Goal: Task Accomplishment & Management: Manage account settings

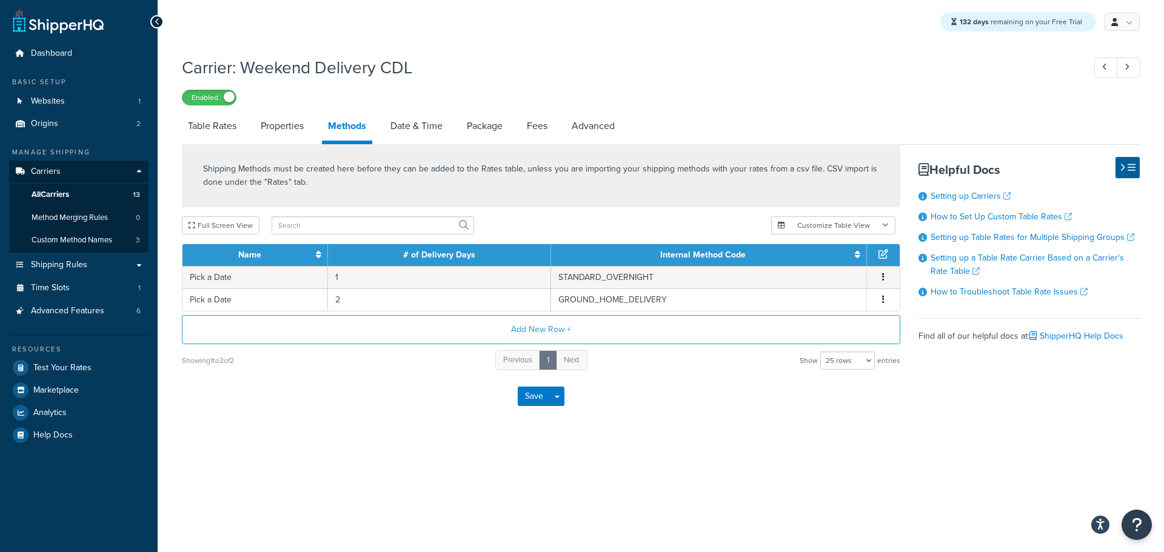
select select "25"
click at [55, 191] on span "All Carriers" at bounding box center [51, 195] width 38 height 10
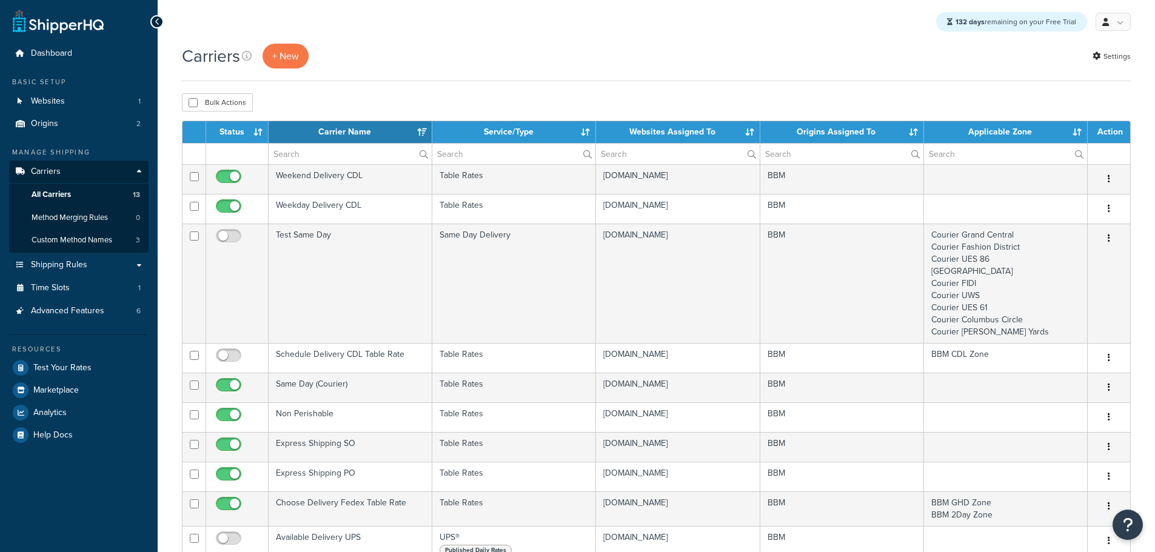
select select "15"
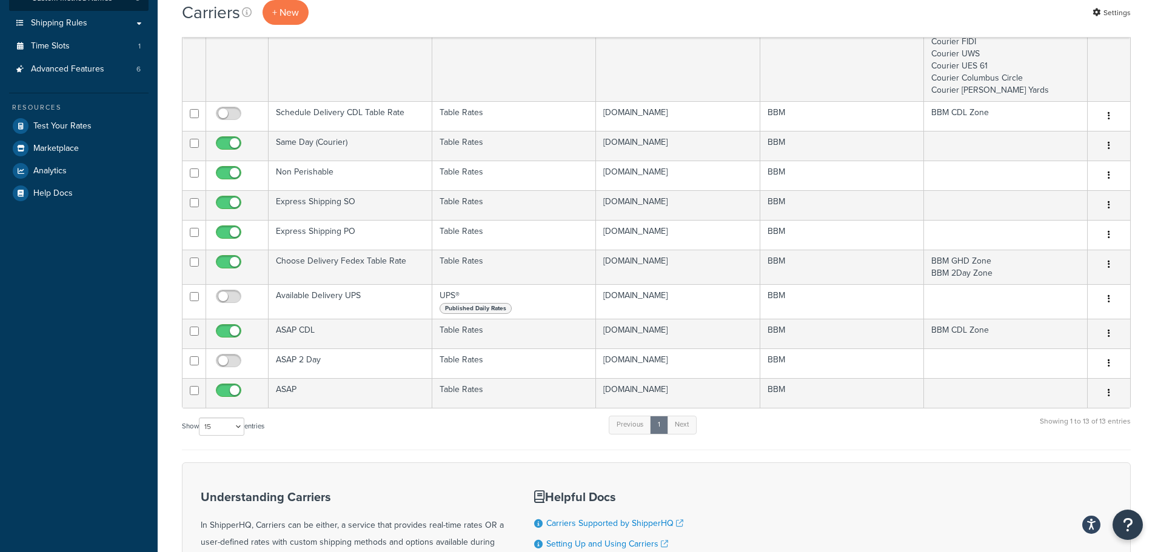
scroll to position [242, 0]
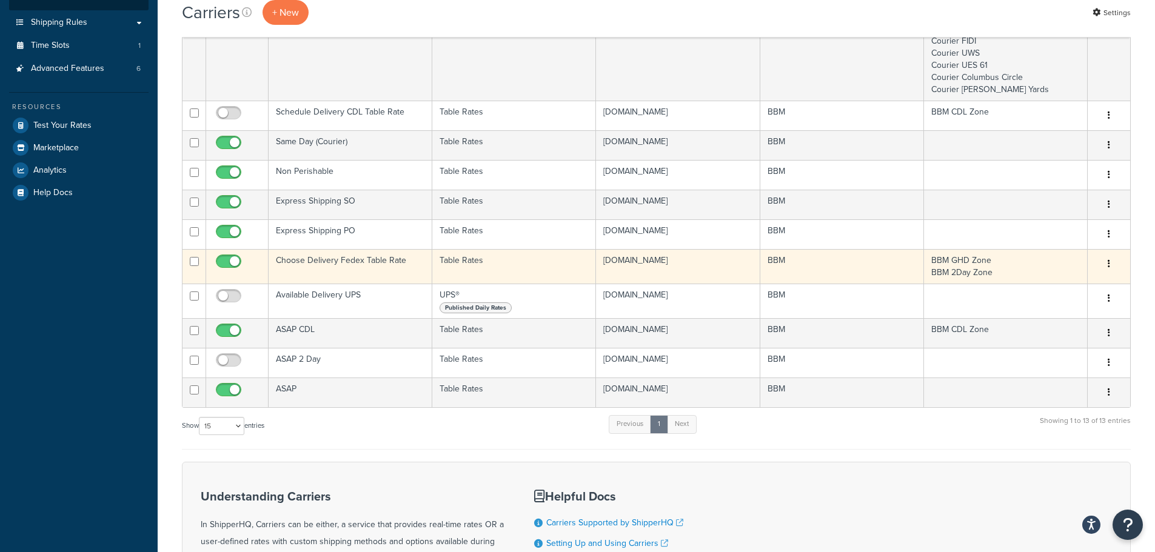
click at [330, 259] on td "Choose Delivery Fedex Table Rate" at bounding box center [350, 266] width 164 height 35
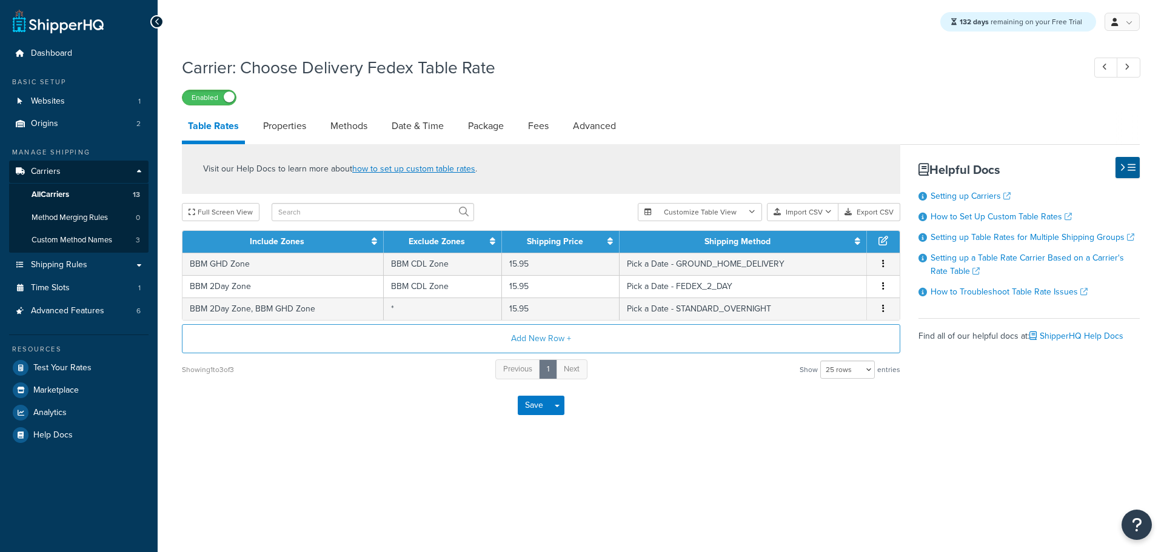
select select "25"
click at [351, 122] on link "Methods" at bounding box center [348, 126] width 49 height 29
select select "25"
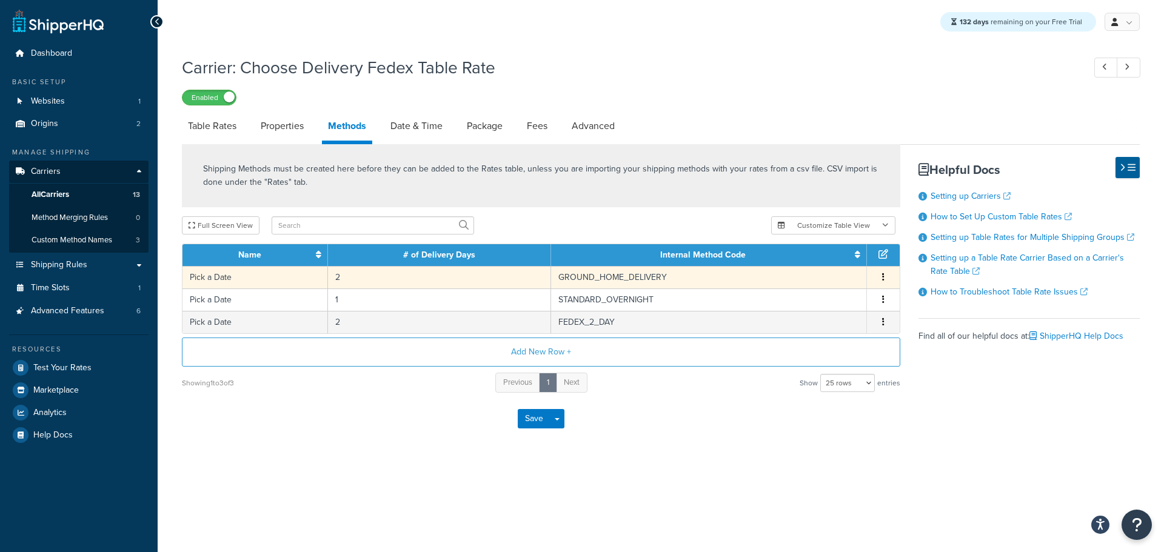
click at [285, 279] on td "Pick a Date" at bounding box center [254, 277] width 145 height 22
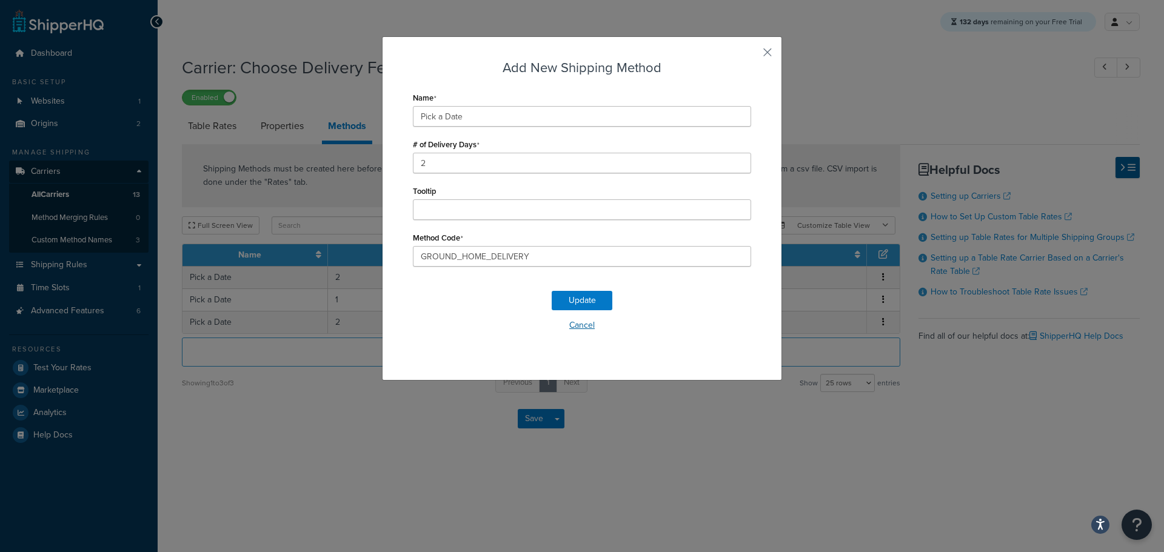
click at [583, 326] on button "Cancel" at bounding box center [582, 325] width 338 height 18
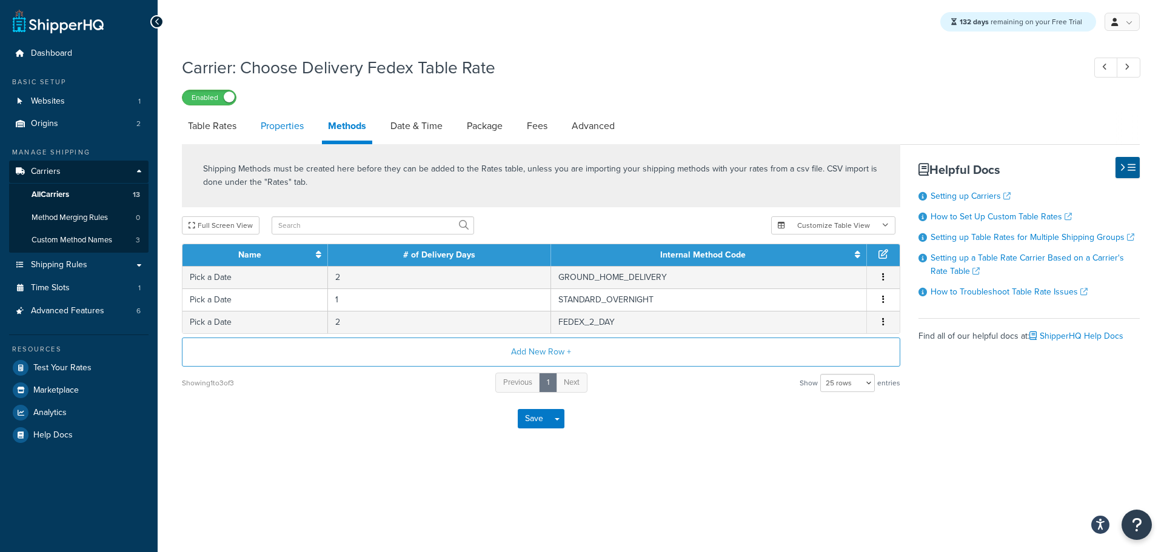
click at [289, 128] on link "Properties" at bounding box center [282, 126] width 55 height 29
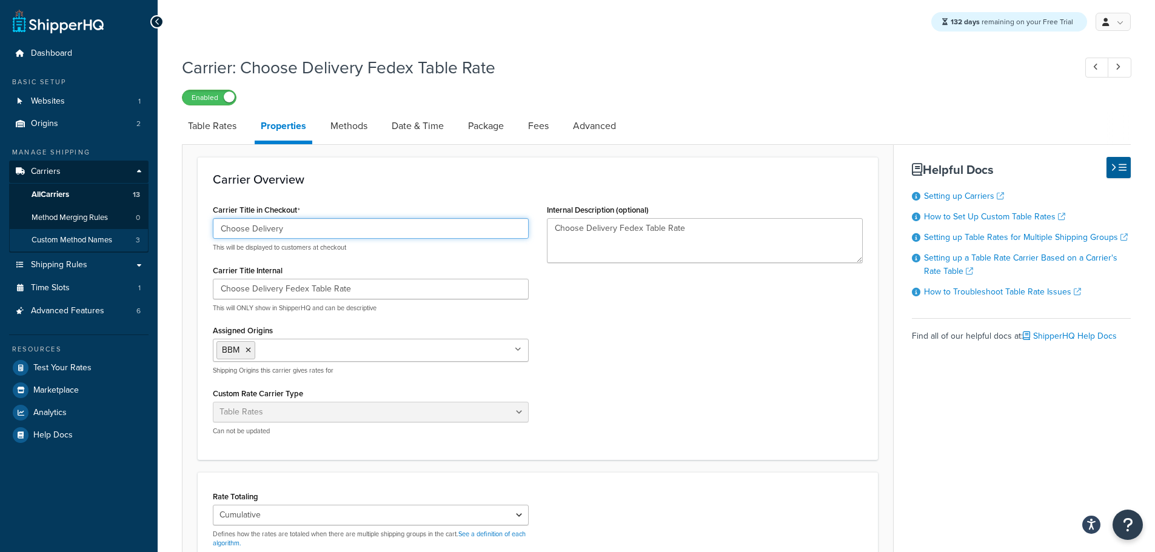
drag, startPoint x: 307, startPoint y: 227, endPoint x: 51, endPoint y: 229, distance: 256.4
click at [51, 228] on div "Dashboard Basic Setup Websites 1 Origins 2 Manage Shipping Carriers Carriers Al…" at bounding box center [577, 413] width 1155 height 827
drag, startPoint x: 303, startPoint y: 228, endPoint x: 125, endPoint y: 230, distance: 177.6
click at [128, 230] on div "Dashboard Basic Setup Websites 1 Origins 2 Manage Shipping Carriers Carriers Al…" at bounding box center [577, 413] width 1155 height 827
type input "Standard Delivery"
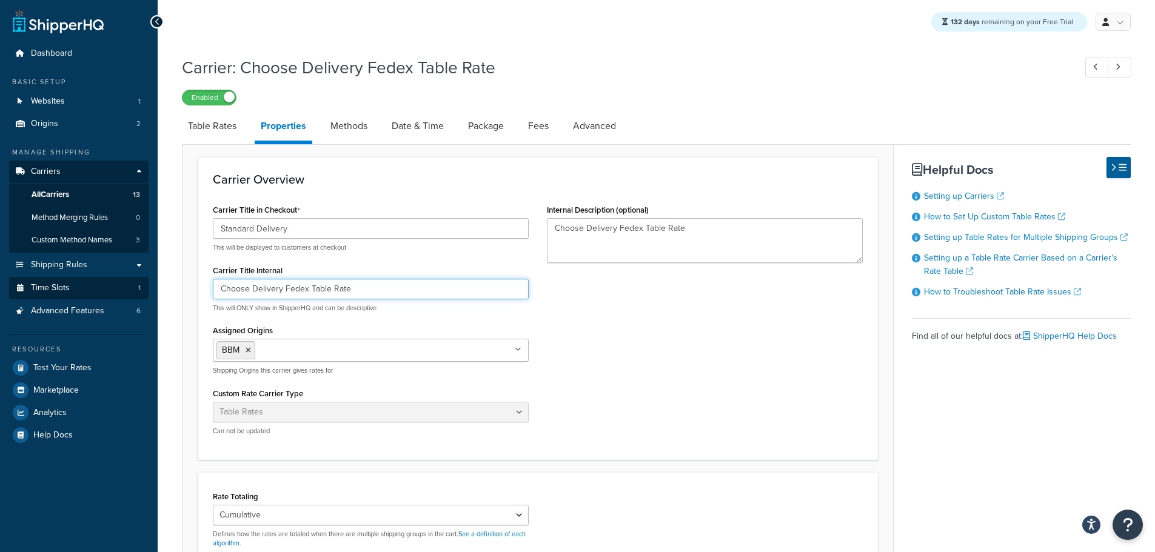
drag, startPoint x: 281, startPoint y: 292, endPoint x: 121, endPoint y: 290, distance: 160.0
click at [121, 290] on div "Dashboard Basic Setup Websites 1 Origins 2 Manage Shipping Carriers Carriers Al…" at bounding box center [577, 413] width 1155 height 827
paste input "Standard"
type input "Standard Delivery Fedex Table Rate"
drag, startPoint x: 616, startPoint y: 229, endPoint x: 512, endPoint y: 229, distance: 103.6
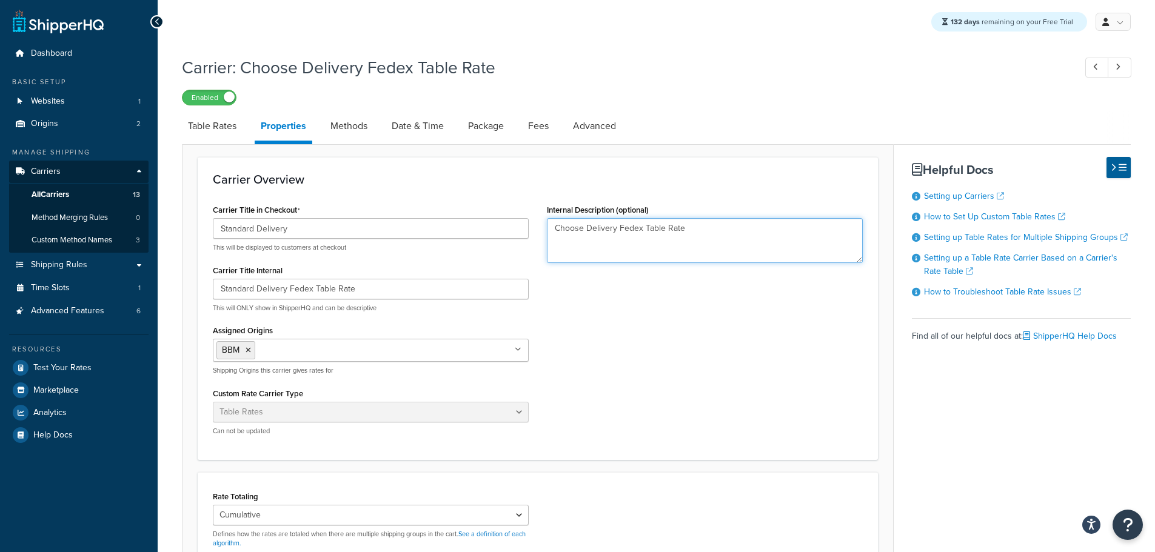
click at [522, 228] on div "Carrier Title in Checkout Standard Delivery This will be displayed to customers…" at bounding box center [538, 323] width 668 height 244
paste textarea "Standard"
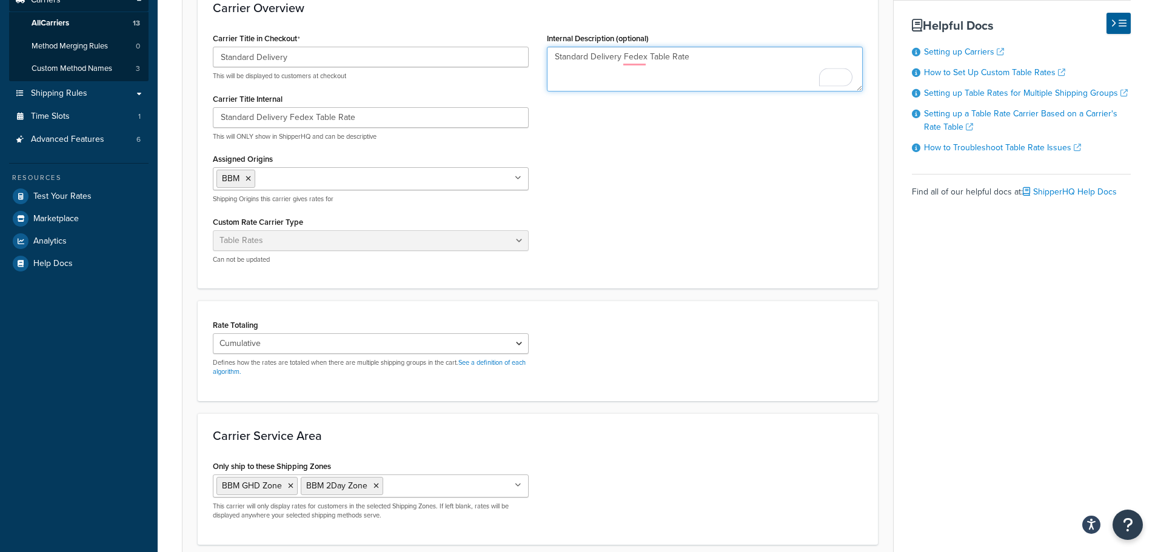
scroll to position [182, 0]
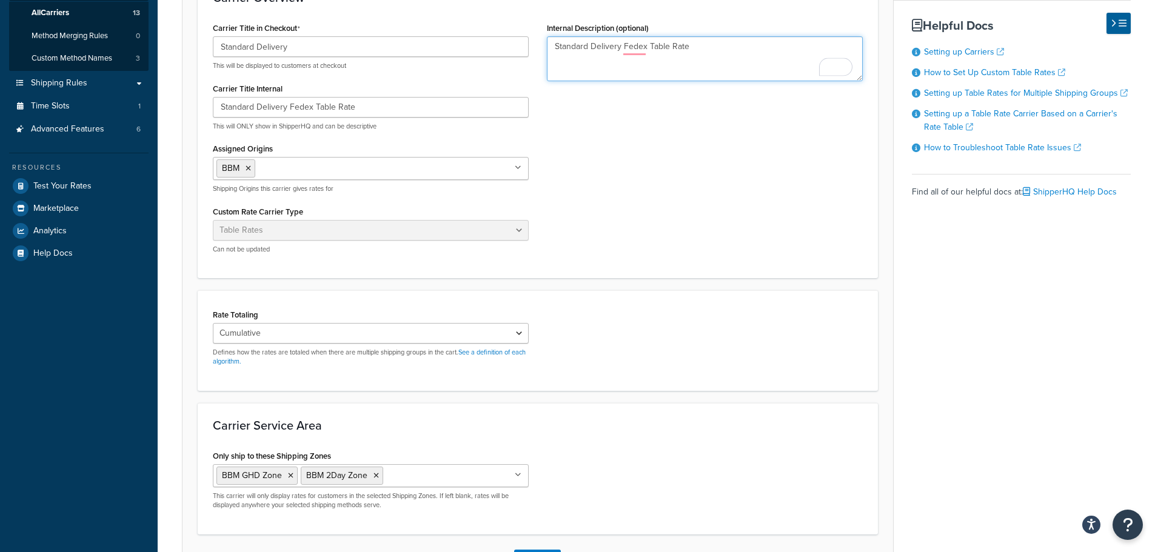
type textarea "Standard Delivery Fedex Table Rate"
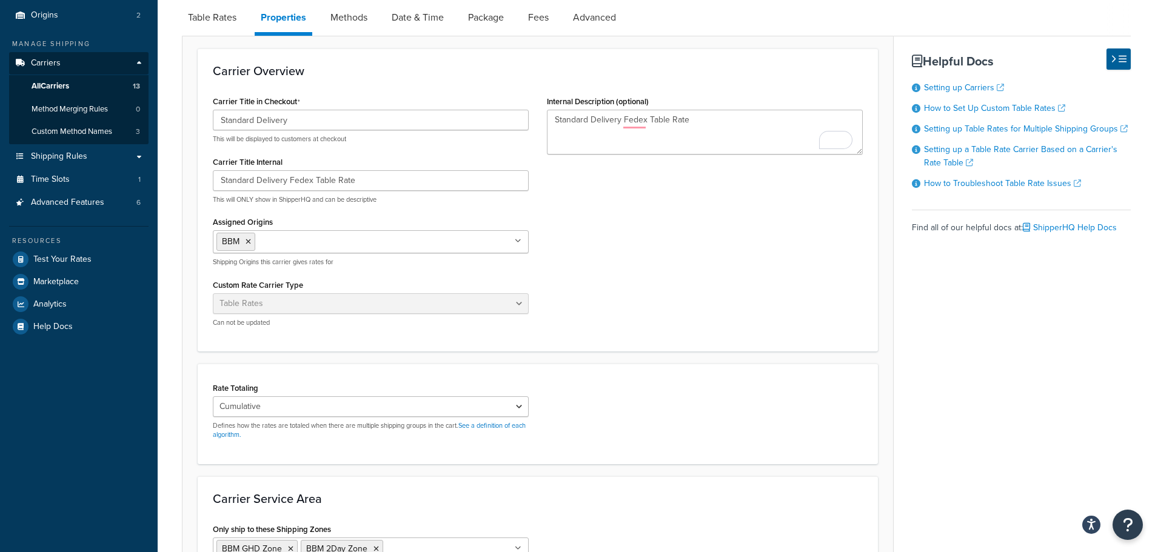
scroll to position [242, 0]
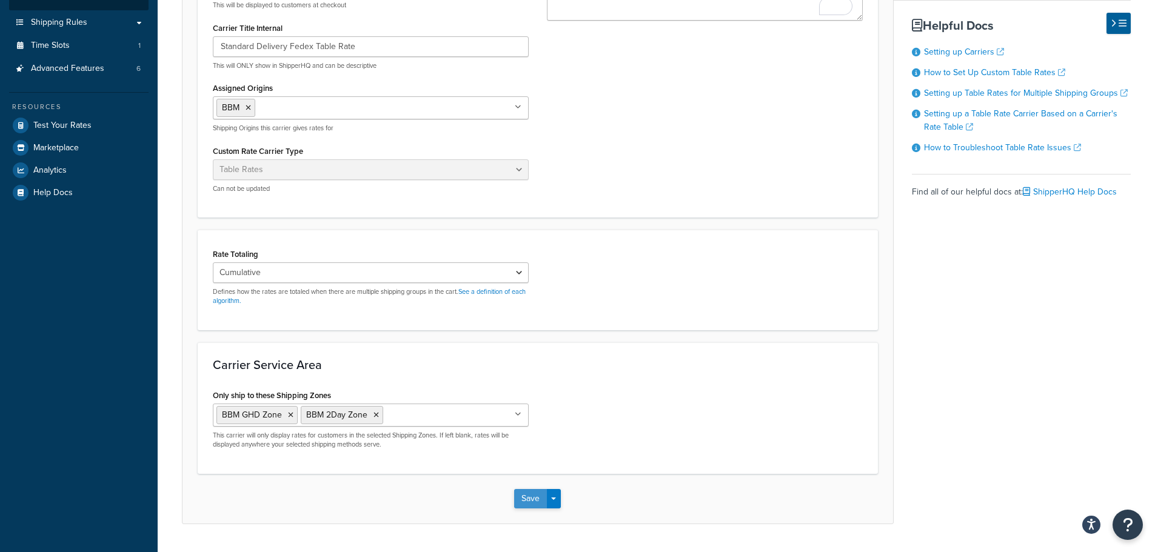
click at [530, 500] on button "Save" at bounding box center [530, 498] width 33 height 19
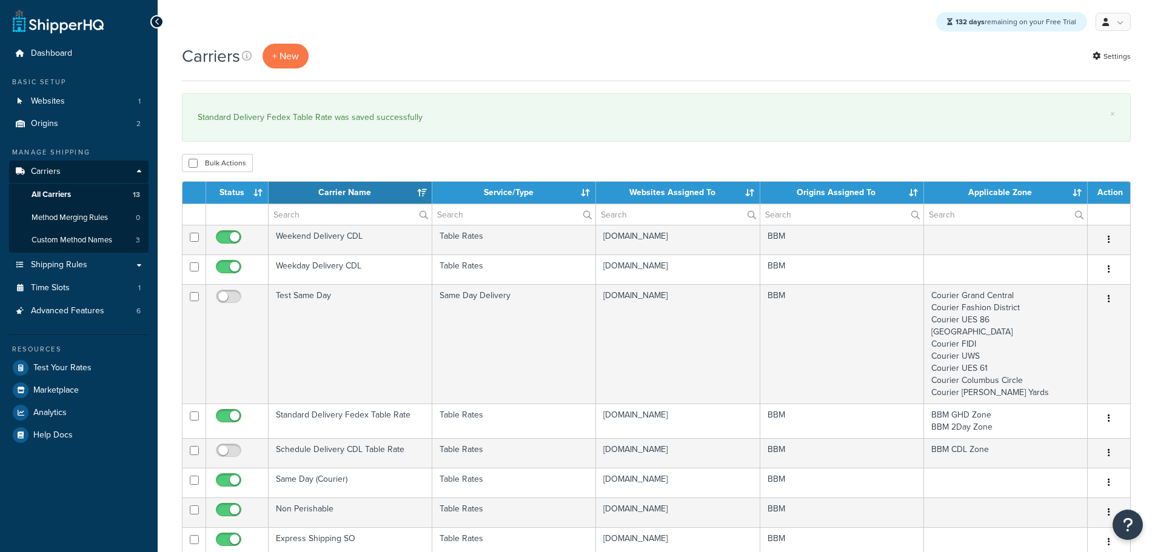
select select "15"
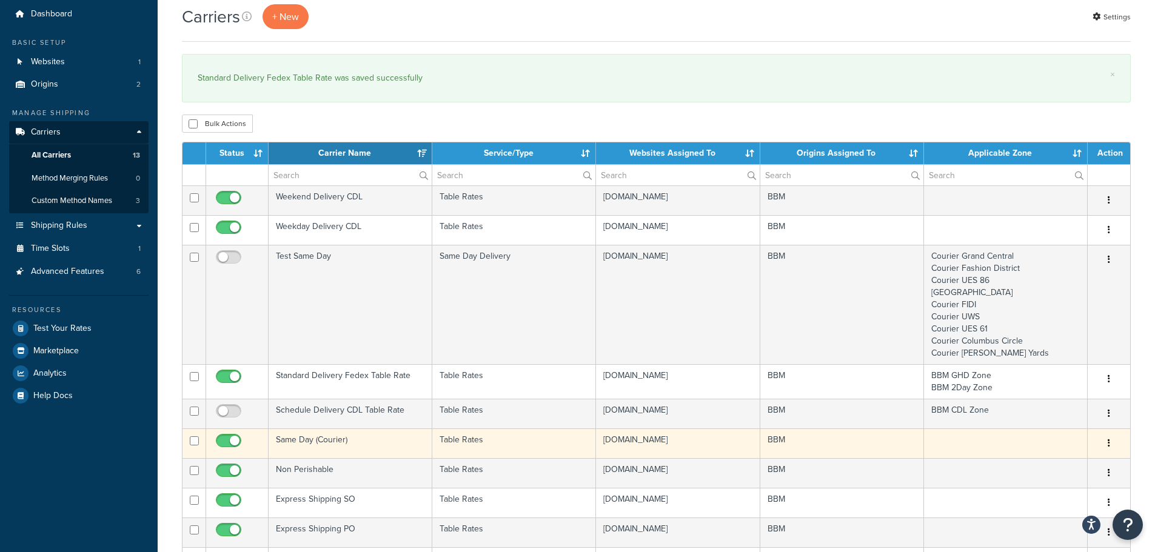
scroll to position [61, 0]
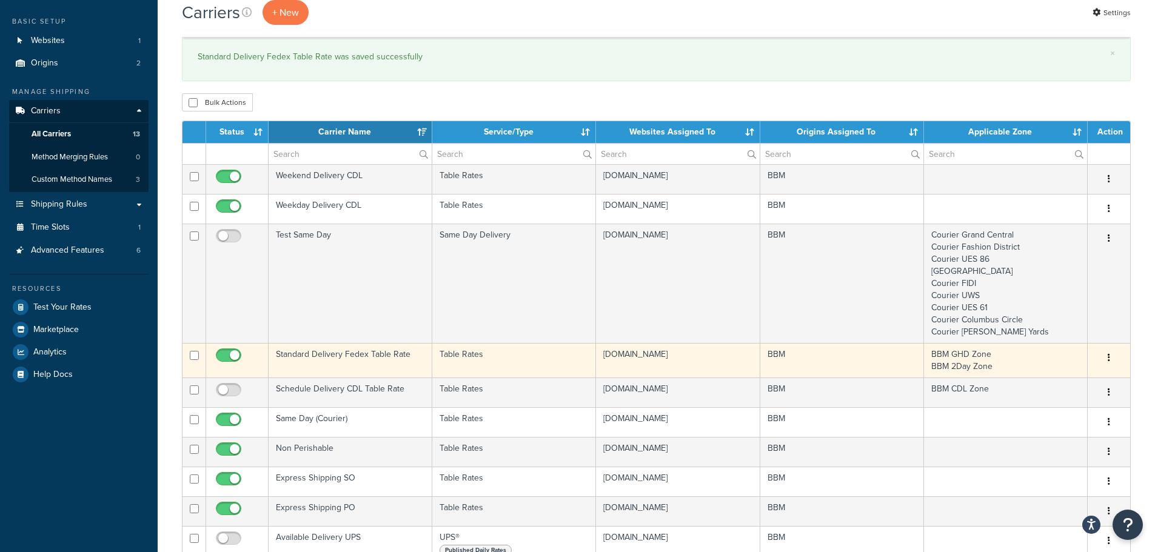
click at [348, 356] on td "Standard Delivery Fedex Table Rate" at bounding box center [350, 360] width 164 height 35
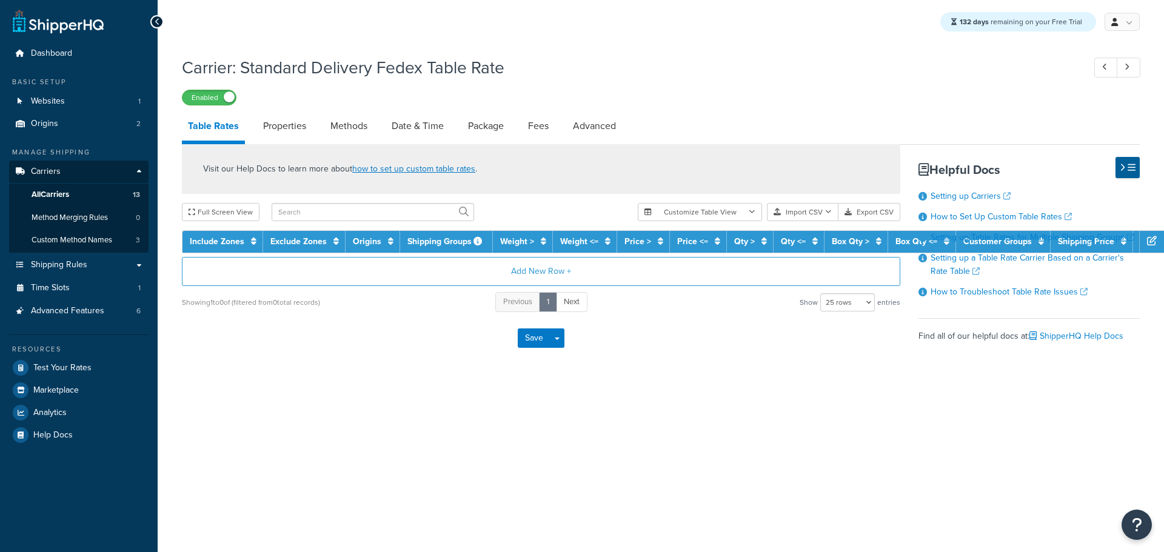
select select "25"
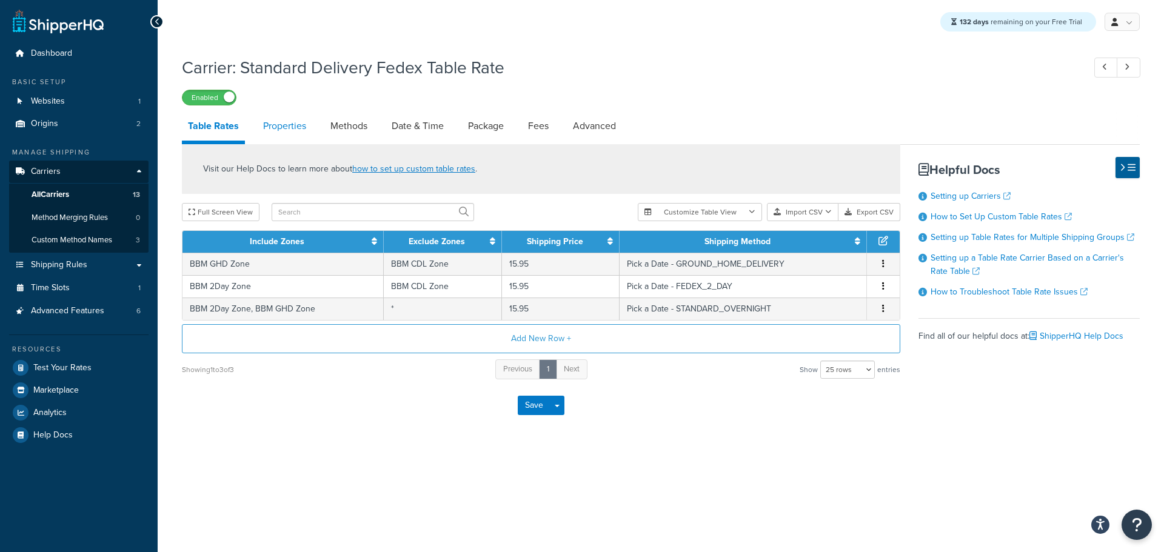
click at [306, 127] on link "Properties" at bounding box center [284, 126] width 55 height 29
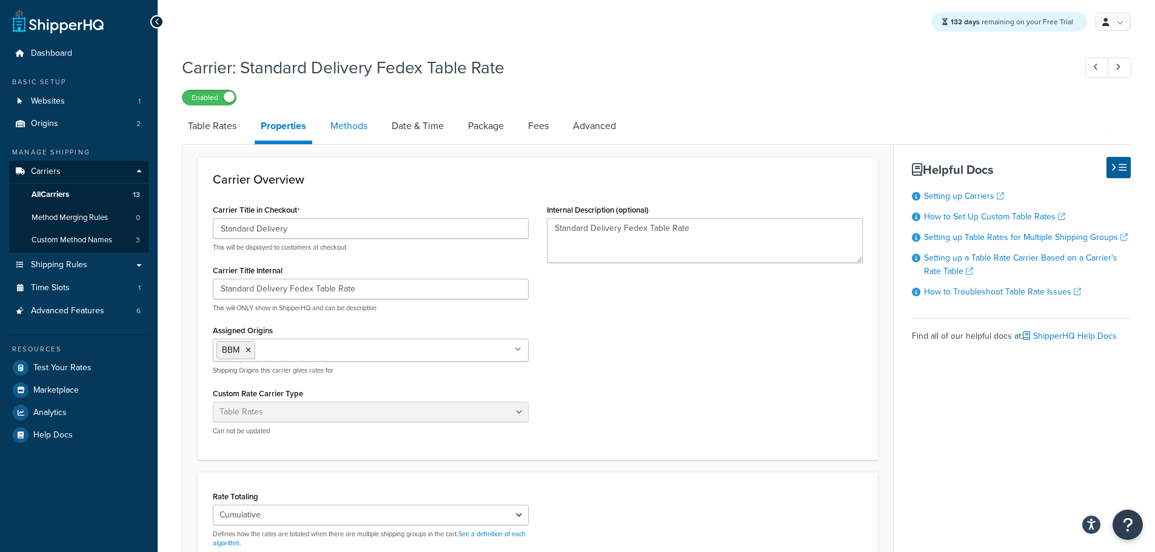
click at [358, 128] on link "Methods" at bounding box center [348, 126] width 49 height 29
select select "25"
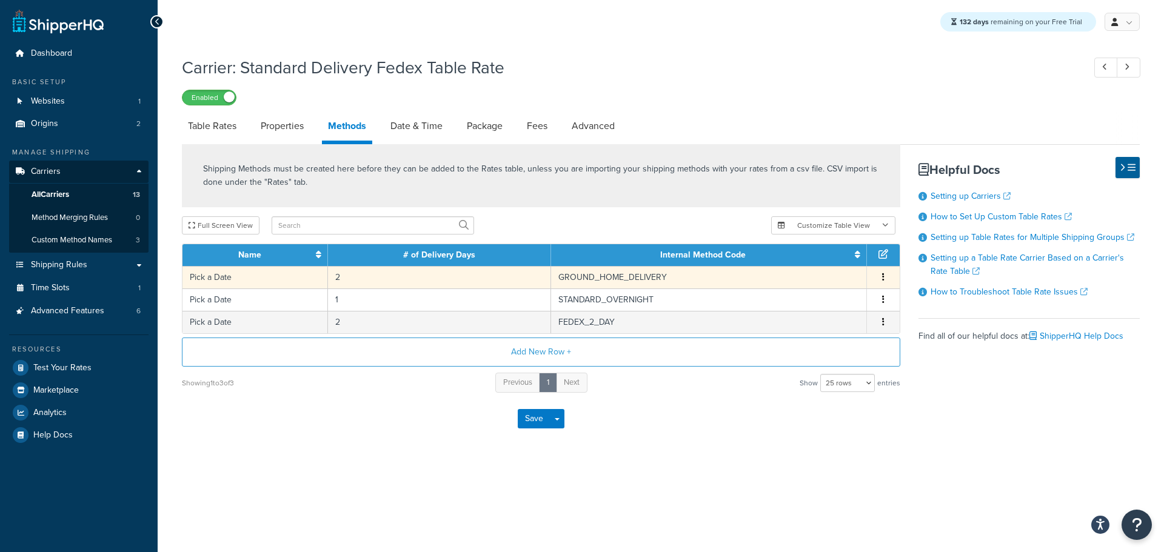
click at [232, 279] on td "Pick a Date" at bounding box center [254, 277] width 145 height 22
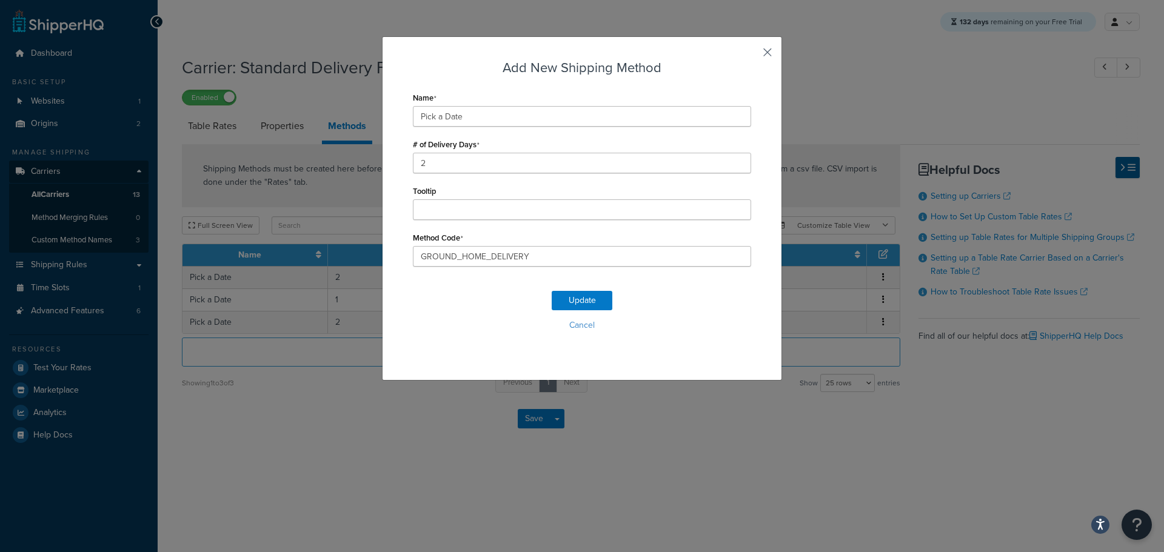
click at [751, 55] on button "button" at bounding box center [749, 56] width 3 height 3
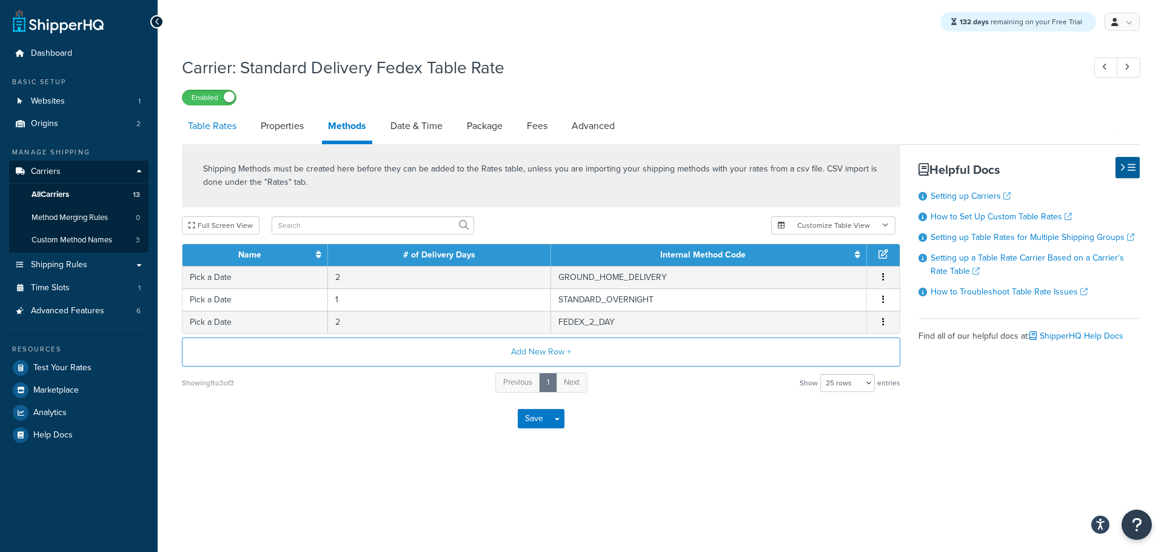
click at [234, 131] on link "Table Rates" at bounding box center [212, 126] width 61 height 29
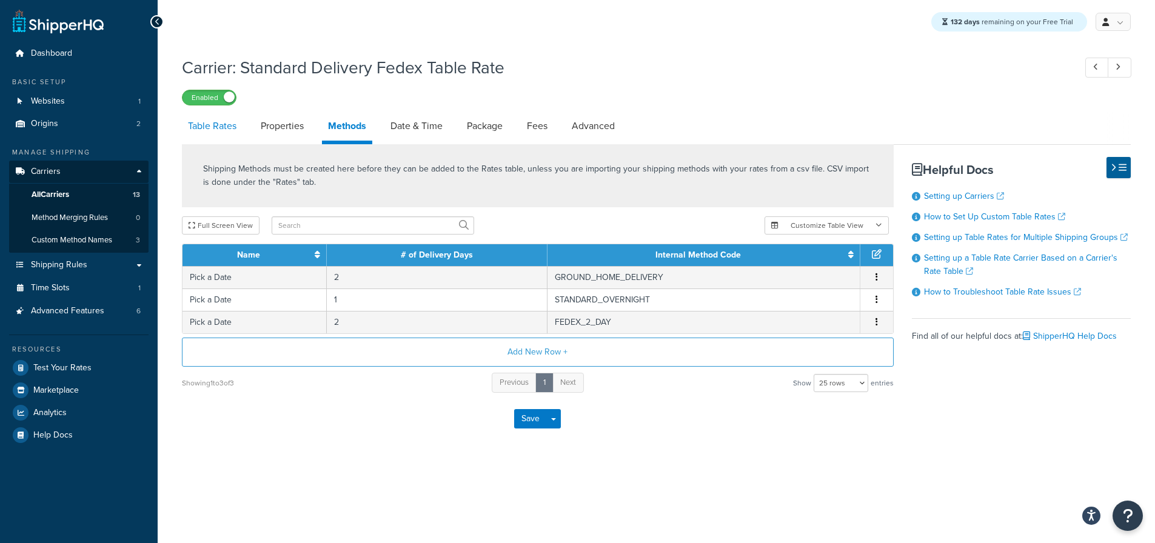
select select "25"
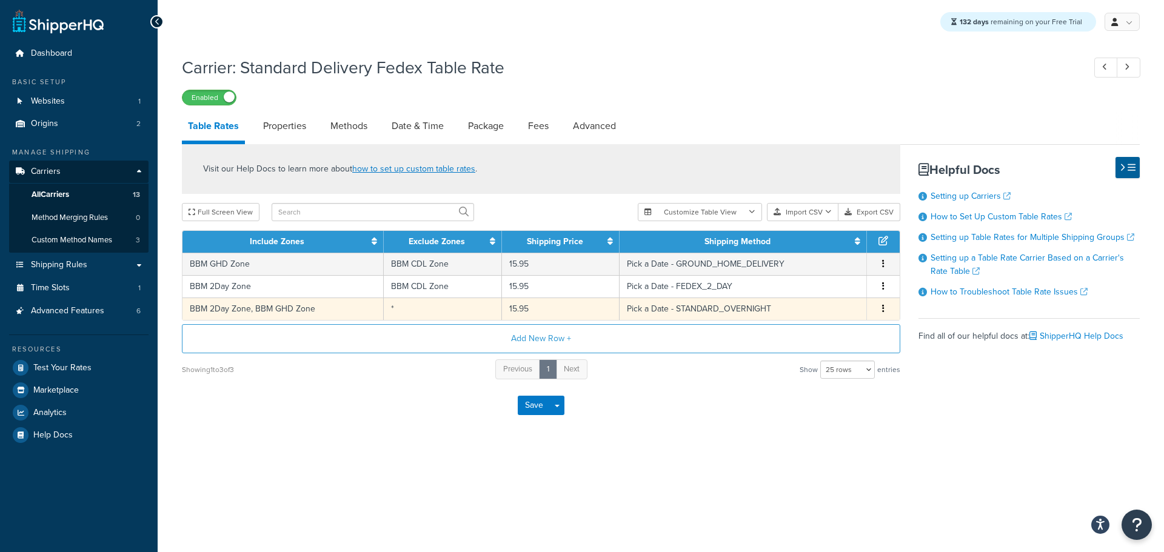
click at [882, 311] on icon "button" at bounding box center [883, 308] width 2 height 8
click at [816, 337] on div "Delete" at bounding box center [821, 336] width 86 height 25
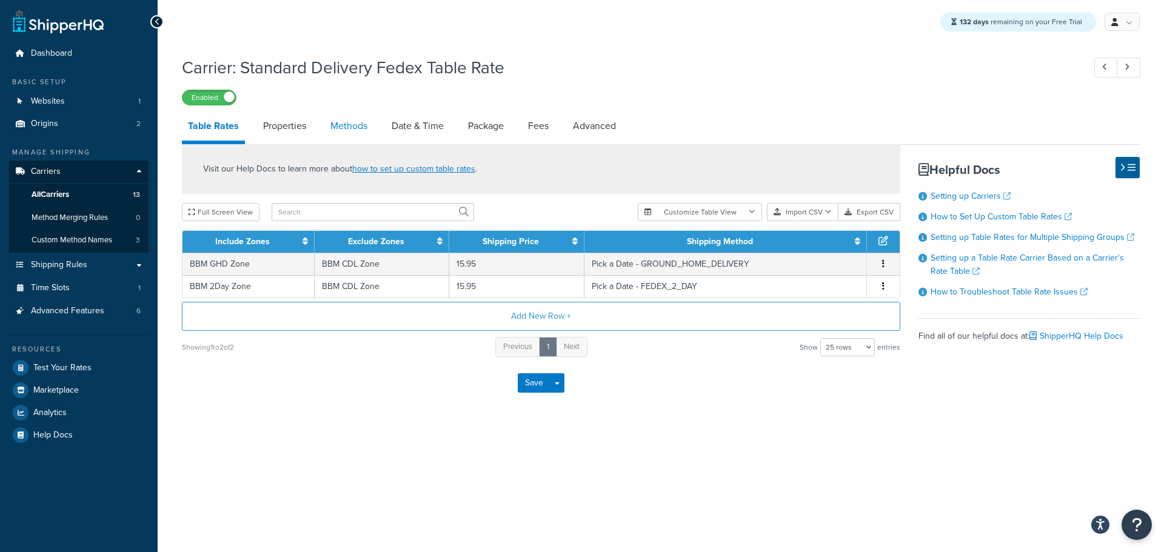
click at [361, 133] on link "Methods" at bounding box center [348, 126] width 49 height 29
select select "25"
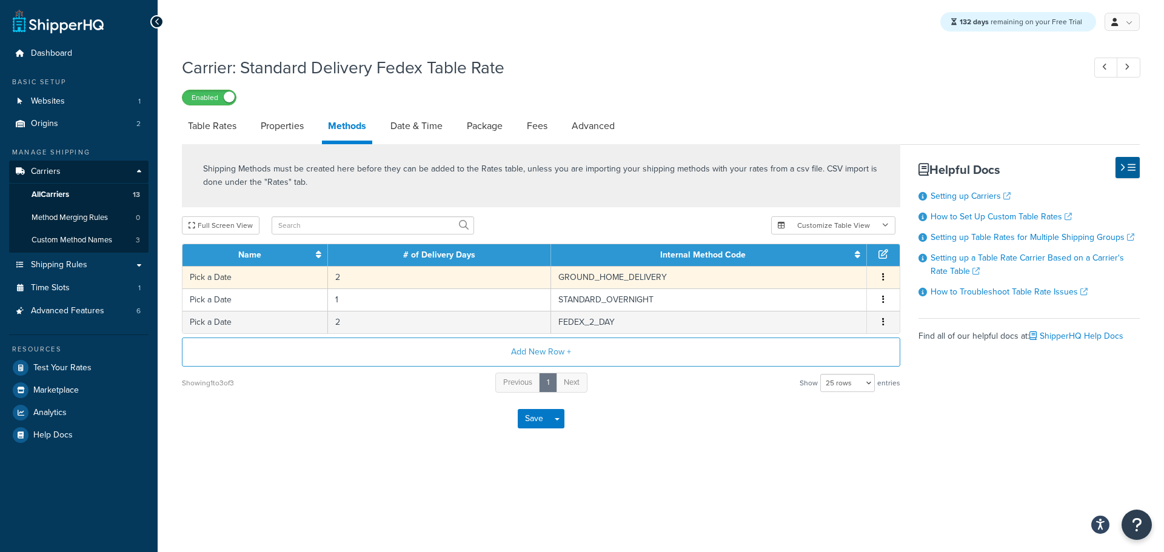
click at [281, 281] on td "Pick a Date" at bounding box center [254, 277] width 145 height 22
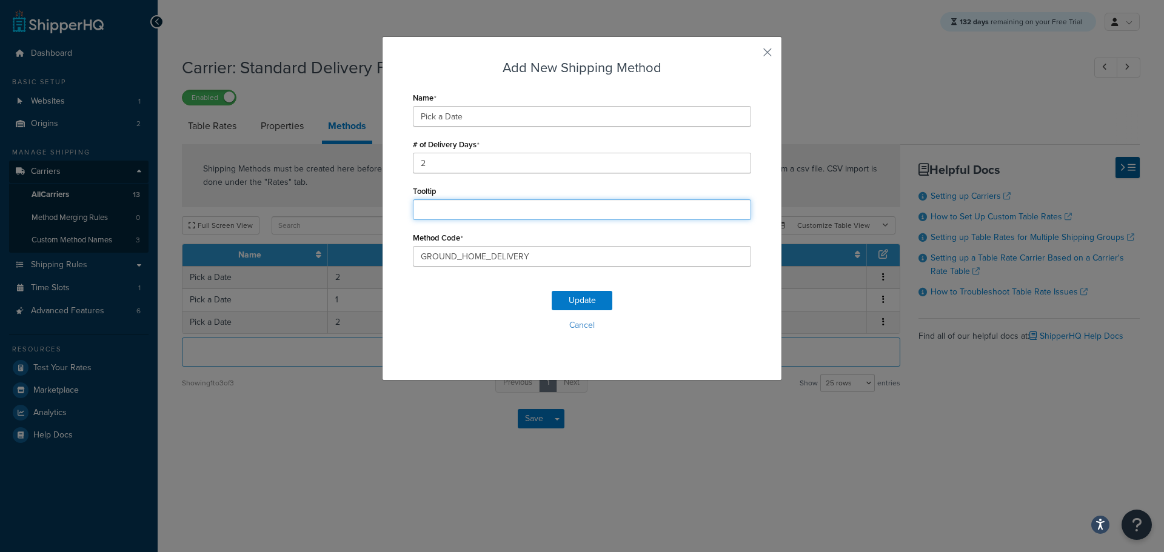
click at [462, 213] on input "Tooltip" at bounding box center [582, 209] width 338 height 21
drag, startPoint x: 473, startPoint y: 210, endPoint x: 295, endPoint y: 205, distance: 178.2
click at [295, 205] on div "Add New Shipping Method Name Pick a Date # of Delivery Days 2 Tooltip (Delivers…" at bounding box center [582, 276] width 1164 height 552
paste input ": Wed-Fri)"
type input "(Delivers: Wed-Fri)"
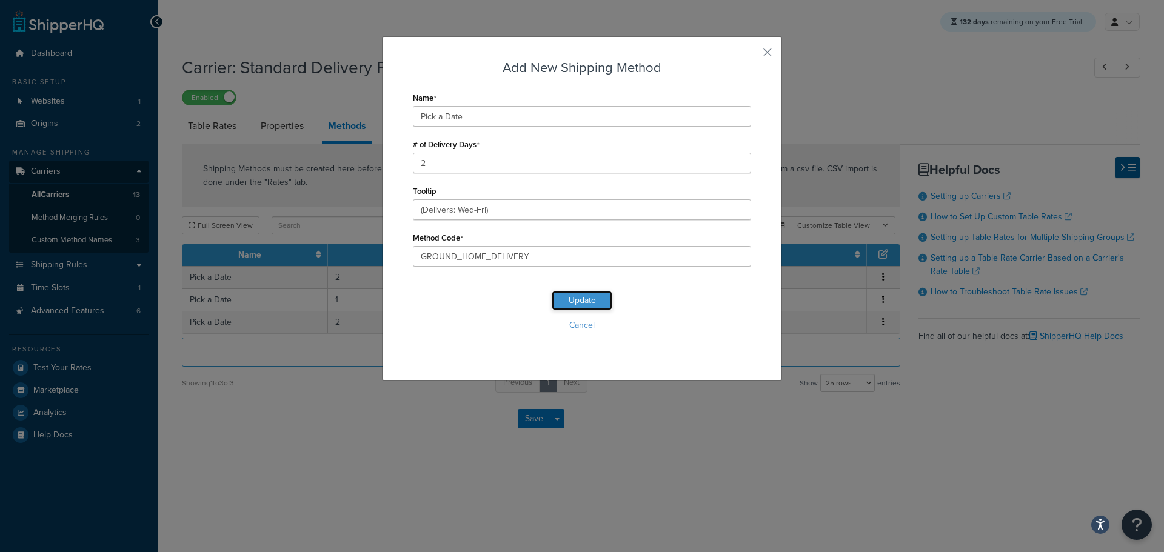
click at [560, 299] on button "Update" at bounding box center [582, 300] width 61 height 19
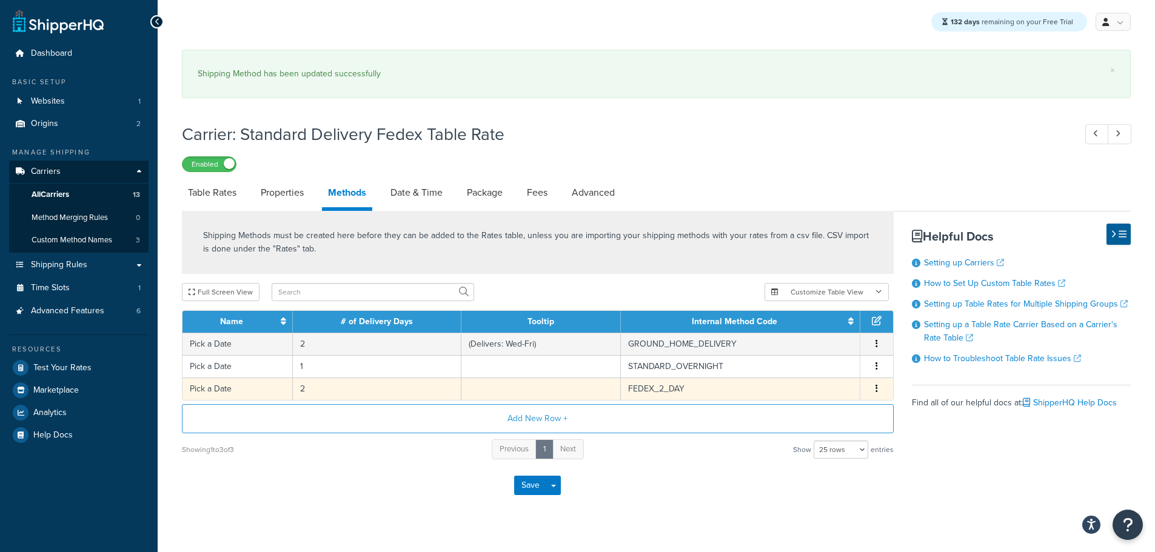
click at [322, 390] on td "2" at bounding box center [377, 389] width 168 height 22
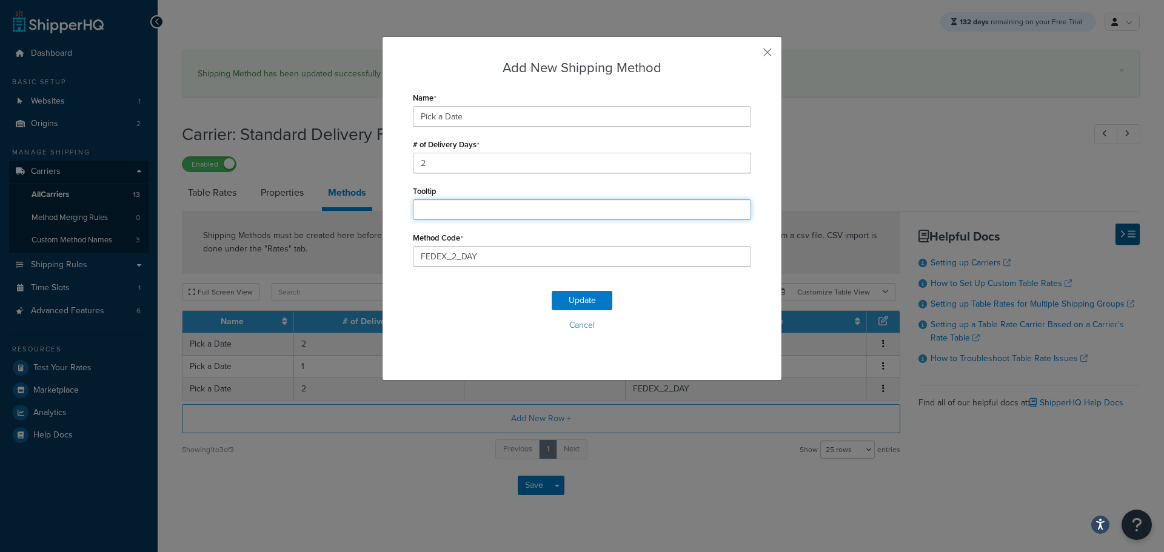
click at [454, 209] on input "Tooltip" at bounding box center [582, 209] width 338 height 21
paste input "(Delivers: Wed-Fri)"
type input "(Delivers: Wed-Fri)"
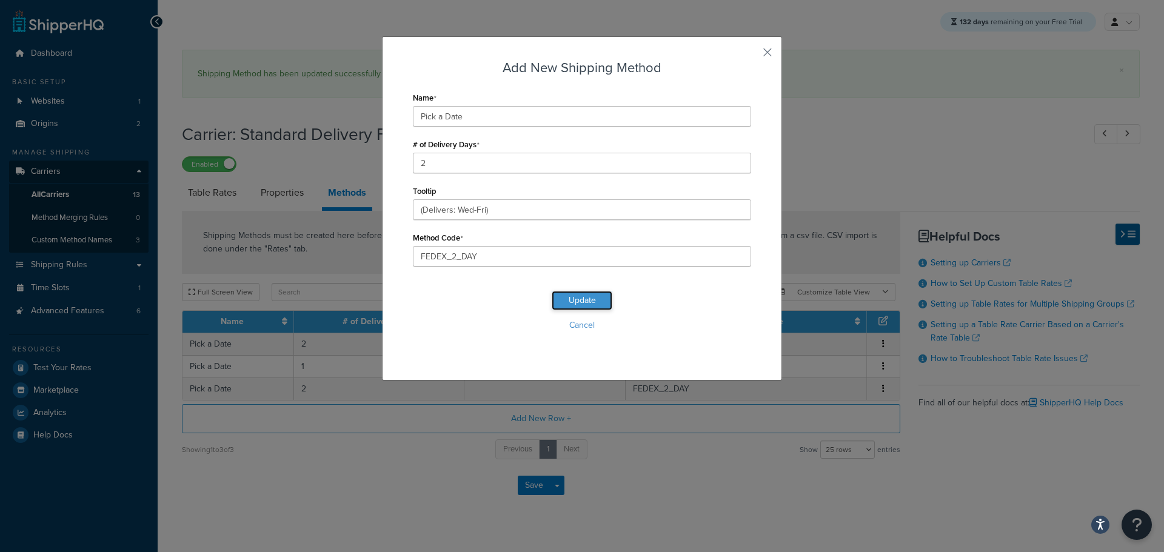
click at [589, 298] on button "Update" at bounding box center [582, 300] width 61 height 19
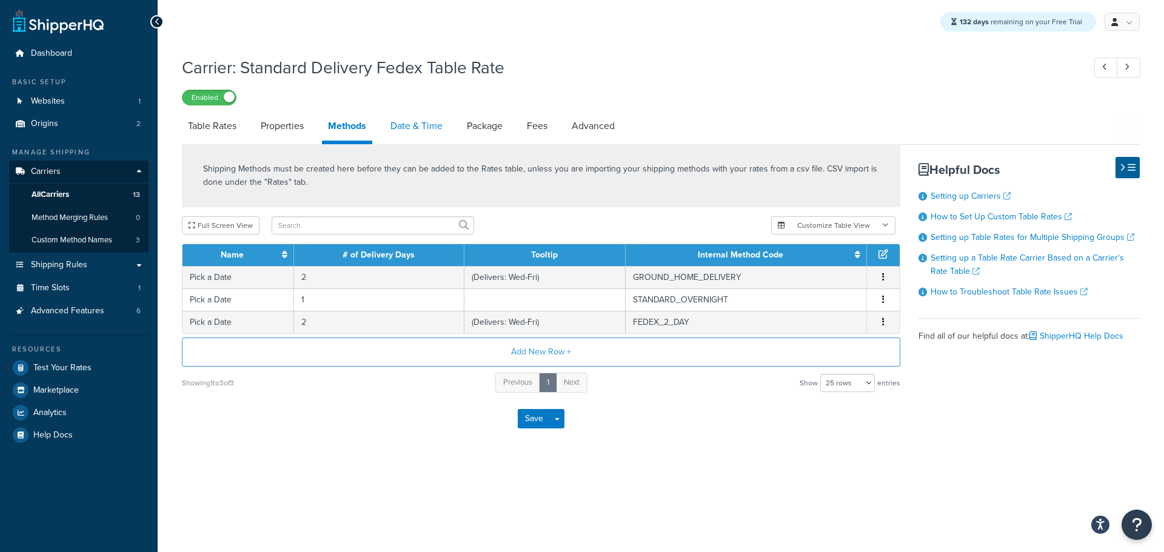
click at [413, 124] on link "Date & Time" at bounding box center [416, 126] width 64 height 29
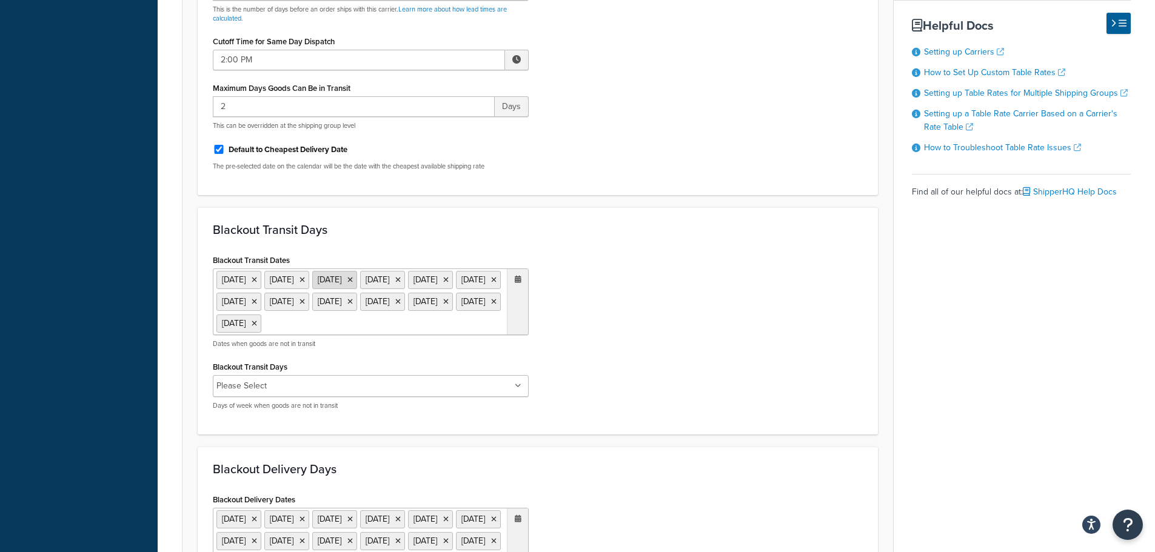
scroll to position [848, 0]
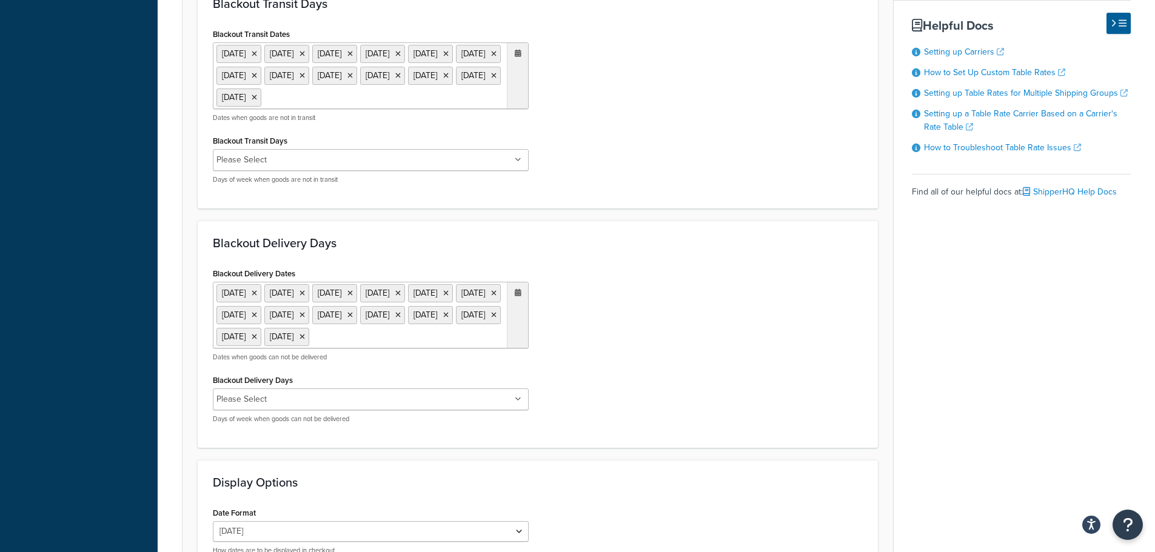
click at [493, 410] on ul "Please Select" at bounding box center [371, 399] width 316 height 22
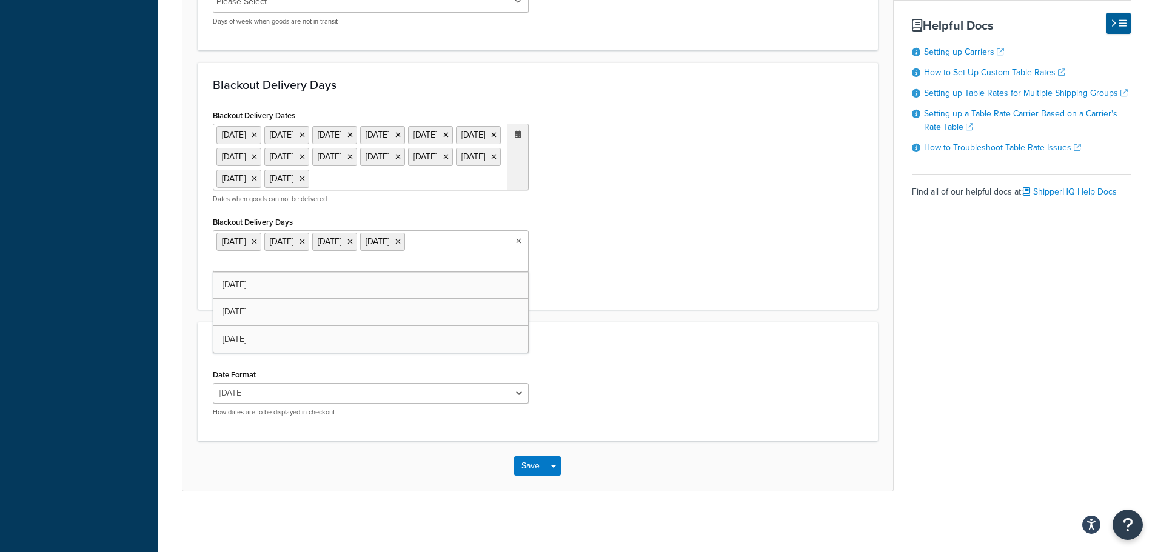
scroll to position [1053, 0]
click at [533, 467] on button "Save" at bounding box center [530, 465] width 33 height 19
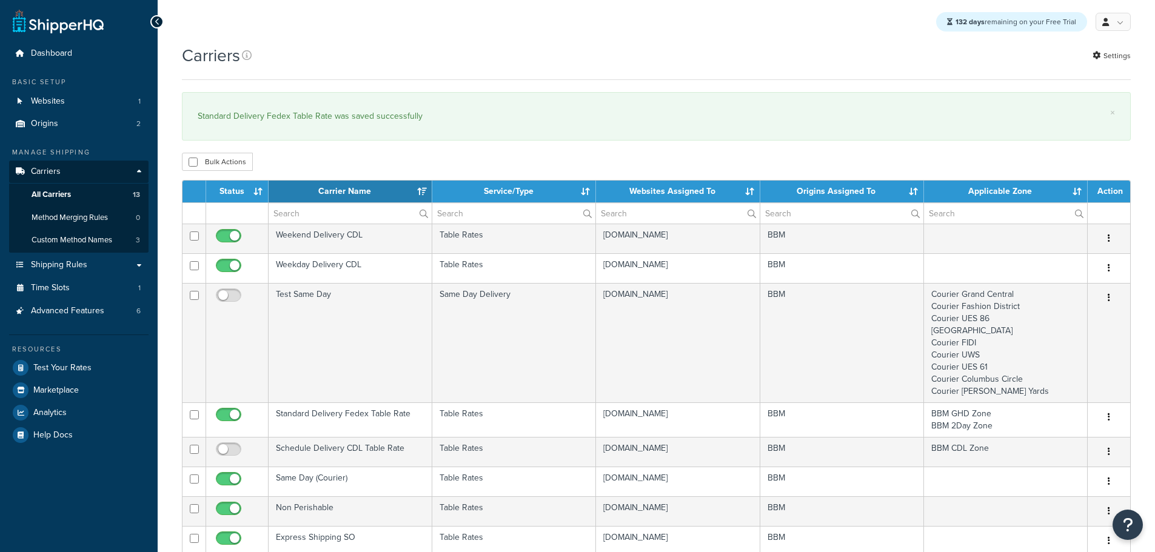
select select "15"
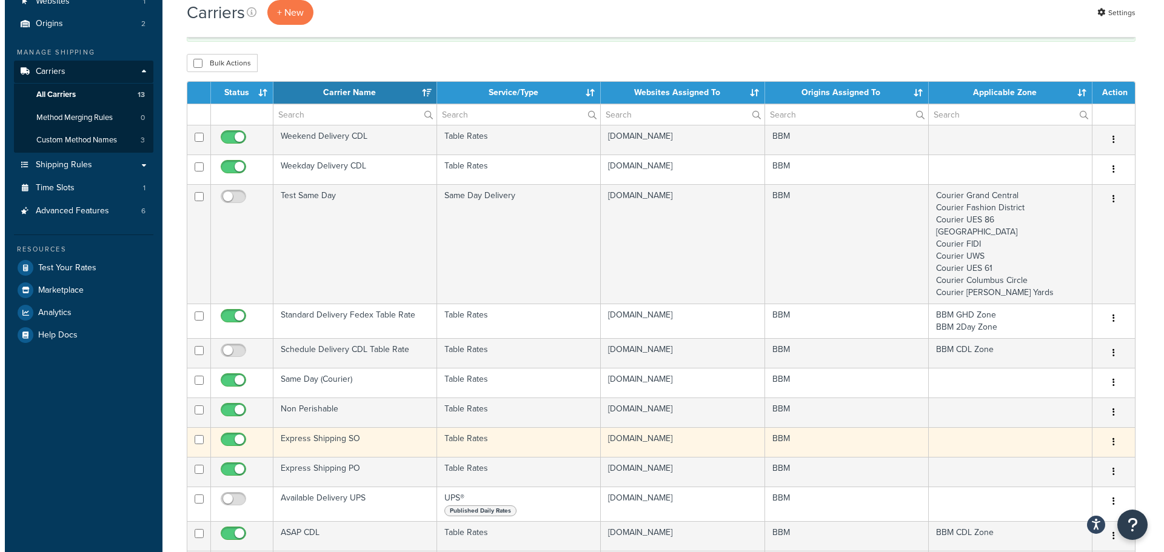
scroll to position [121, 0]
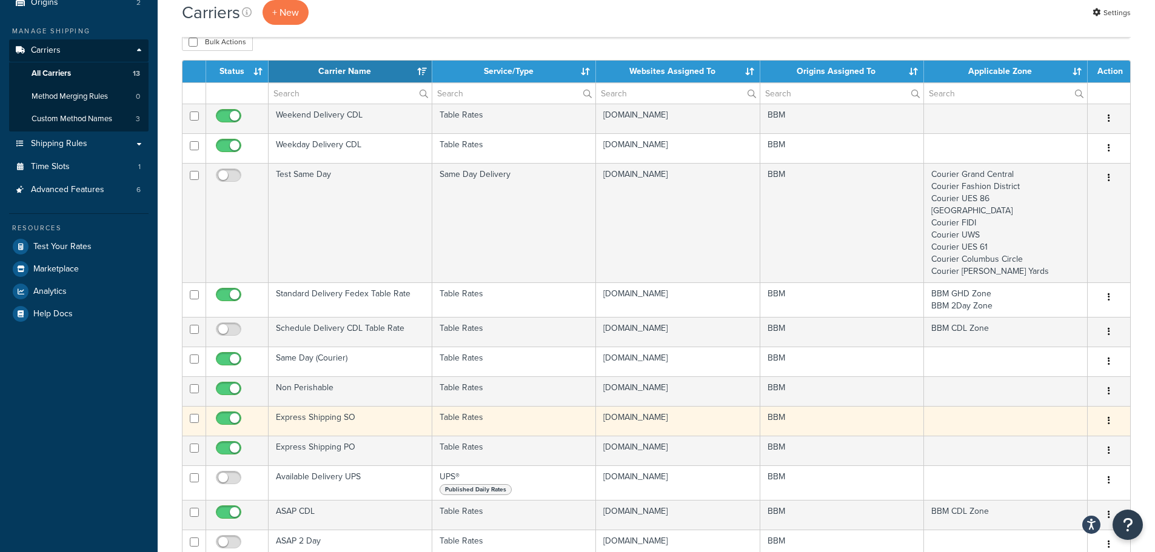
click at [232, 419] on input "checkbox" at bounding box center [229, 421] width 33 height 15
checkbox input "false"
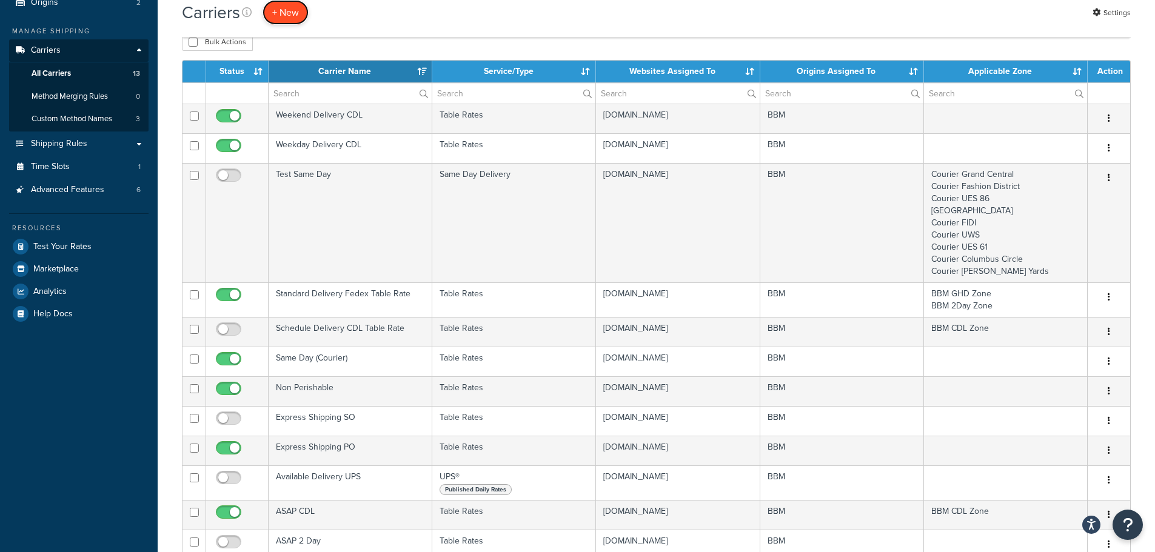
click at [287, 18] on button "+ New" at bounding box center [285, 12] width 46 height 25
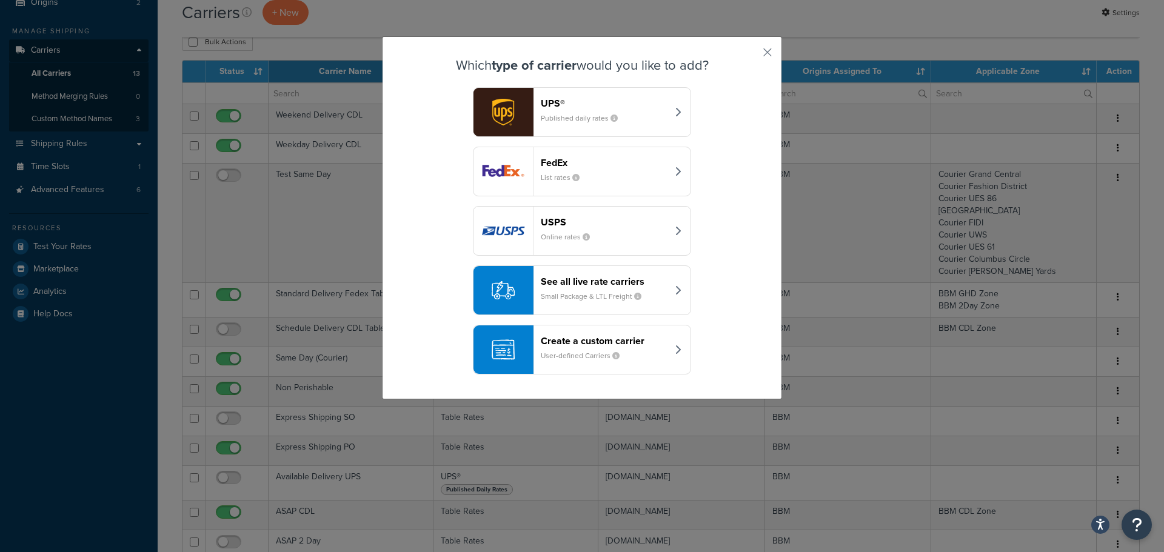
click at [644, 355] on div "Create a custom carrier User-defined Carriers" at bounding box center [604, 349] width 127 height 29
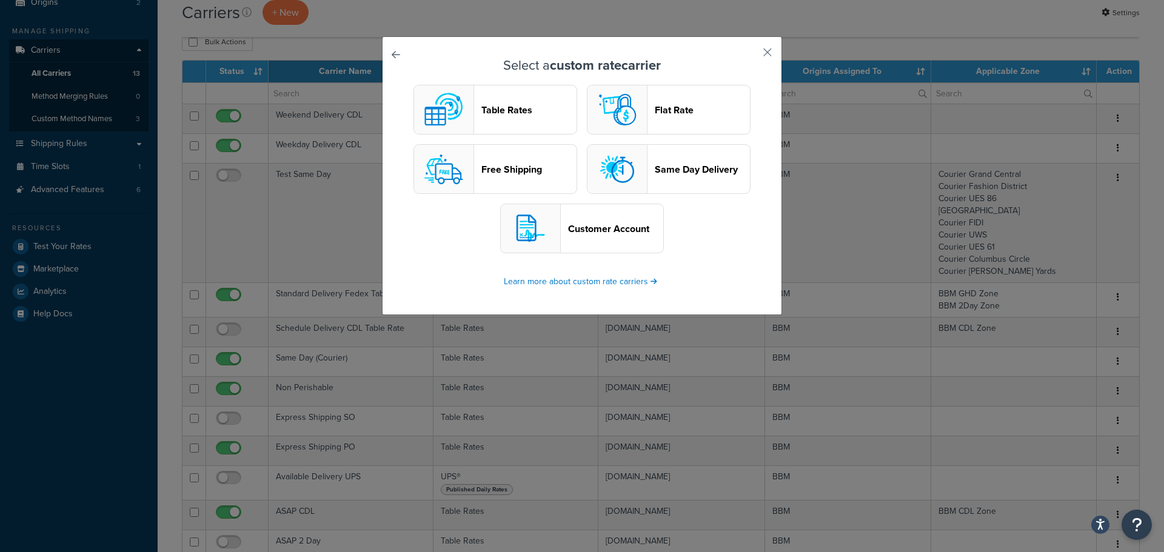
click at [578, 227] on header "Customer Account" at bounding box center [615, 229] width 95 height 12
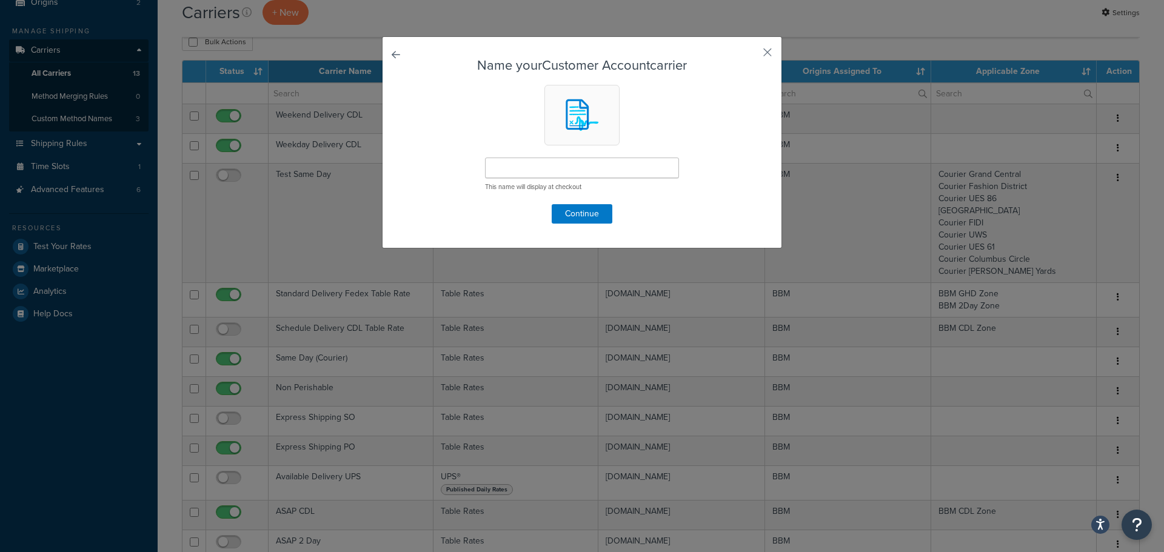
click at [413, 58] on link at bounding box center [413, 58] width 0 height 0
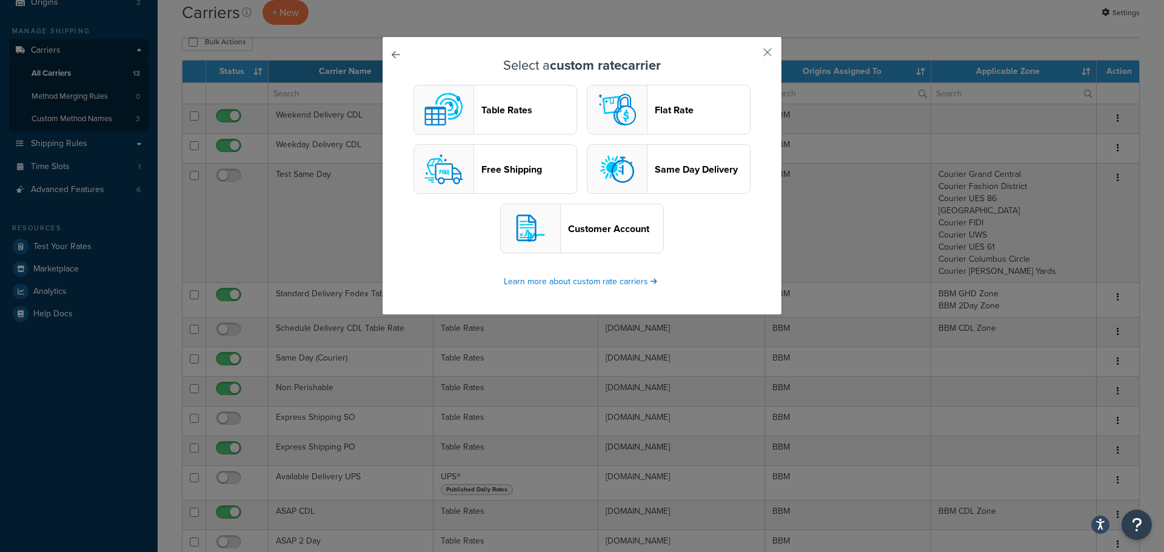
click at [474, 98] on button "Table Rates" at bounding box center [495, 110] width 164 height 50
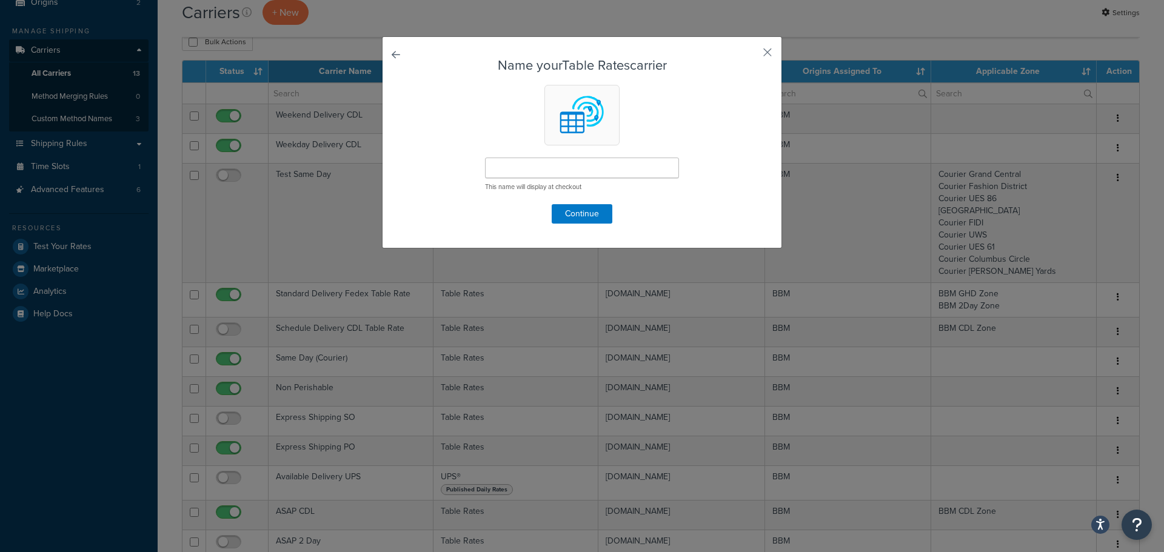
click at [396, 58] on div "Name your Table Rates carrier This name will display at checkout Continue" at bounding box center [582, 142] width 400 height 212
click at [386, 52] on div "Name your Table Rates carrier This name will display at checkout Continue" at bounding box center [582, 142] width 400 height 212
click at [499, 172] on input "text" at bounding box center [582, 168] width 194 height 21
type input "Express Shipping Fedex Table Rate"
click at [575, 215] on button "Continue" at bounding box center [582, 213] width 61 height 19
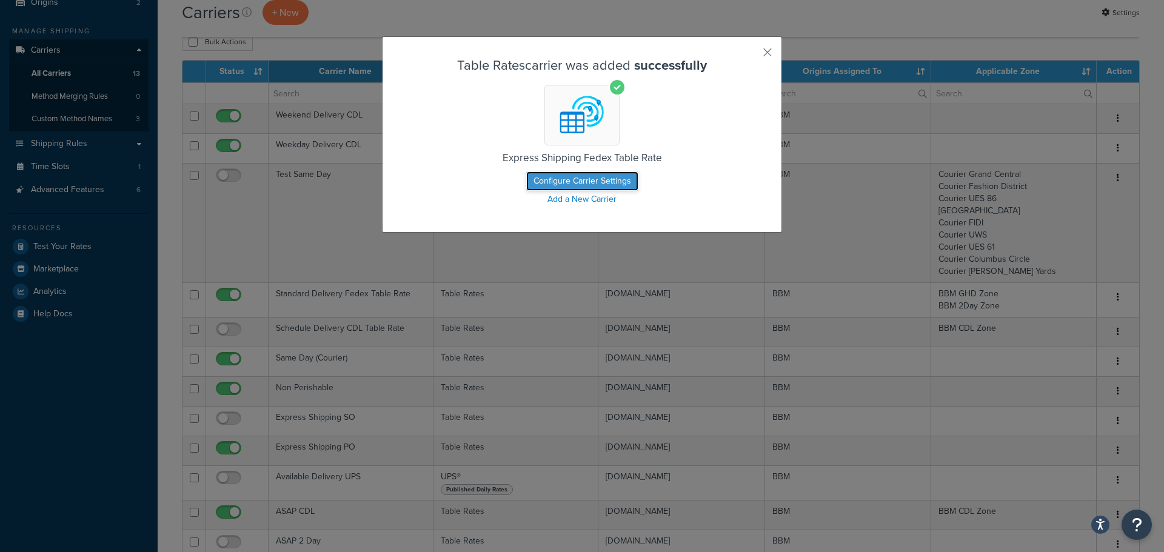
click at [576, 179] on button "Configure Carrier Settings" at bounding box center [582, 181] width 112 height 19
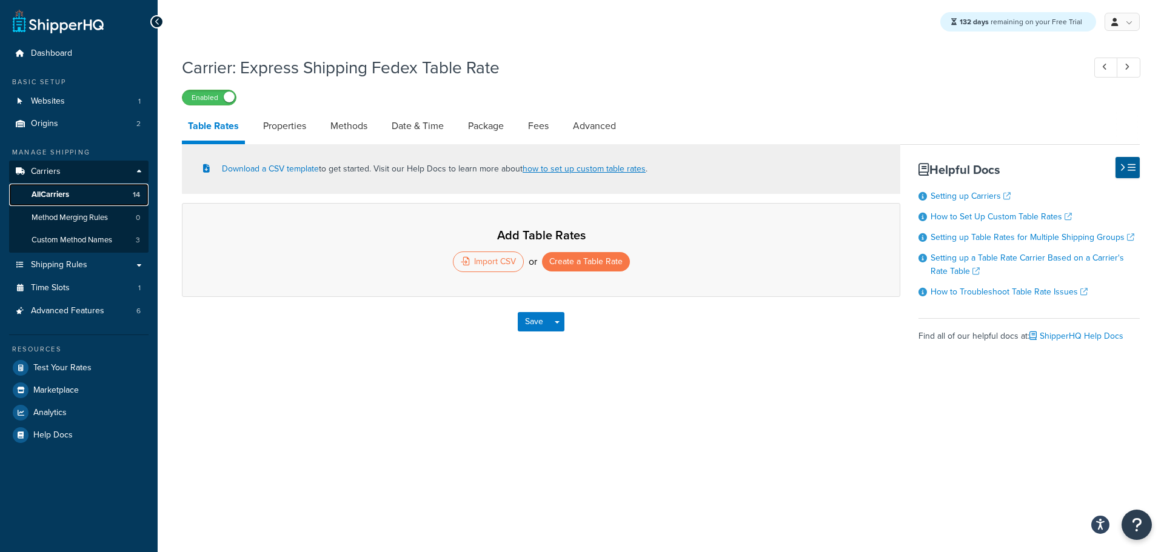
click at [65, 196] on span "All Carriers" at bounding box center [51, 195] width 38 height 10
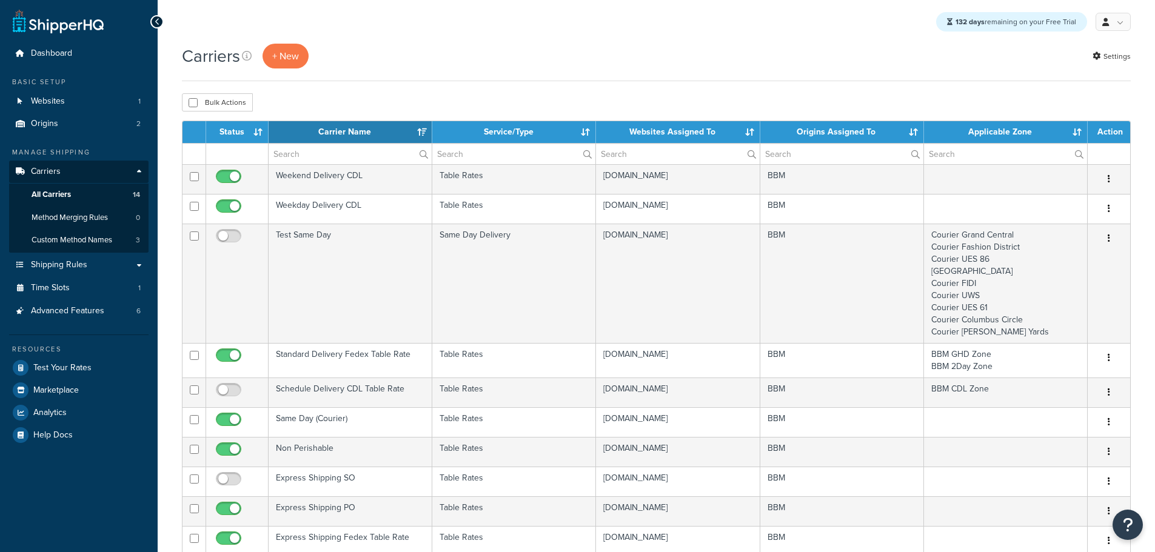
select select "15"
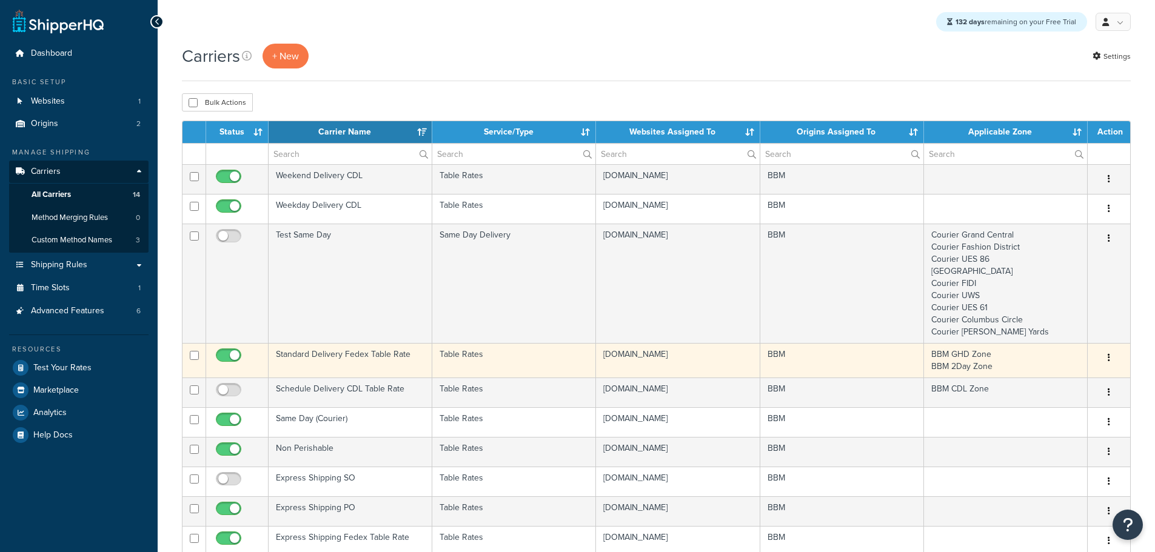
click at [373, 355] on td "Standard Delivery Fedex Table Rate" at bounding box center [350, 360] width 164 height 35
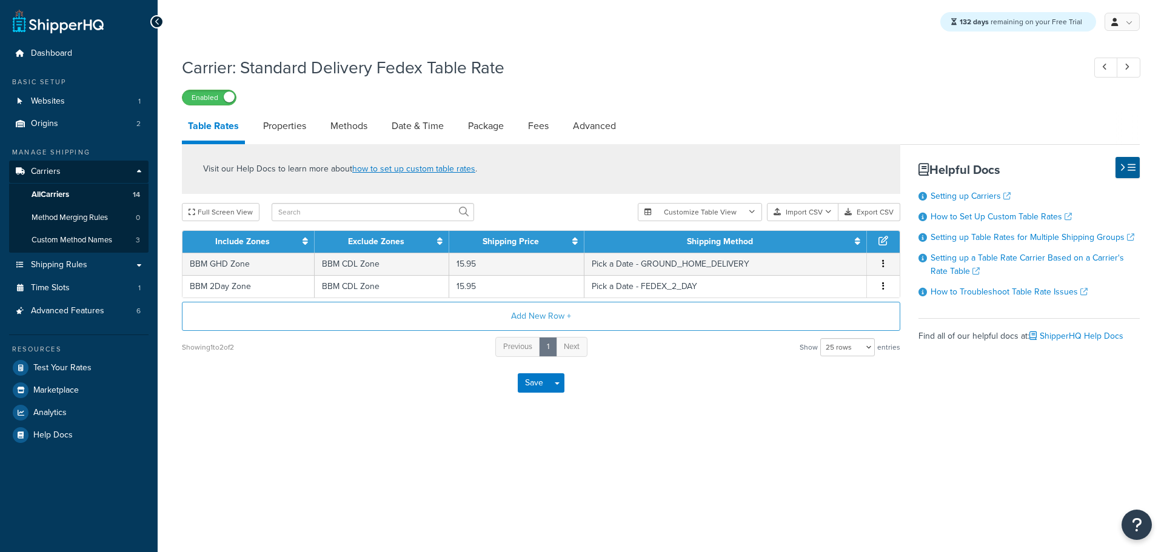
select select "25"
click at [293, 129] on link "Properties" at bounding box center [284, 126] width 55 height 29
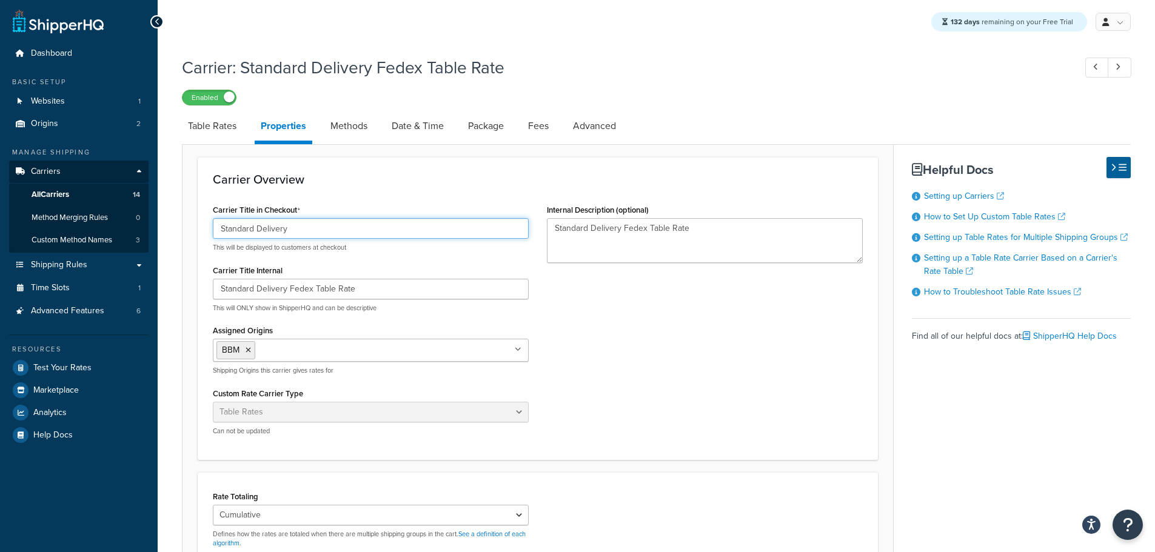
click at [270, 229] on input "Standard Delivery" at bounding box center [371, 228] width 316 height 21
click at [271, 229] on input "Standard Shipping" at bounding box center [371, 228] width 316 height 21
type input "Standard Shipping"
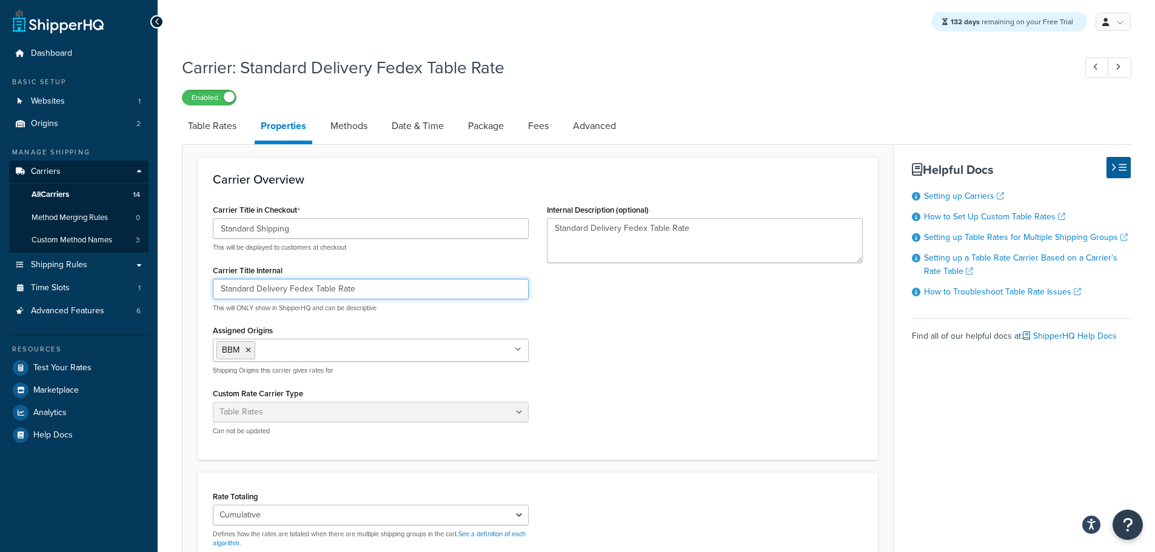
click at [272, 293] on input "Standard Delivery Fedex Table Rate" at bounding box center [371, 289] width 316 height 21
paste input "Shipping"
type input "Standard Shipping Fedex Table Rate"
click at [604, 233] on textarea "Standard Delivery Fedex Table Rate" at bounding box center [705, 240] width 316 height 45
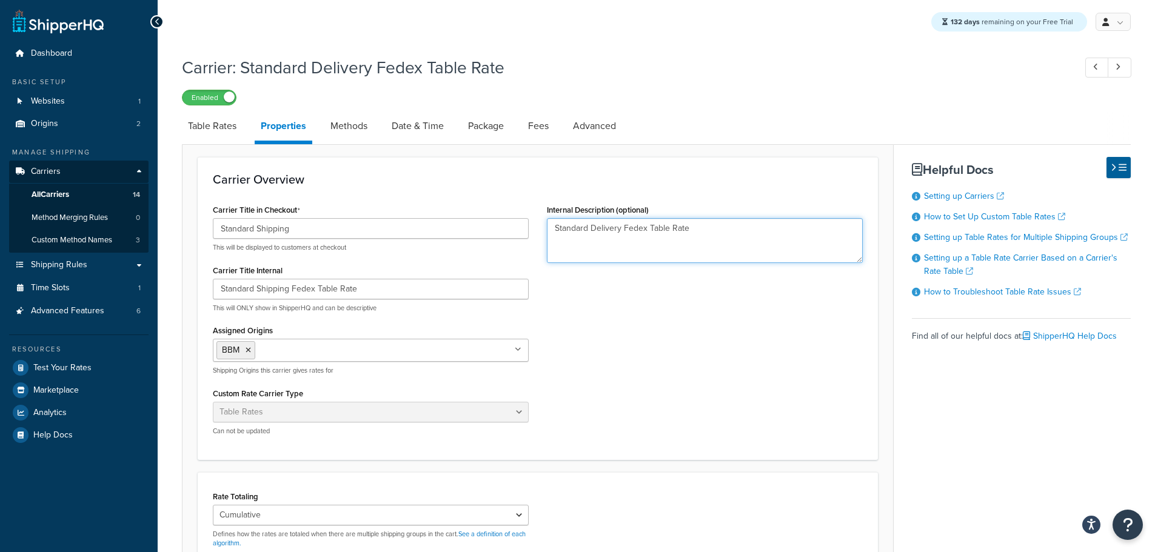
click at [604, 233] on textarea "Standard Delivery Fedex Table Rate" at bounding box center [705, 240] width 316 height 45
paste textarea "Shipping"
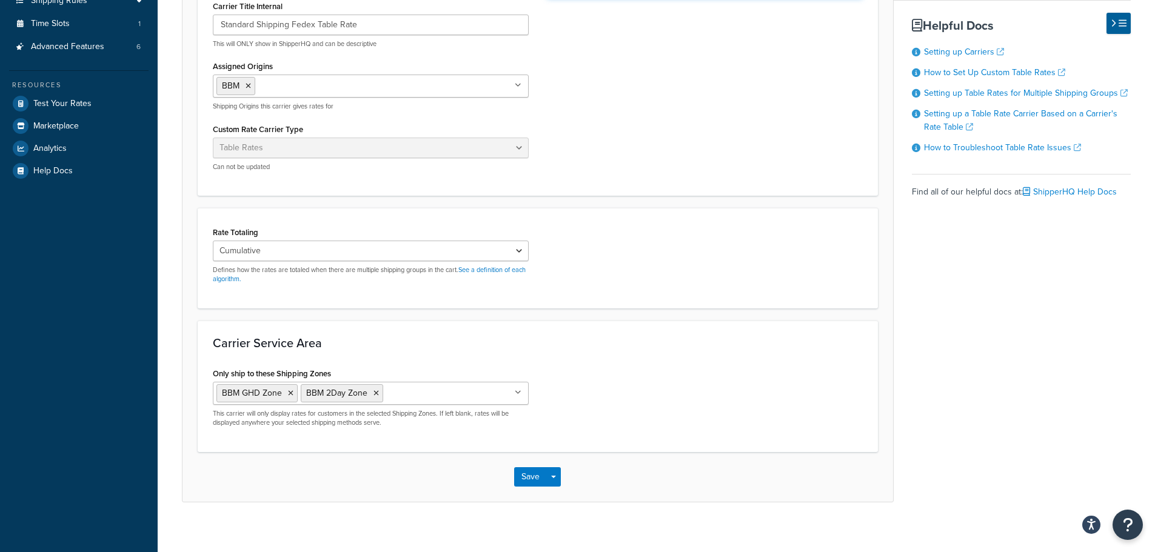
scroll to position [276, 0]
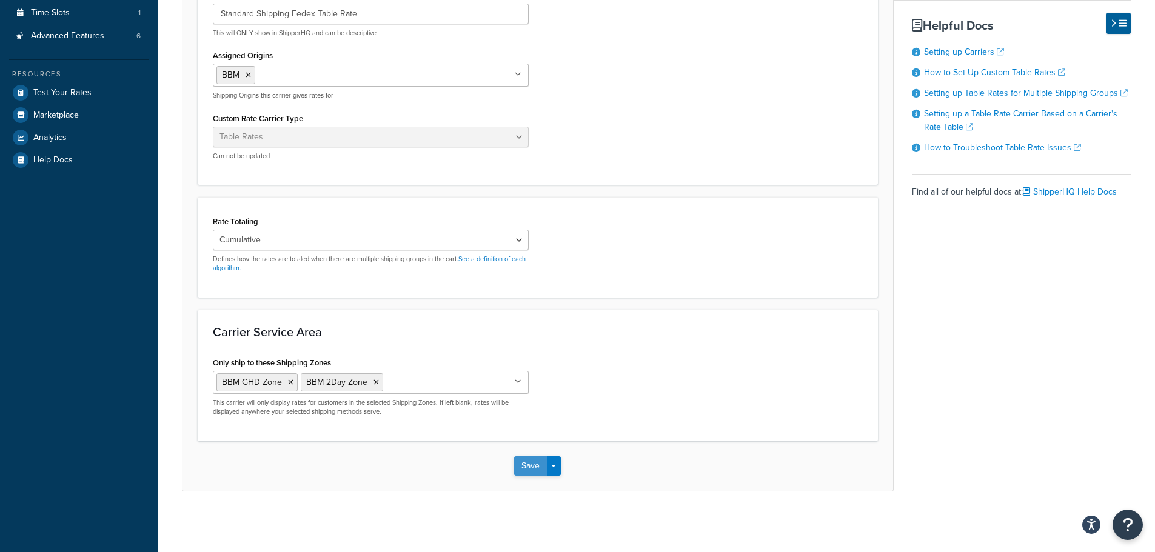
type textarea "Standard Shipping Fedex Table Rate"
click at [521, 464] on button "Save" at bounding box center [530, 465] width 33 height 19
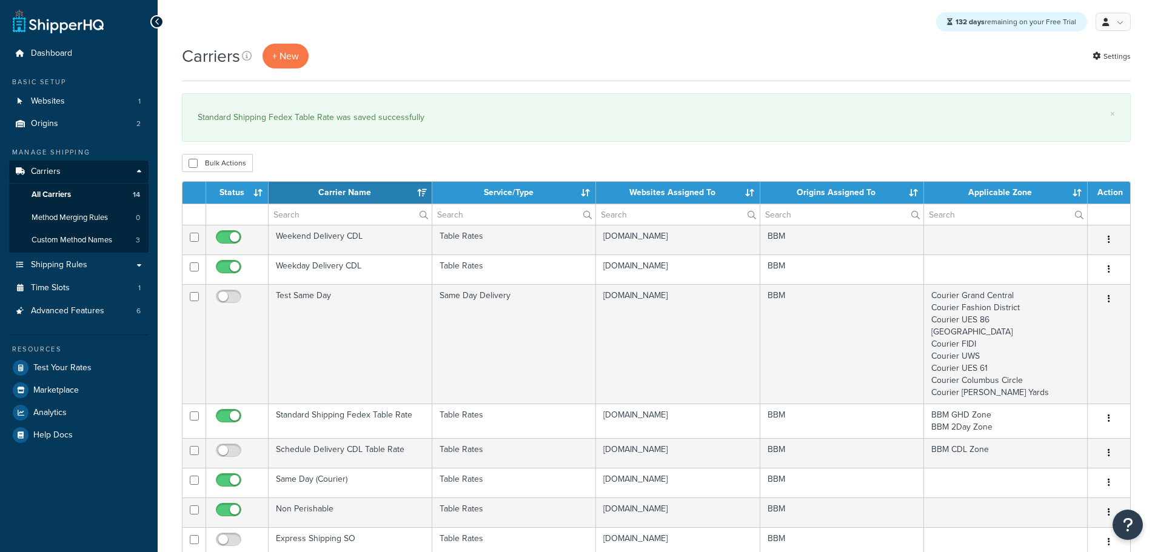
select select "15"
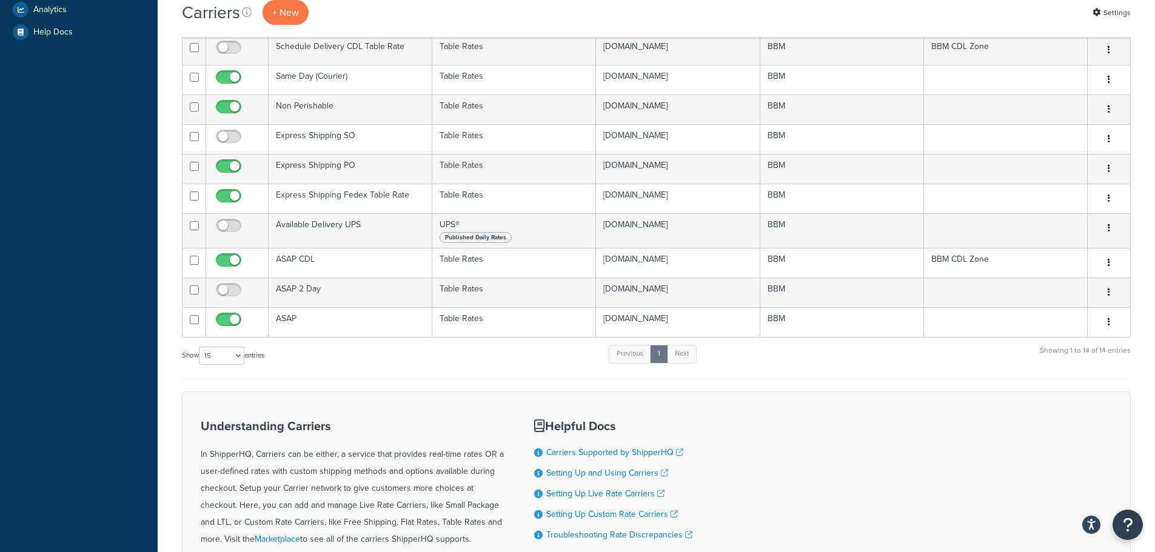
scroll to position [424, 0]
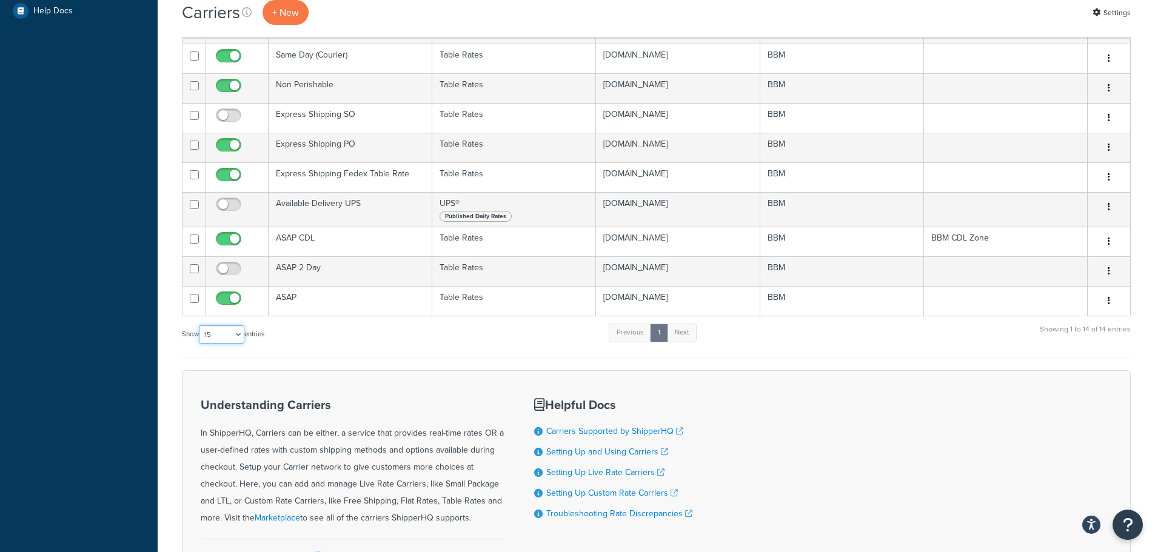
click at [240, 340] on select "10 15 25 50 100" at bounding box center [221, 334] width 45 height 18
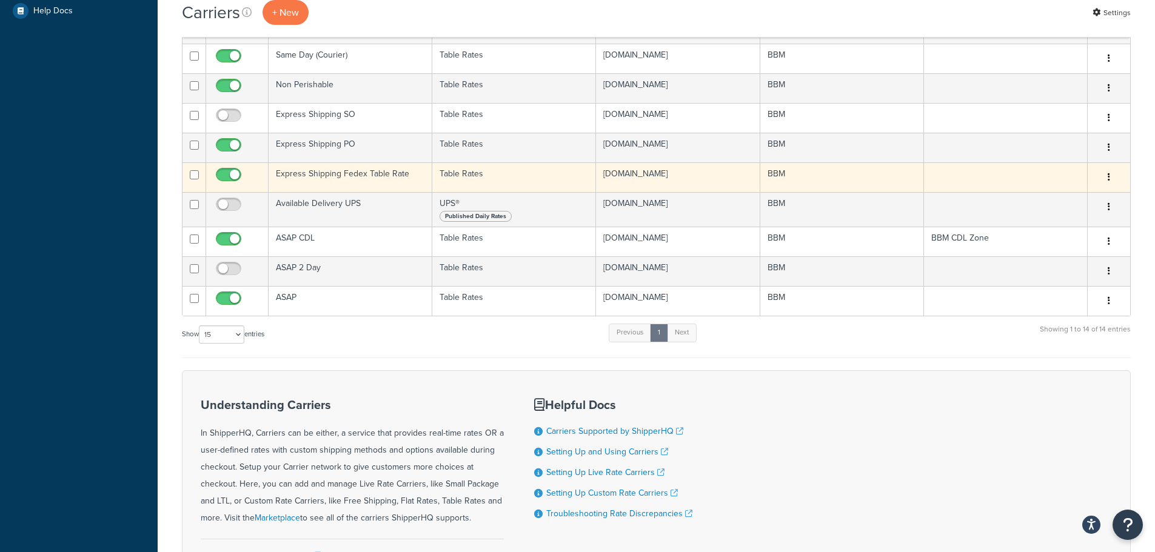
click at [325, 176] on td "Express Shipping Fedex Table Rate" at bounding box center [350, 177] width 164 height 30
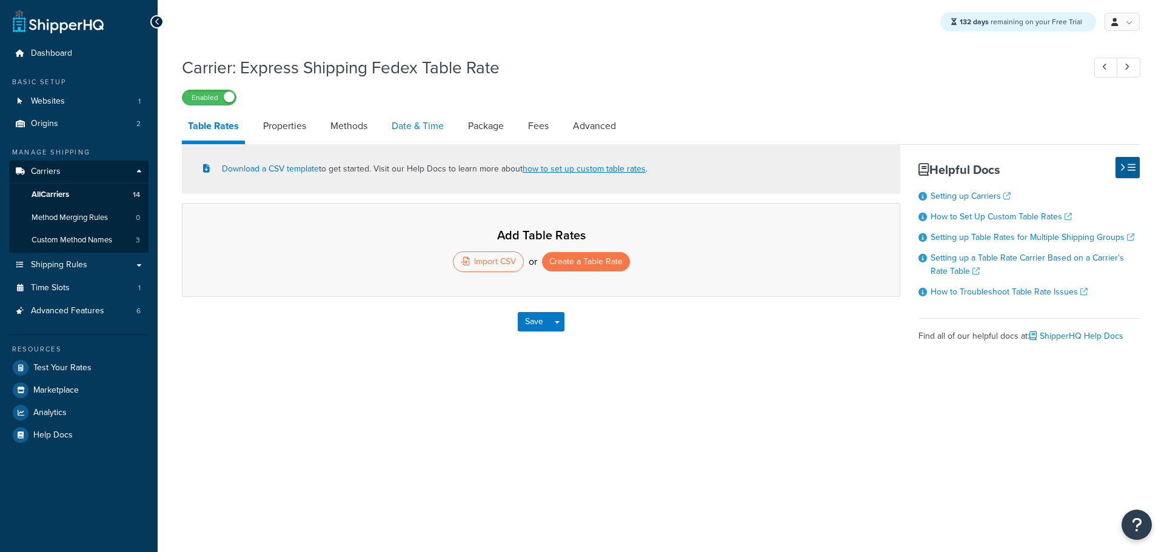
click at [414, 124] on link "Date & Time" at bounding box center [417, 126] width 64 height 29
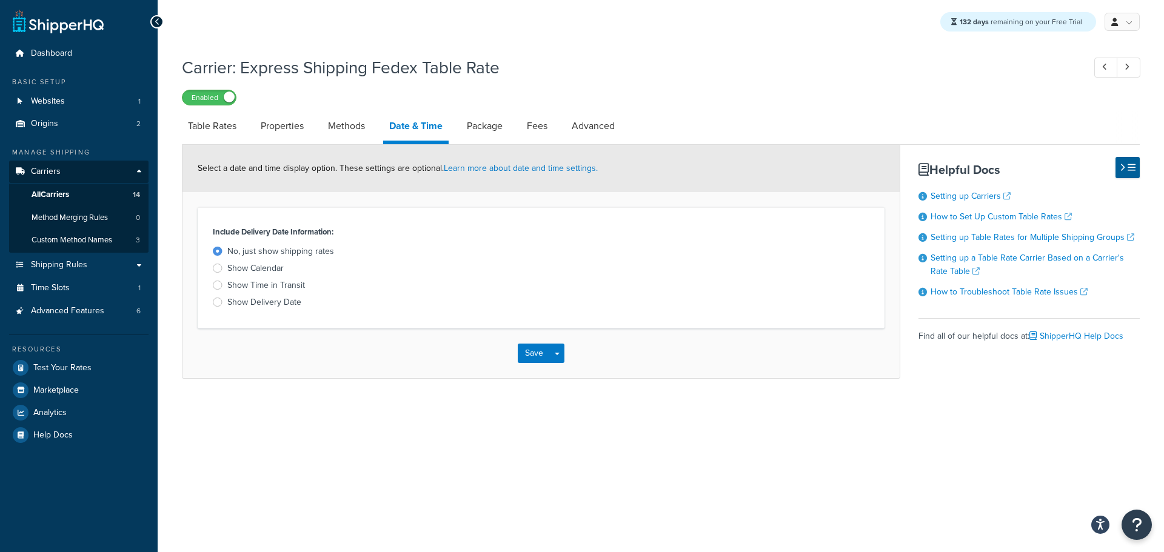
click at [221, 270] on div at bounding box center [218, 268] width 10 height 9
click at [0, 0] on input "Show Calendar" at bounding box center [0, 0] width 0 height 0
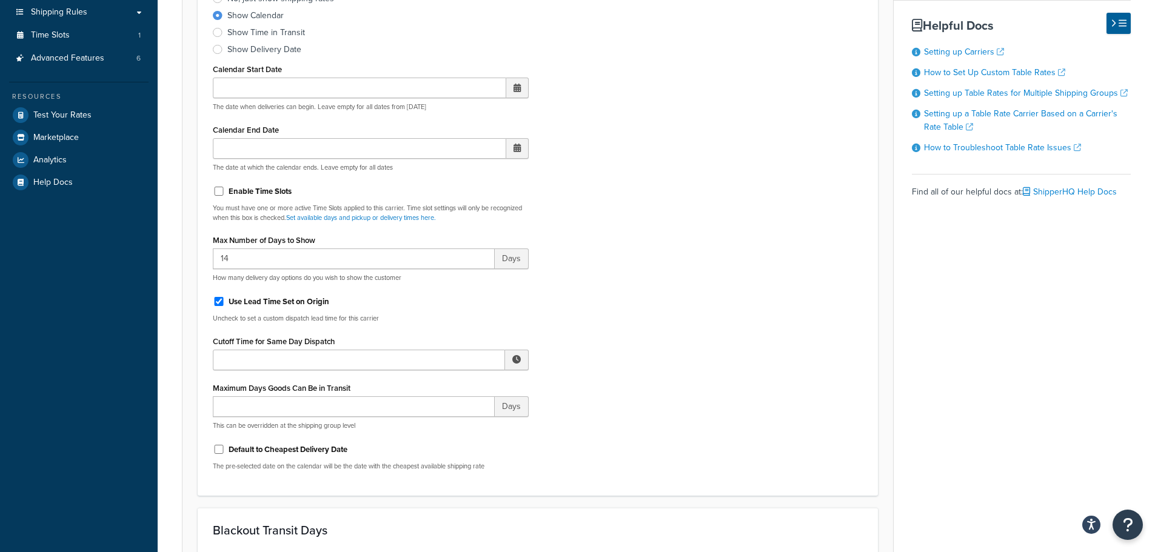
scroll to position [364, 0]
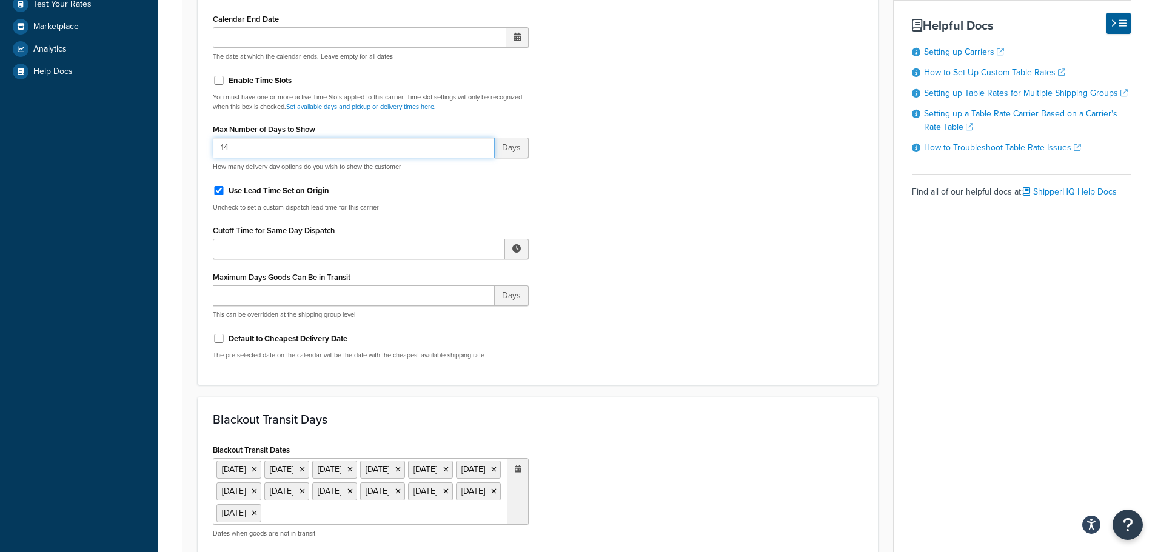
drag, startPoint x: 184, startPoint y: 141, endPoint x: 144, endPoint y: 140, distance: 40.0
click at [144, 141] on div "Dashboard Basic Setup Websites 1 Origins 2 Manage Shipping Carriers Carriers Al…" at bounding box center [577, 372] width 1155 height 1472
type input "30"
click at [263, 195] on label "Use Lead Time Set on Origin" at bounding box center [278, 190] width 101 height 11
click at [217, 190] on input "Use Lead Time Set on Origin" at bounding box center [219, 190] width 12 height 9
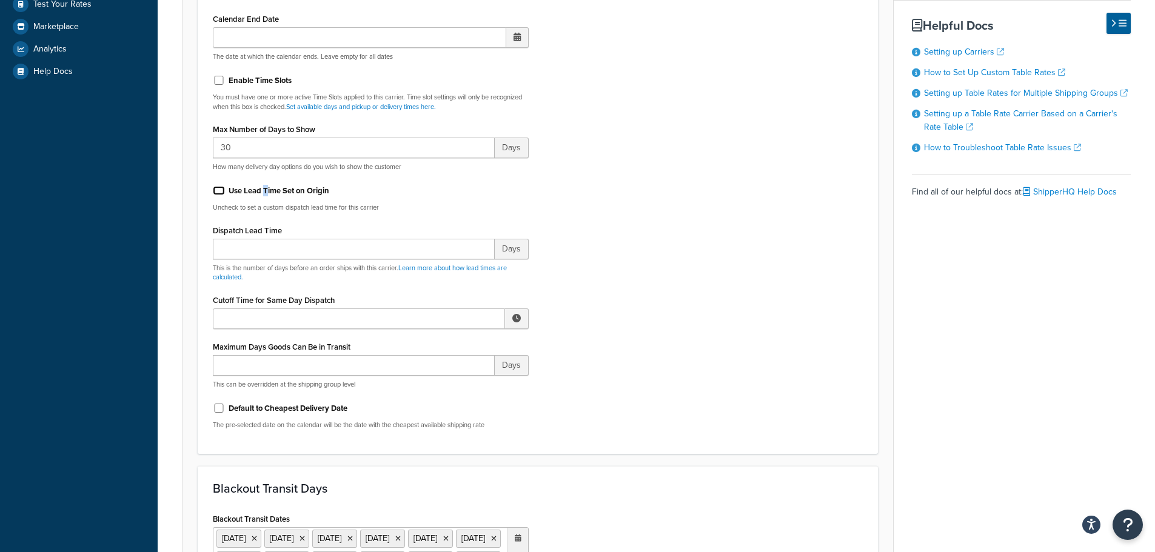
click at [216, 190] on input "Use Lead Time Set on Origin" at bounding box center [219, 190] width 12 height 9
checkbox input "true"
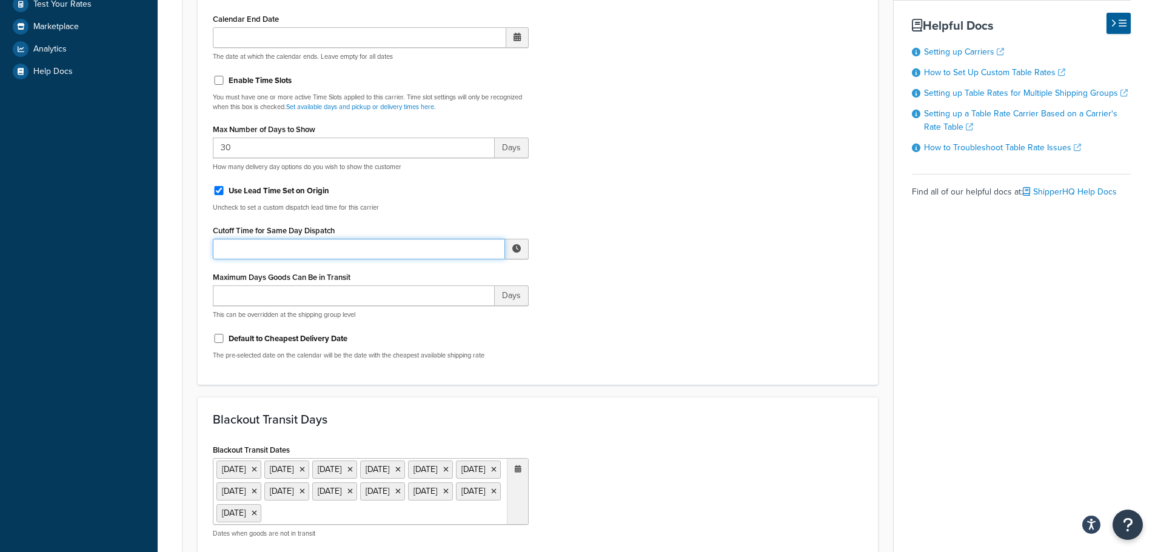
click at [247, 248] on input "Cutoff Time for Same Day Dispatch" at bounding box center [359, 249] width 292 height 21
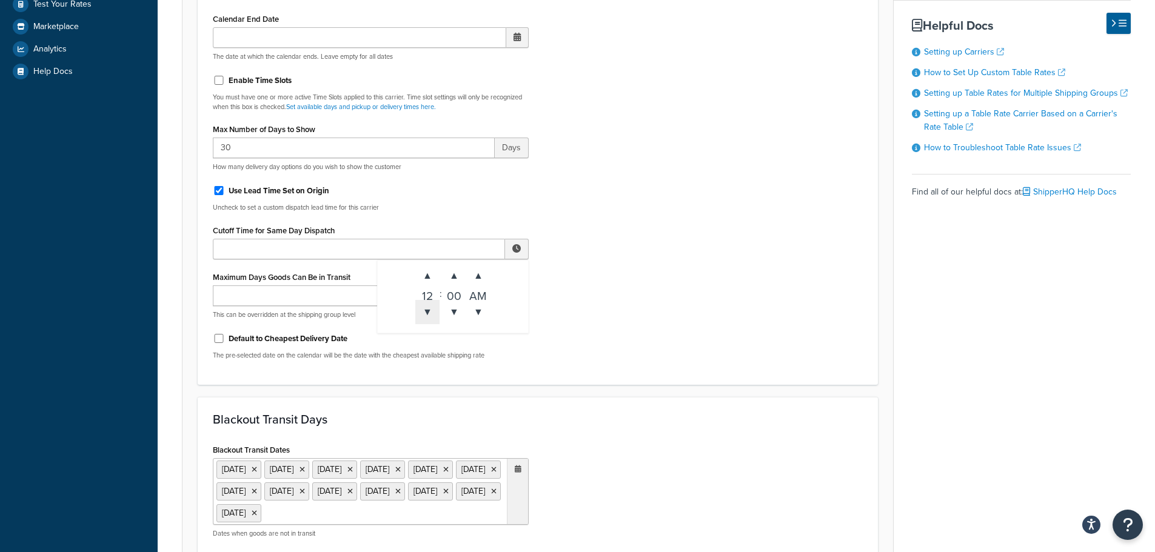
click at [426, 310] on span "▼" at bounding box center [427, 312] width 24 height 24
click at [427, 281] on span "▲" at bounding box center [427, 276] width 24 height 24
drag, startPoint x: 427, startPoint y: 281, endPoint x: 464, endPoint y: 279, distance: 37.6
click at [427, 279] on span "▲" at bounding box center [427, 276] width 24 height 24
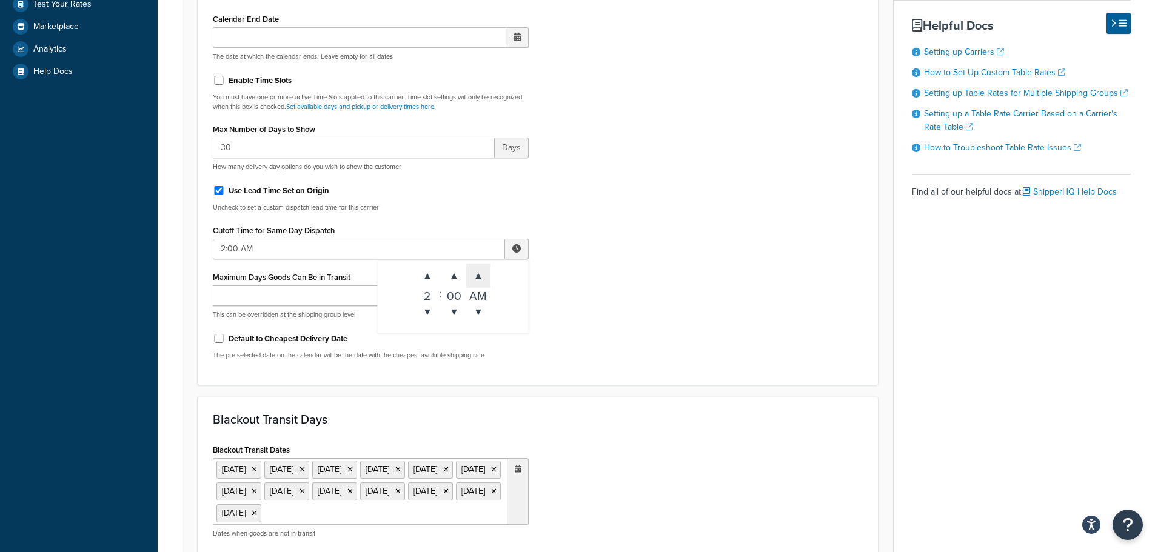
click at [481, 284] on span "▲" at bounding box center [478, 276] width 24 height 24
type input "2:00 PM"
click at [326, 304] on input "Maximum Days Goods Can Be in Transit" at bounding box center [354, 295] width 282 height 21
type input "2"
click at [606, 318] on div "Include Delivery Date Information: No, just show shipping rates Show Calendar S…" at bounding box center [538, 114] width 668 height 510
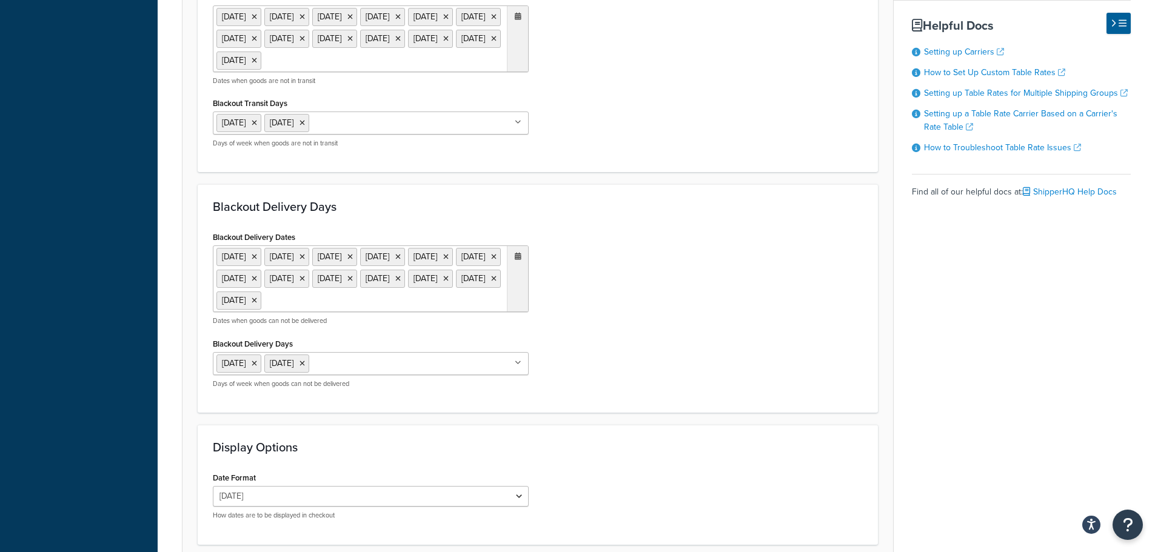
scroll to position [848, 0]
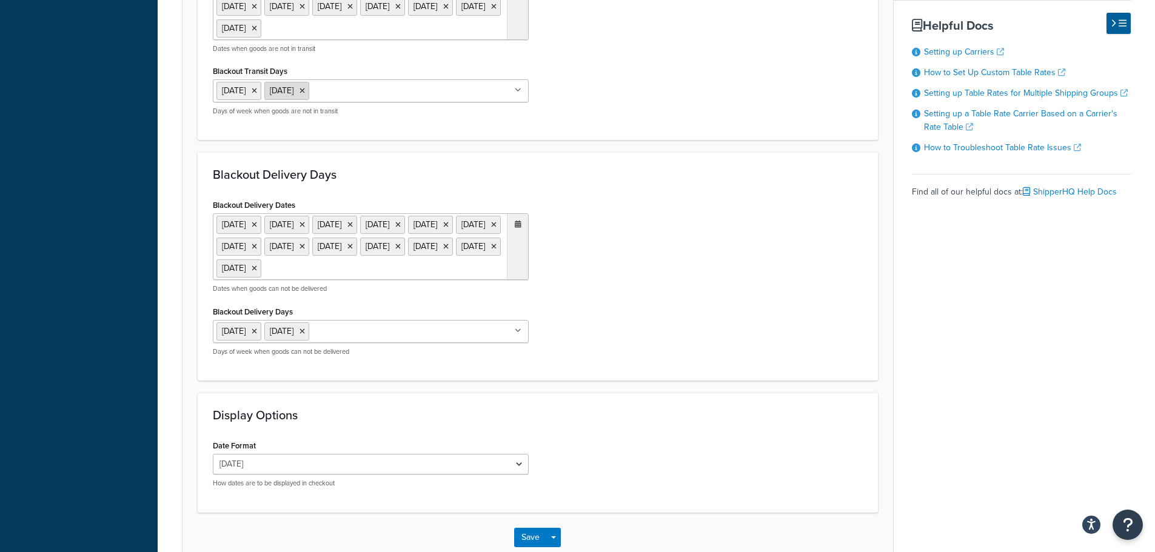
click at [305, 95] on icon at bounding box center [301, 90] width 5 height 7
click at [257, 95] on icon at bounding box center [254, 90] width 5 height 7
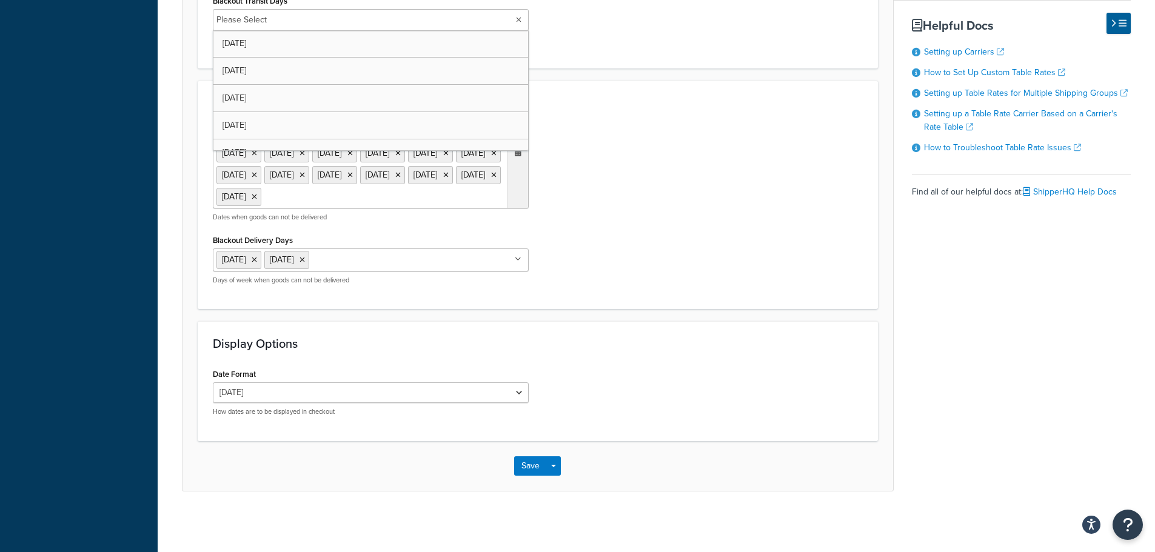
scroll to position [964, 0]
click at [257, 257] on icon at bounding box center [254, 259] width 5 height 7
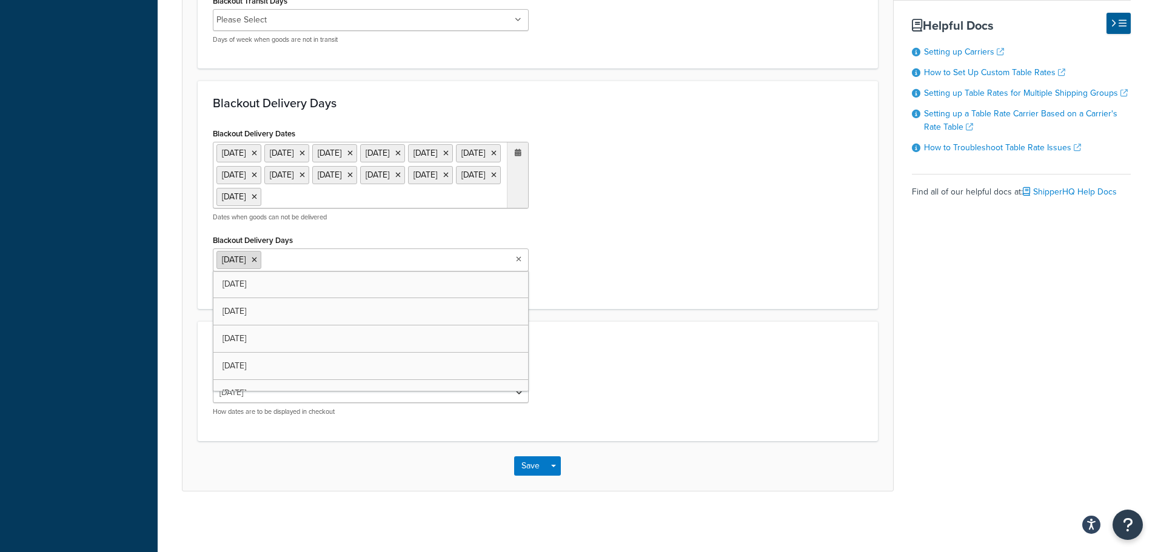
click at [257, 257] on icon at bounding box center [254, 259] width 5 height 7
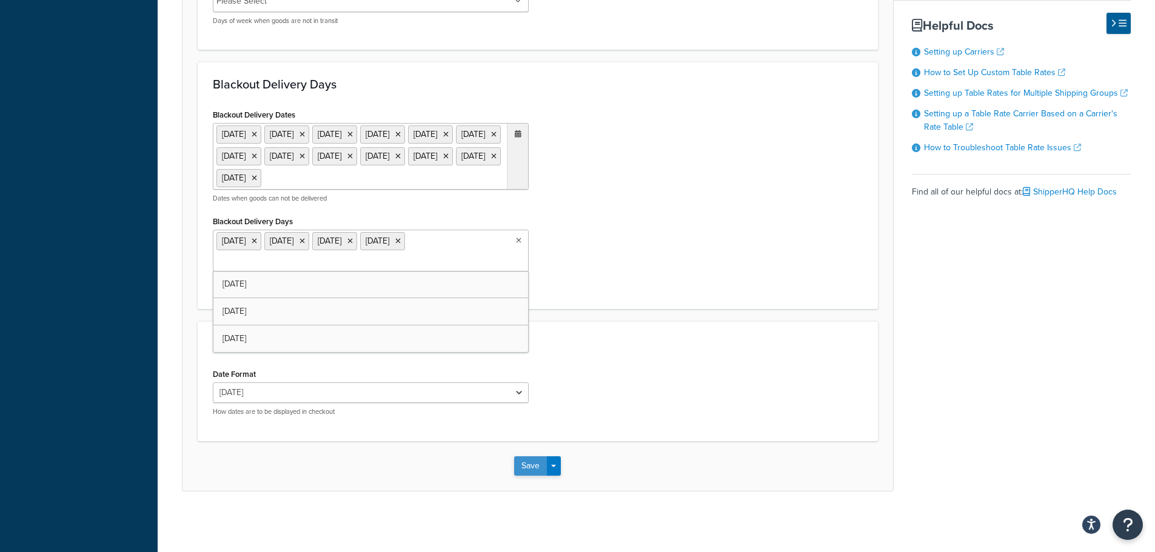
click at [527, 475] on button "Save" at bounding box center [530, 465] width 33 height 19
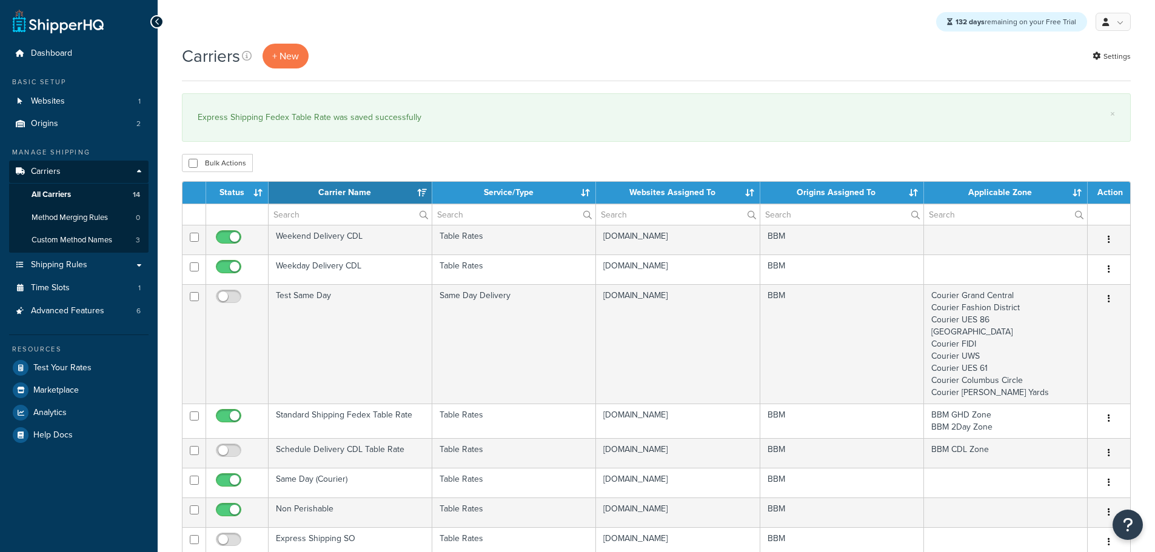
select select "15"
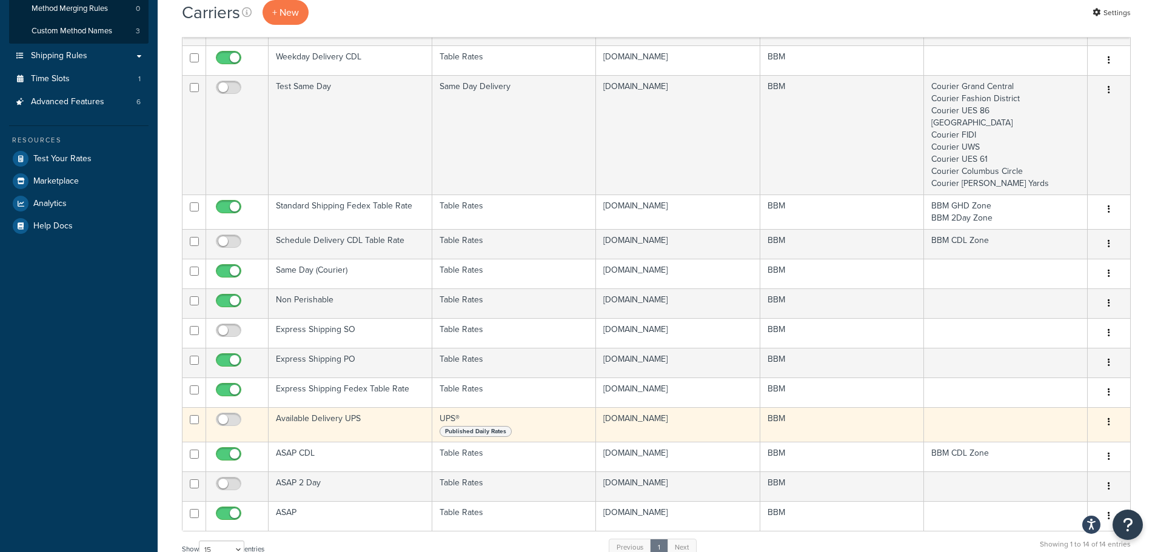
scroll to position [242, 0]
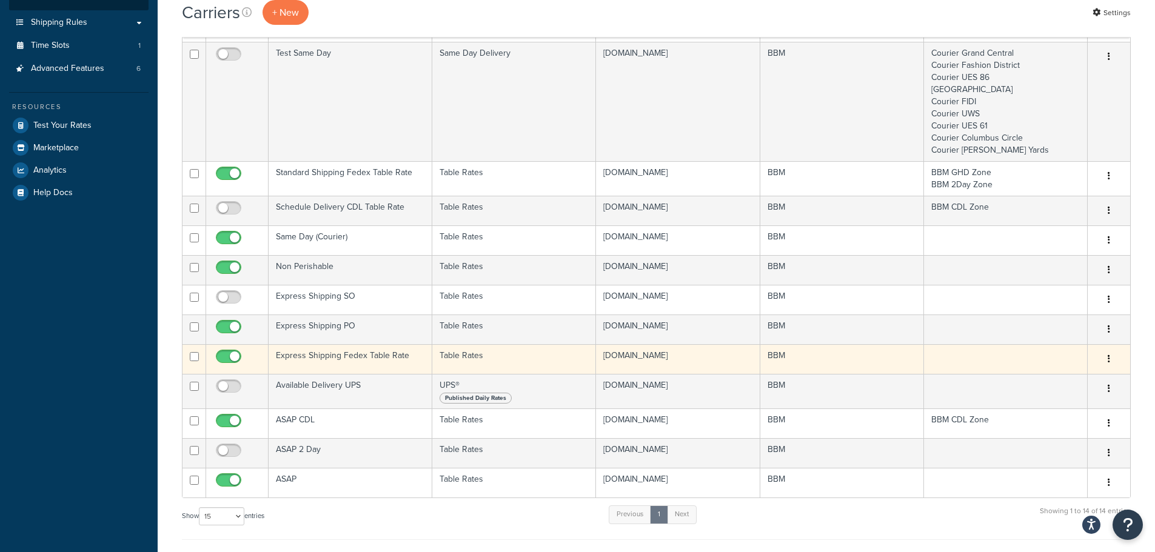
click at [372, 357] on td "Express Shipping Fedex Table Rate" at bounding box center [350, 359] width 164 height 30
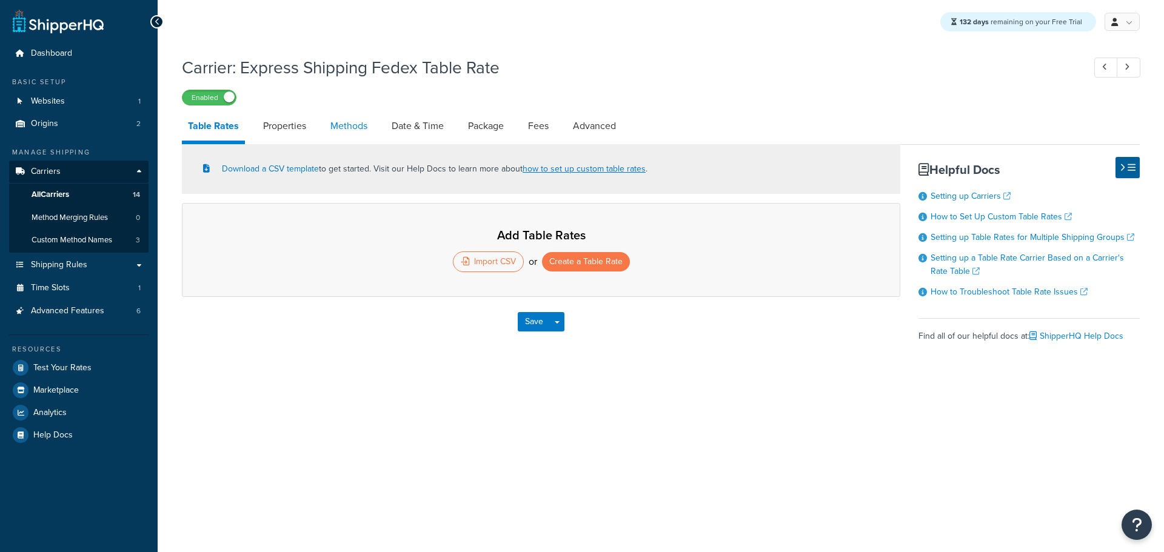
click at [355, 128] on link "Methods" at bounding box center [348, 126] width 49 height 29
select select "25"
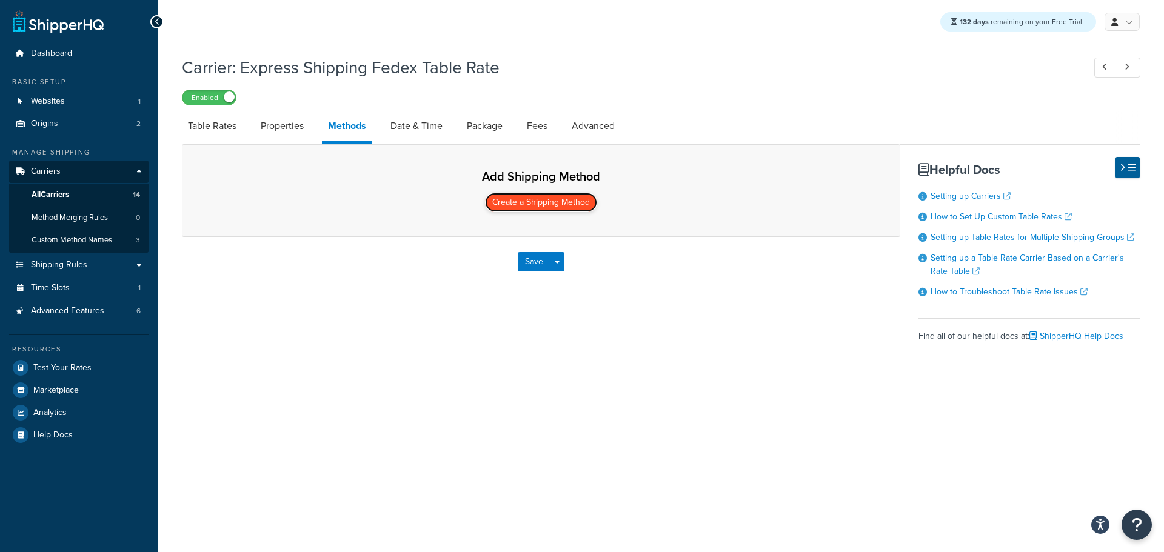
click at [541, 202] on button "Create a Shipping Method" at bounding box center [541, 202] width 112 height 19
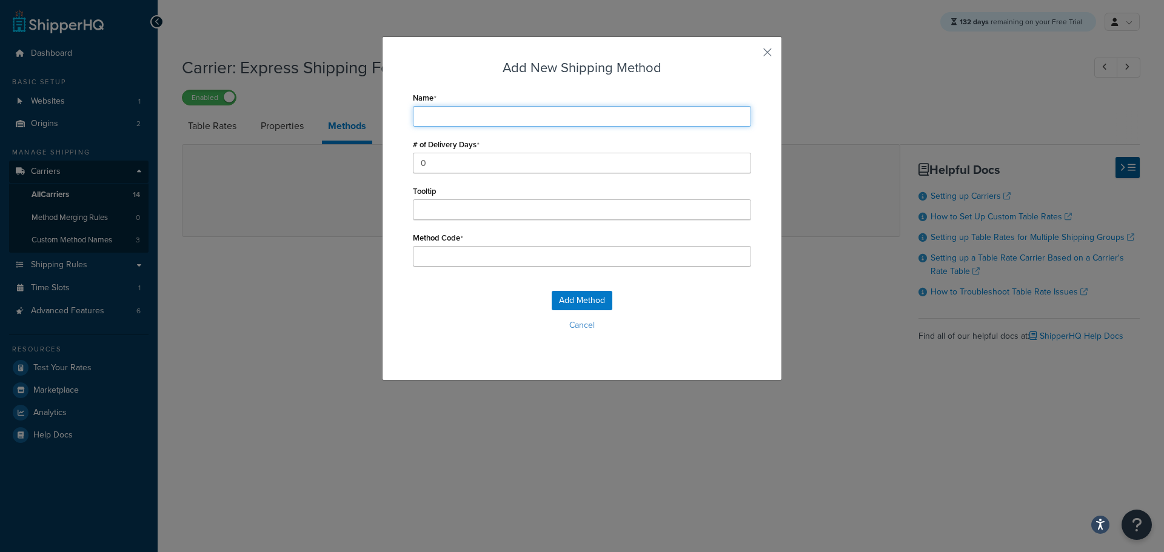
click at [465, 118] on input "Name" at bounding box center [582, 116] width 338 height 21
type input "P"
type input "Pi"
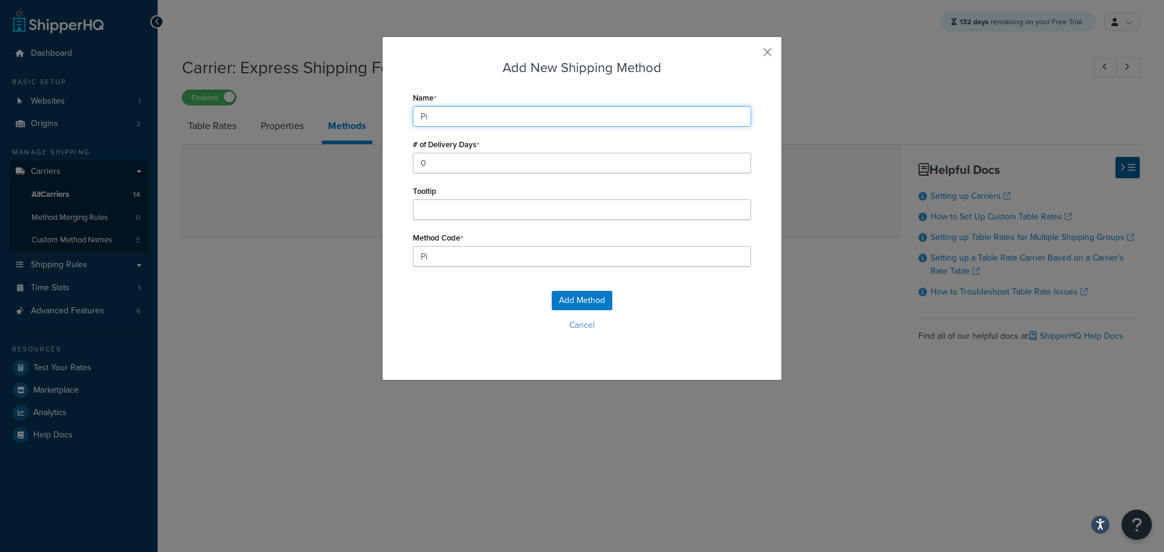
type input "Pic"
type input "Pick"
type input "Pick a Date"
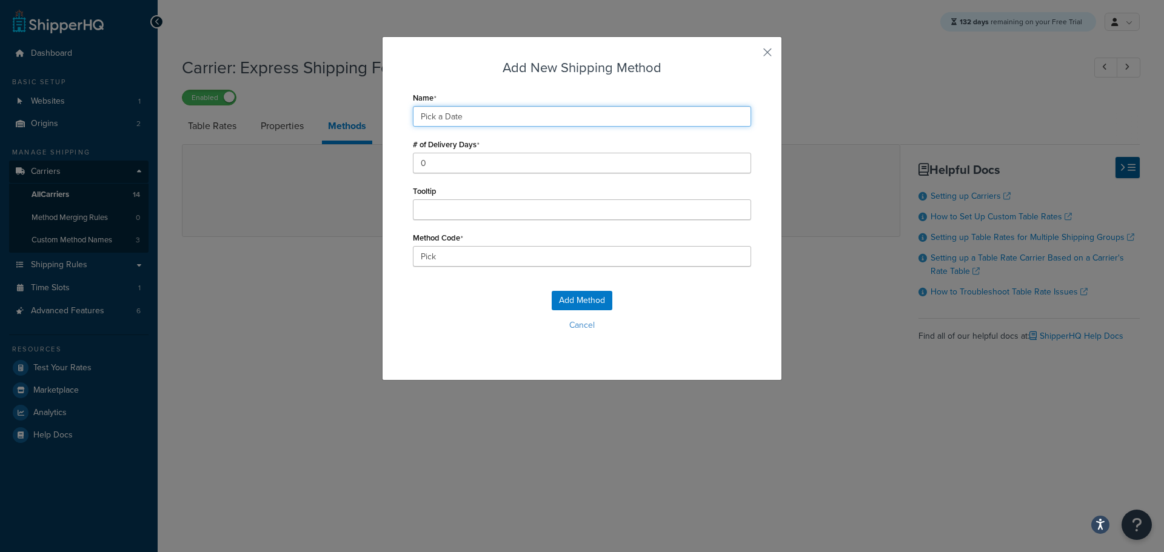
type input "Pick_a_Date"
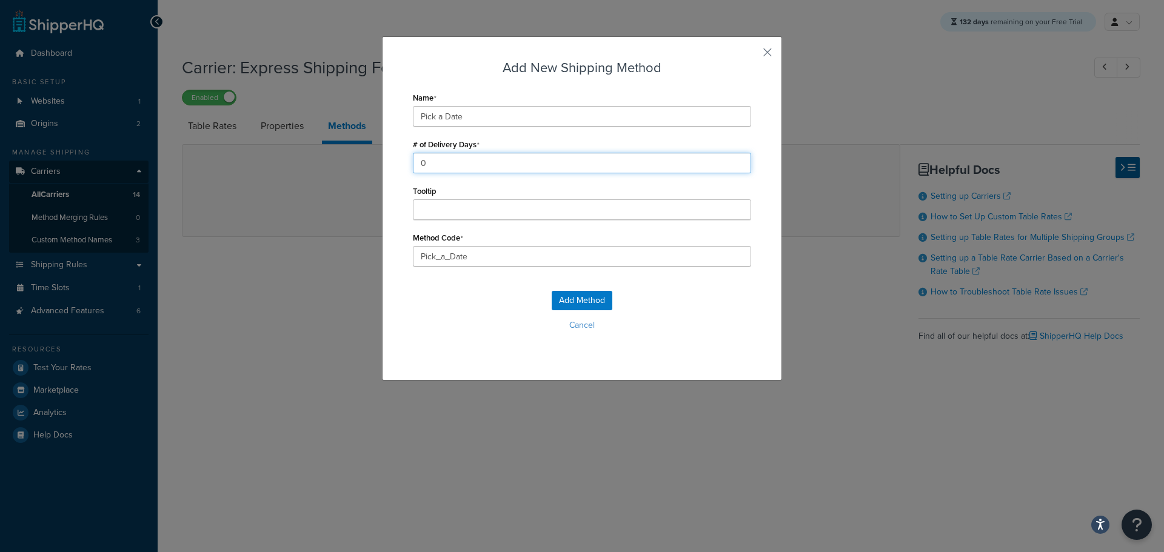
drag, startPoint x: 442, startPoint y: 164, endPoint x: 385, endPoint y: 162, distance: 56.4
click at [385, 162] on div "Add New Shipping Method Name Pick a Date # of Delivery Days 0 Tooltip Method Co…" at bounding box center [582, 208] width 400 height 344
type input "1"
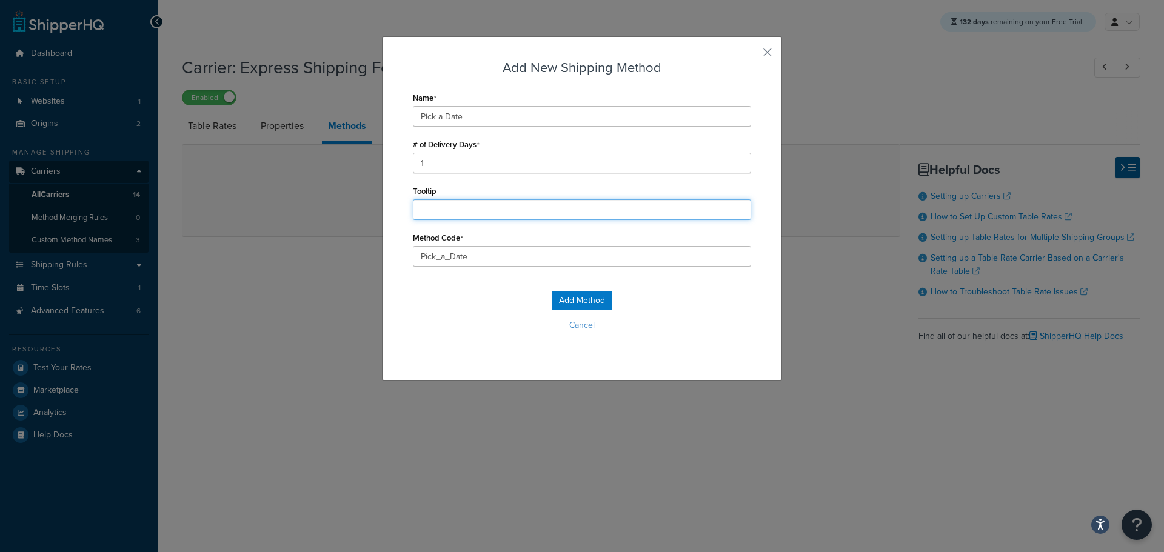
click at [431, 213] on input "Tooltip" at bounding box center [582, 209] width 338 height 21
paste input "(Delivers: Tue, Sat, Sun)"
type input "(Delivers: Tue, Sat, Sun)"
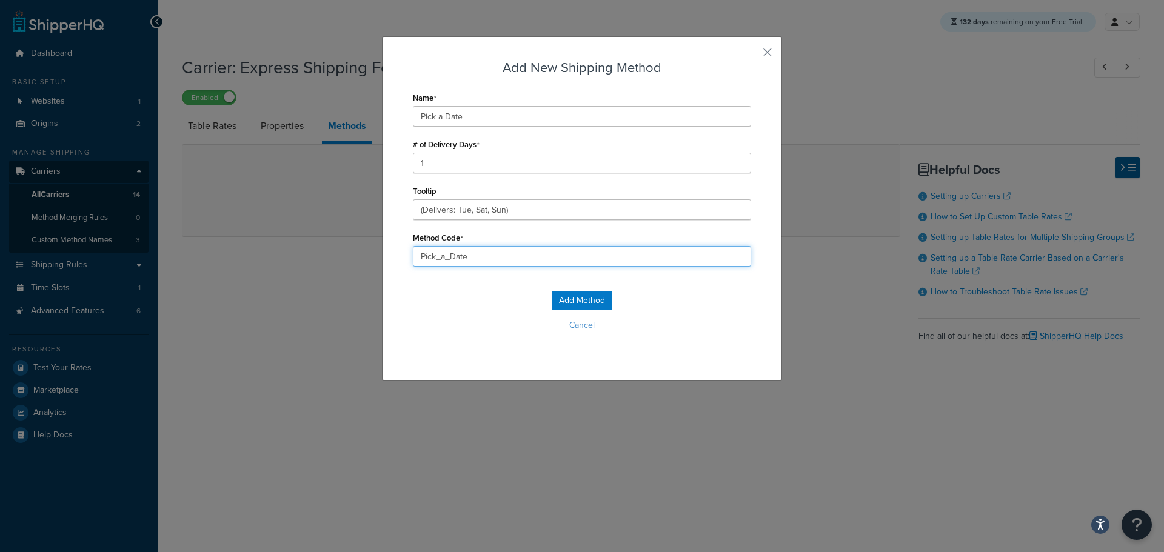
click at [473, 258] on input "Pick_a_Date" at bounding box center [582, 256] width 338 height 21
drag, startPoint x: 483, startPoint y: 254, endPoint x: 361, endPoint y: 254, distance: 121.8
click at [361, 254] on div "Add New Shipping Method Name Pick a Date # of Delivery Days 1 Tooltip (Delivers…" at bounding box center [582, 276] width 1164 height 552
type input "Sta"
click at [596, 304] on button "Add Method" at bounding box center [582, 300] width 61 height 19
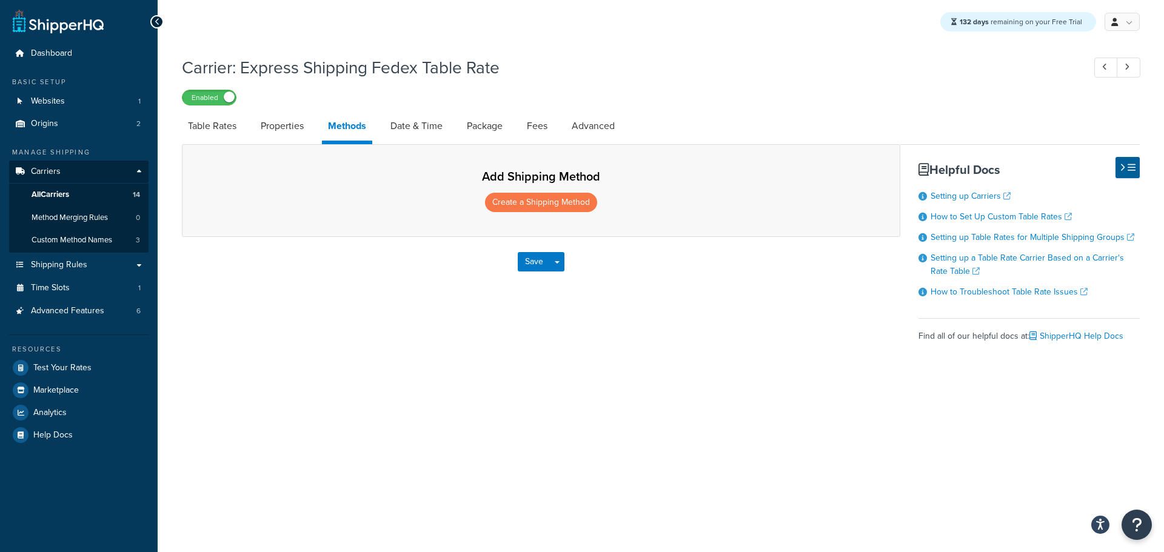
select select "25"
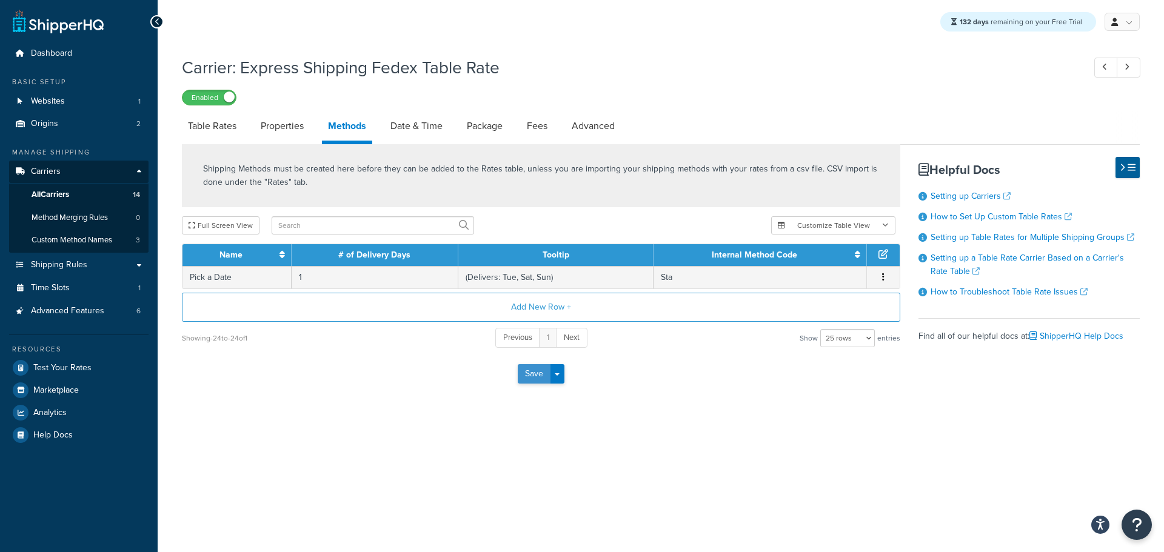
click at [529, 384] on button "Save" at bounding box center [534, 373] width 33 height 19
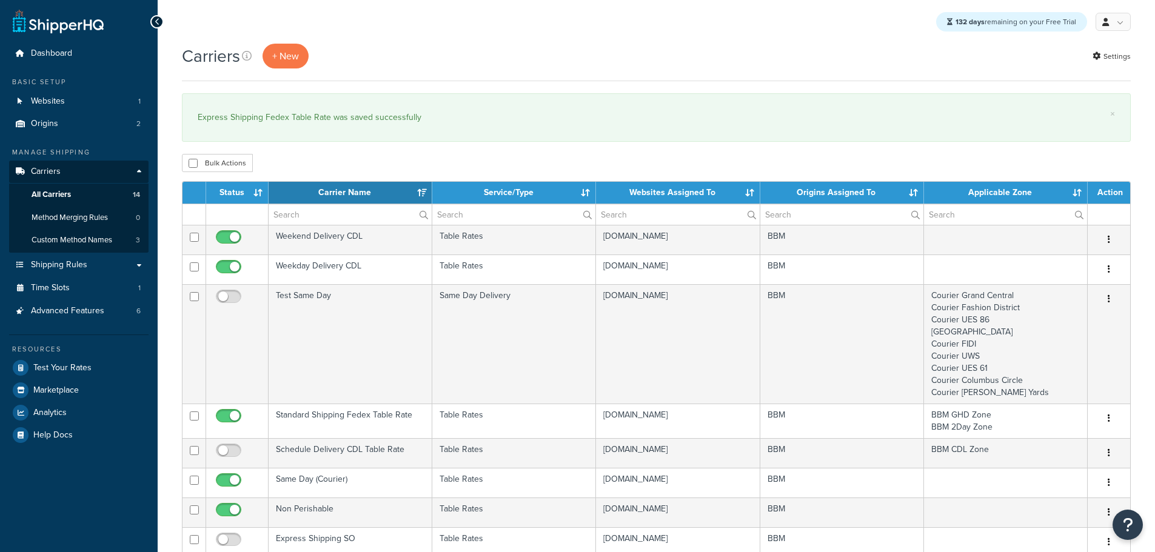
select select "15"
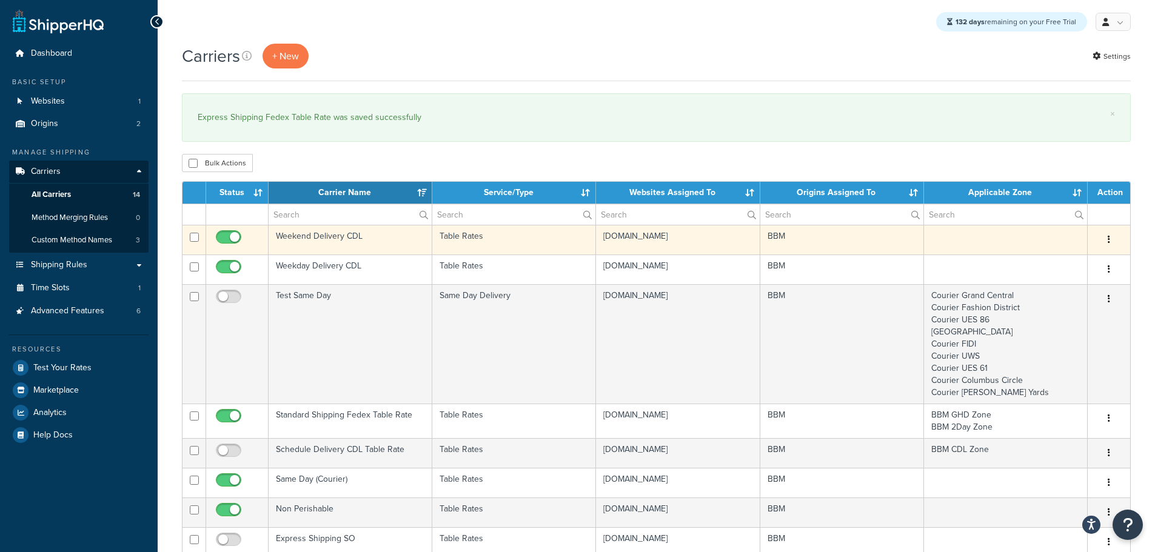
click at [314, 240] on td "Weekend Delivery CDL" at bounding box center [350, 240] width 164 height 30
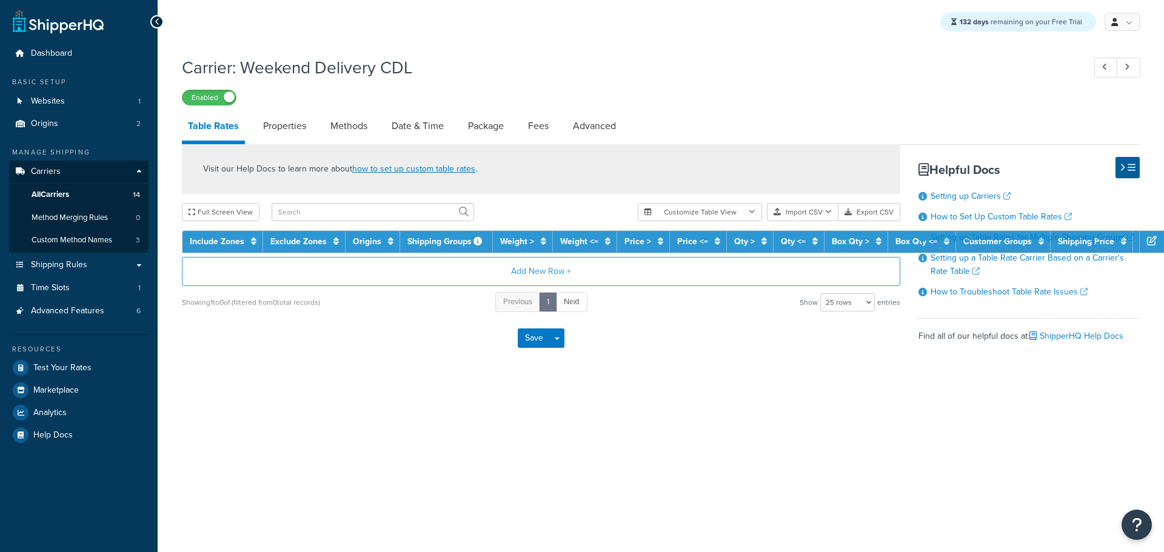
select select "25"
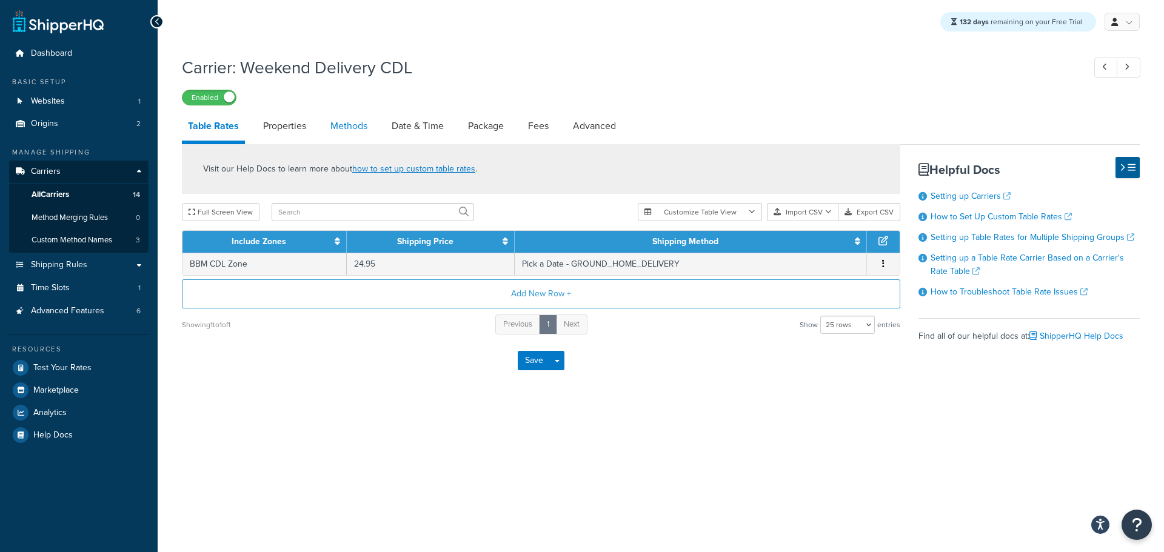
click at [346, 125] on link "Methods" at bounding box center [348, 126] width 49 height 29
select select "25"
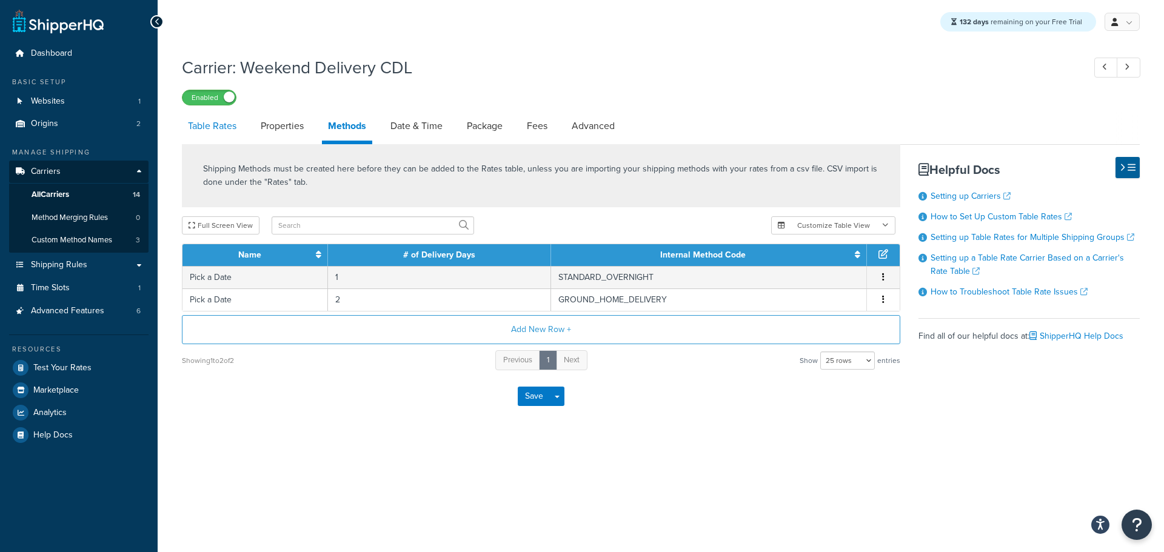
click at [218, 130] on link "Table Rates" at bounding box center [212, 126] width 61 height 29
select select "25"
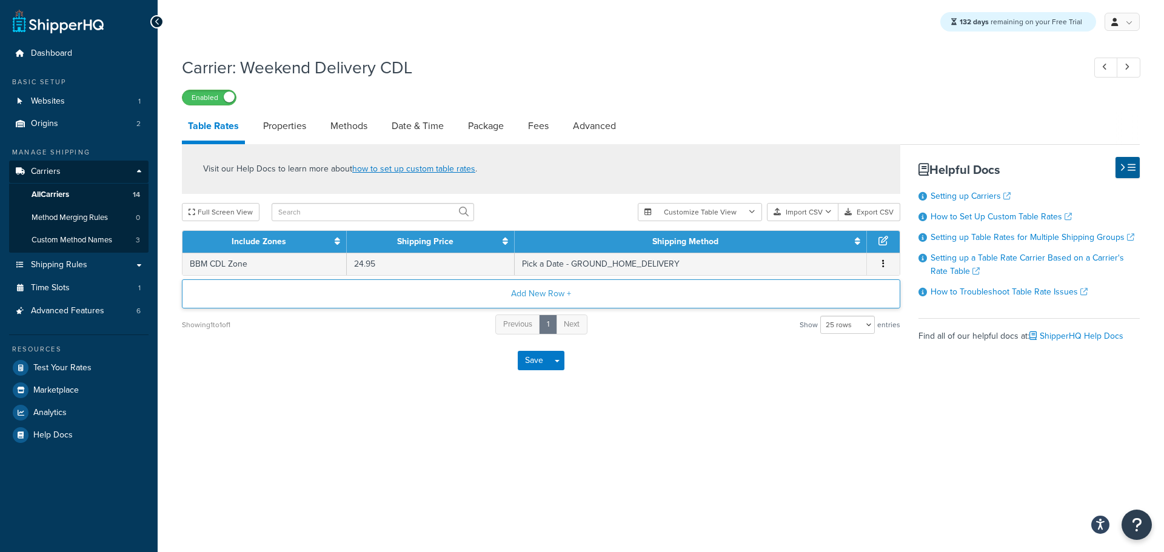
click at [544, 298] on button "Add New Row +" at bounding box center [541, 293] width 718 height 29
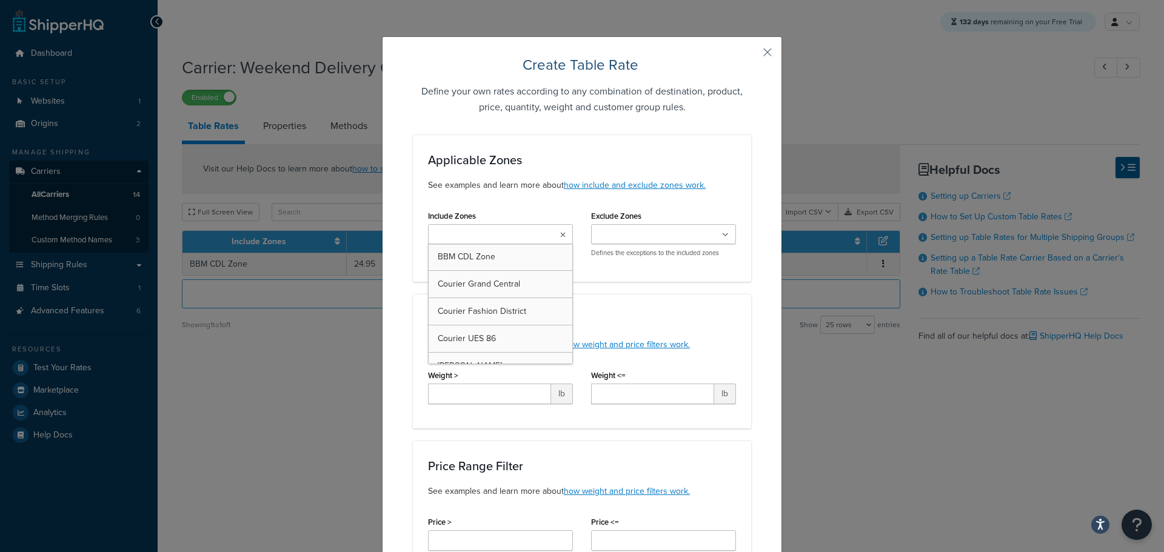
click at [527, 233] on ul at bounding box center [500, 234] width 145 height 20
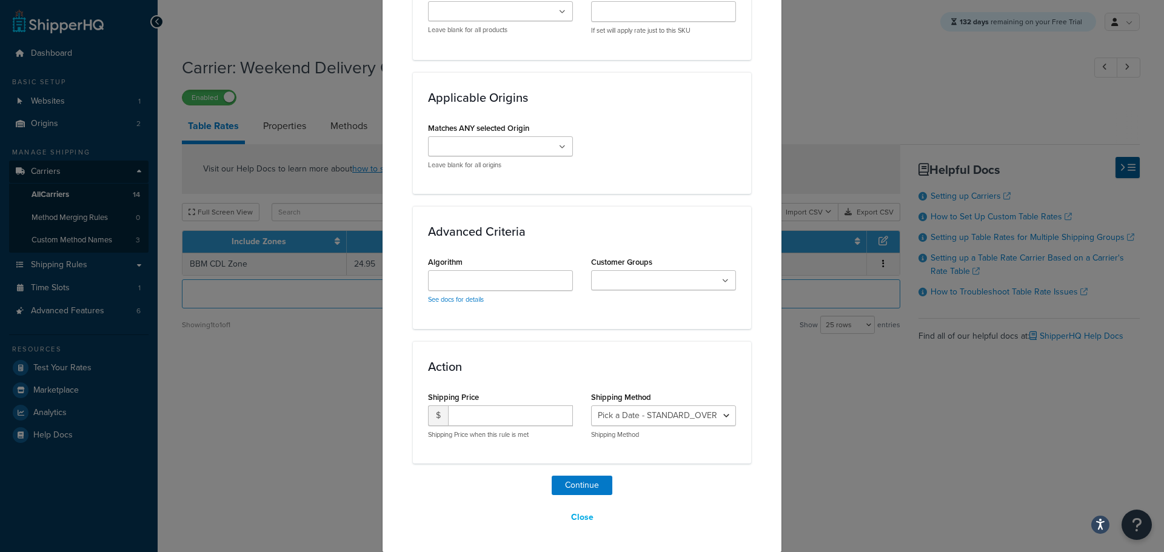
scroll to position [794, 0]
click at [491, 412] on input "number" at bounding box center [510, 415] width 125 height 21
type input "24.95"
click at [641, 409] on select "Pick a Date - STANDARD_OVERNIGHT Pick a Date - GROUND_HOME_DELIVERY" at bounding box center [663, 415] width 145 height 21
click at [642, 410] on select "Pick a Date - STANDARD_OVERNIGHT Pick a Date - GROUND_HOME_DELIVERY" at bounding box center [663, 415] width 145 height 21
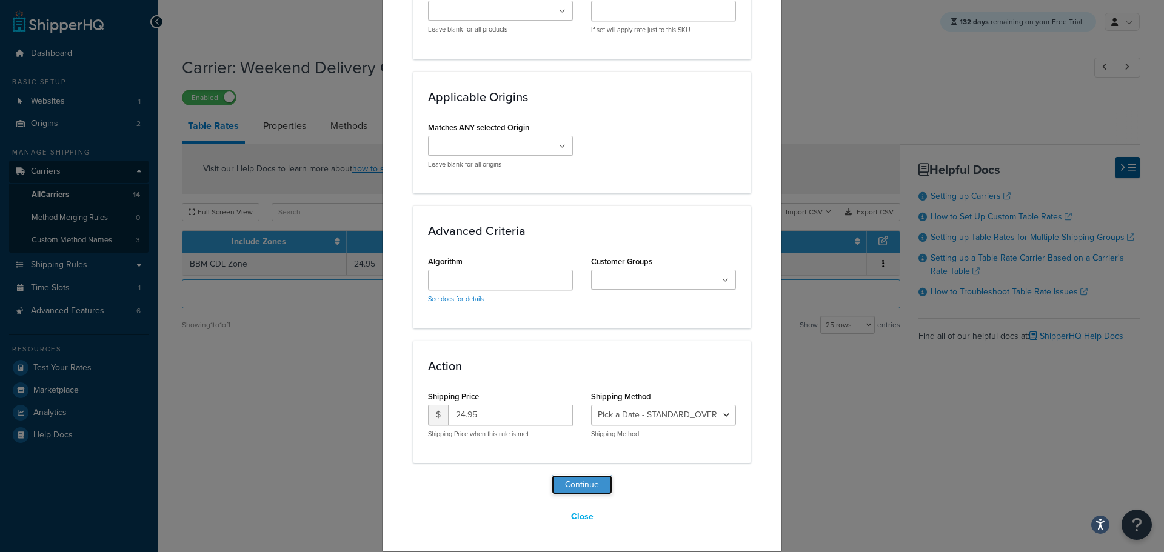
click at [593, 487] on button "Continue" at bounding box center [582, 484] width 61 height 19
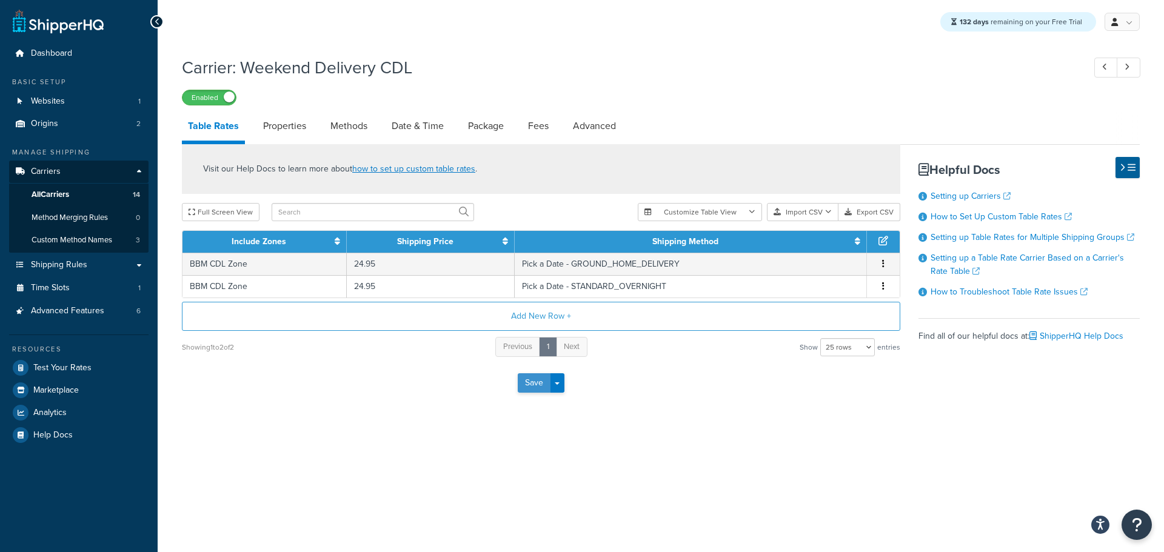
click at [528, 390] on button "Save" at bounding box center [534, 382] width 33 height 19
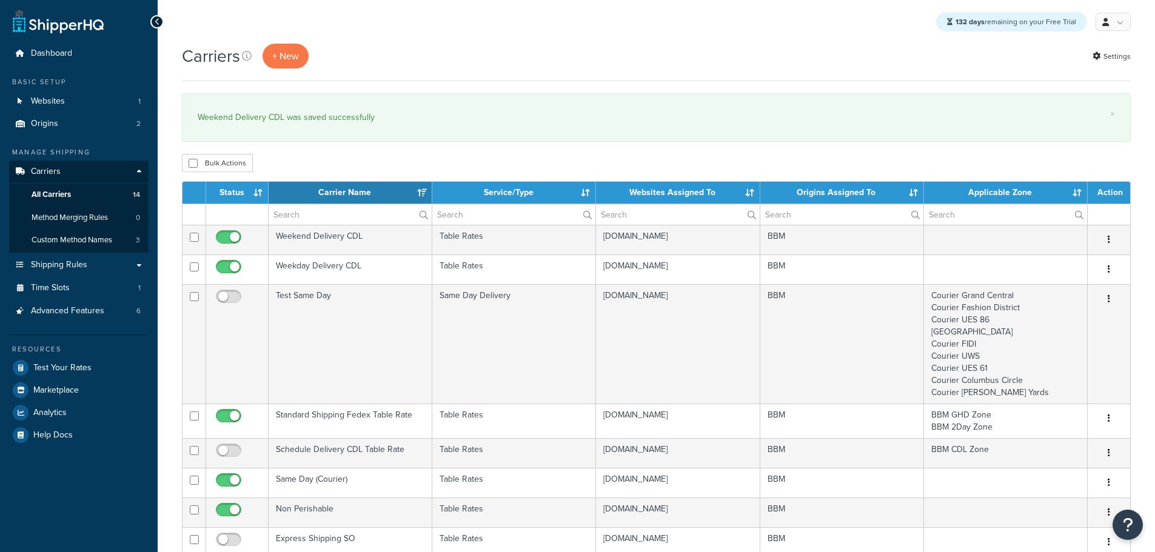
select select "15"
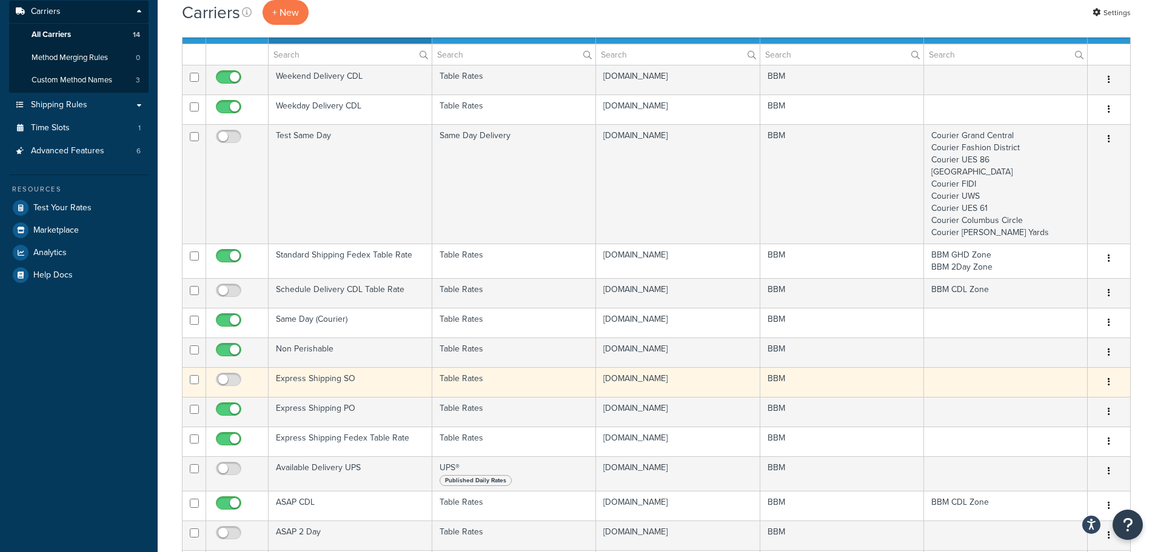
scroll to position [182, 0]
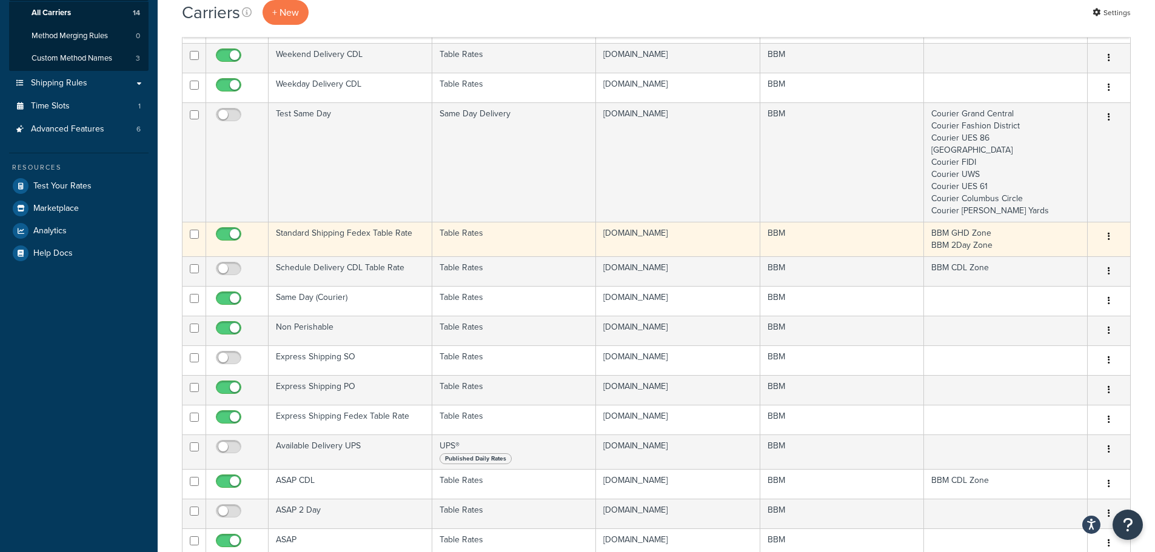
click at [367, 234] on td "Standard Shipping Fedex Table Rate" at bounding box center [350, 239] width 164 height 35
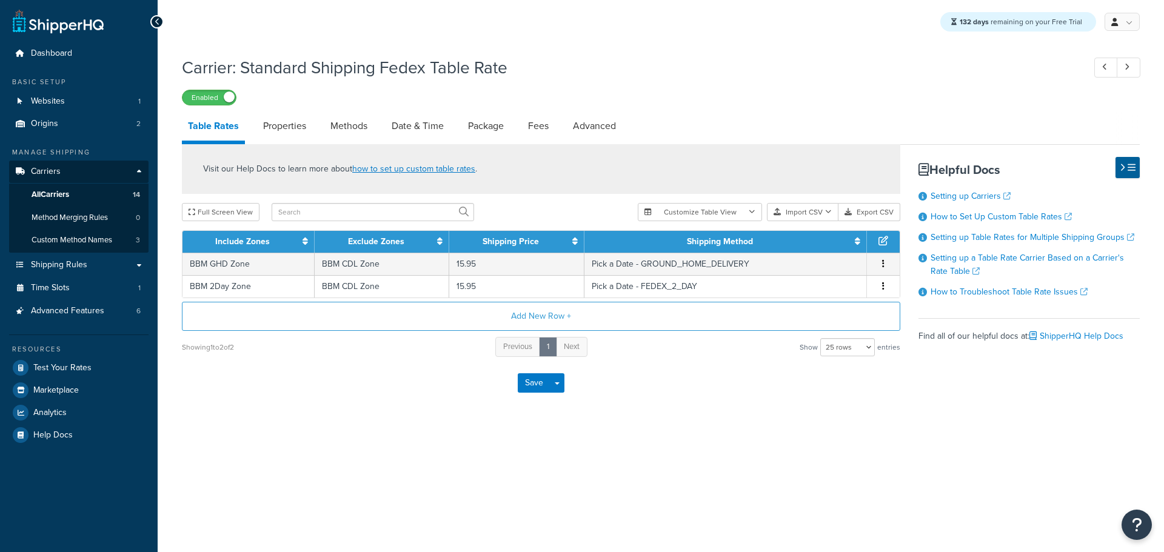
select select "25"
click at [360, 129] on link "Methods" at bounding box center [348, 126] width 49 height 29
select select "25"
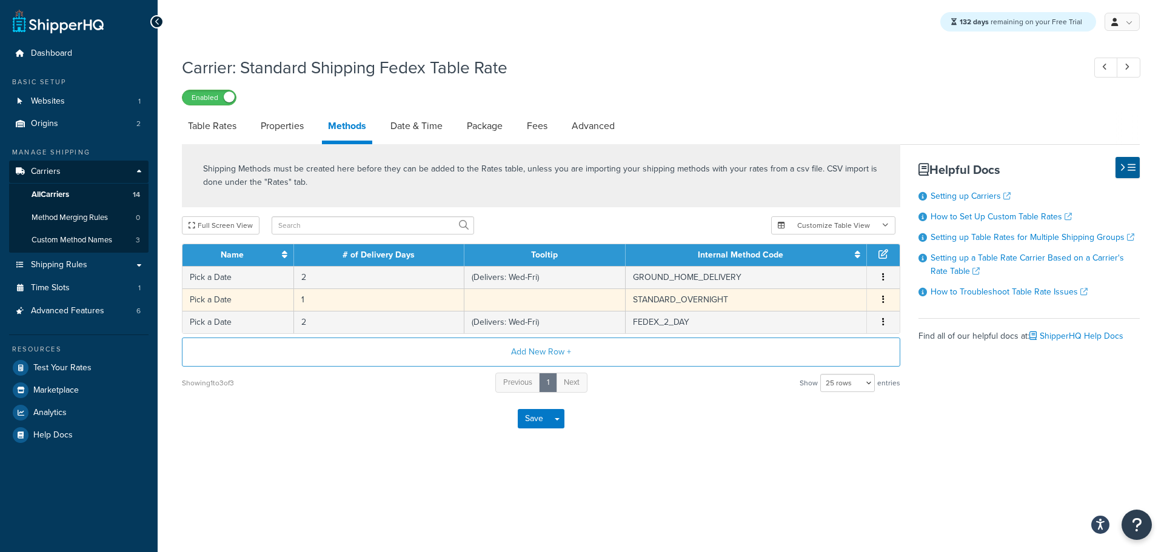
click at [653, 296] on td "STANDARD_OVERNIGHT" at bounding box center [746, 299] width 242 height 22
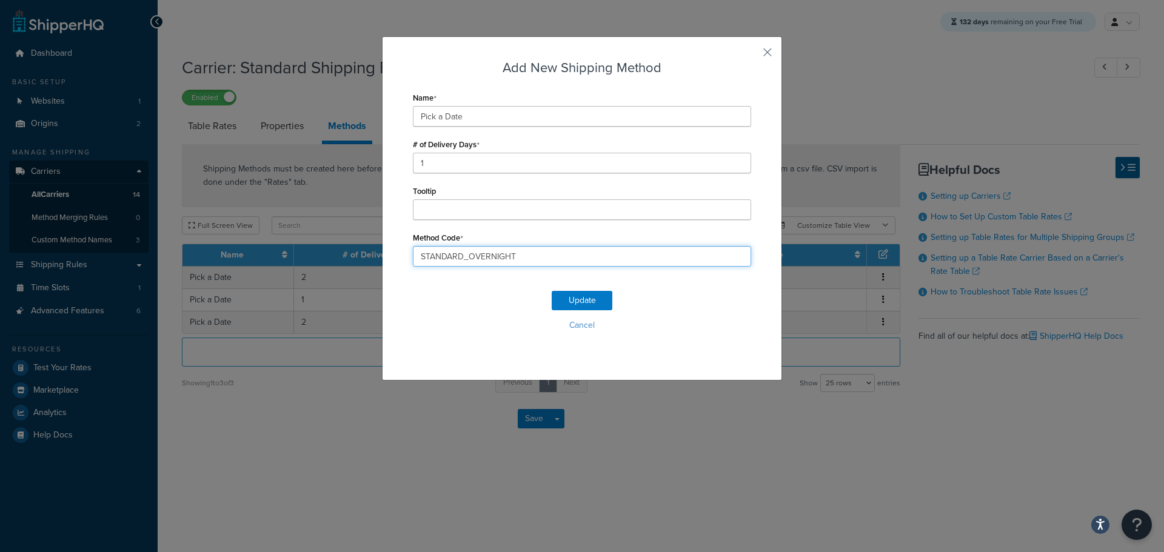
drag, startPoint x: 530, startPoint y: 257, endPoint x: 263, endPoint y: 256, distance: 266.7
click at [263, 256] on div "Add New Shipping Method Name Pick a Date # of Delivery Days 1 Tooltip Method Co…" at bounding box center [582, 276] width 1164 height 552
click at [576, 328] on button "Cancel" at bounding box center [582, 325] width 338 height 18
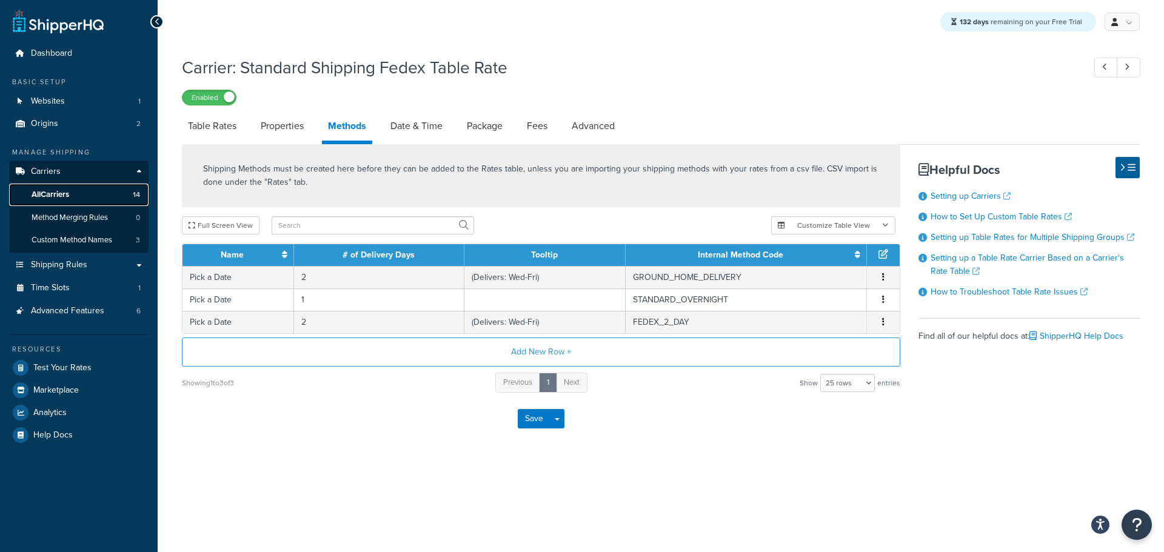
click at [71, 188] on link "All Carriers 14" at bounding box center [78, 195] width 139 height 22
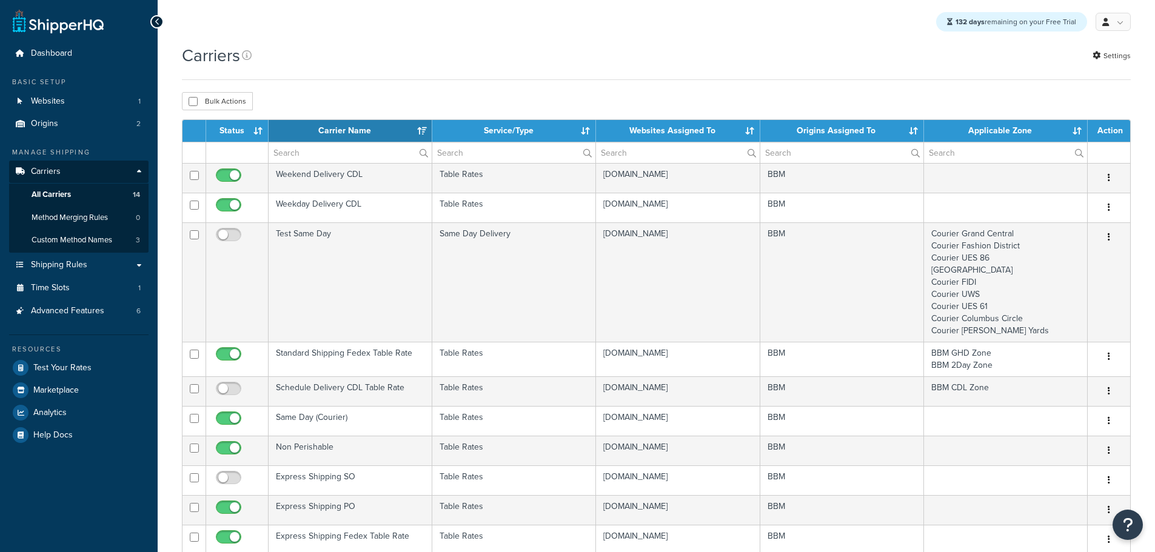
select select "15"
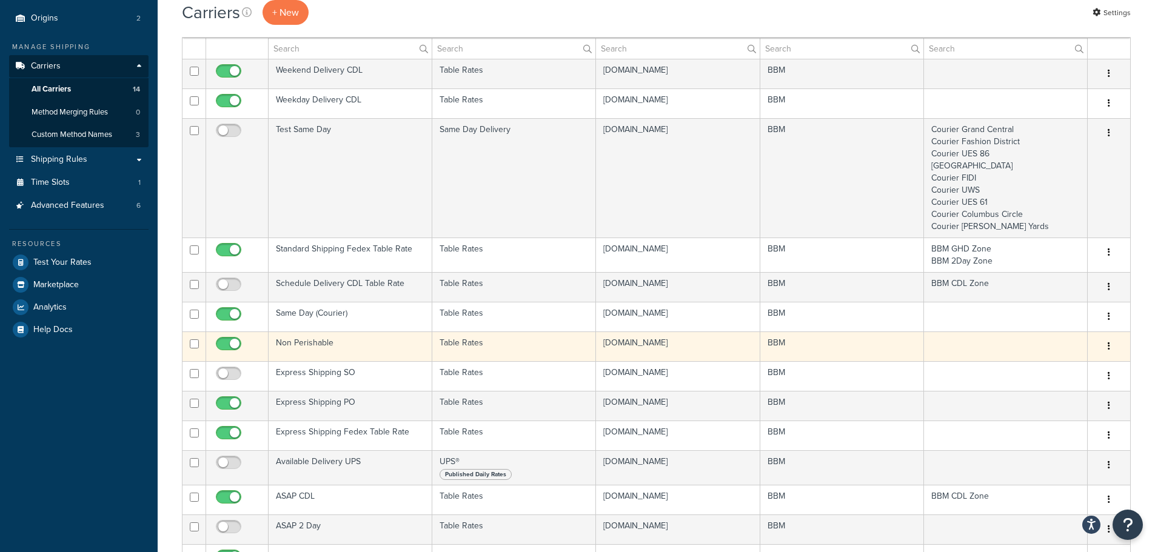
scroll to position [121, 0]
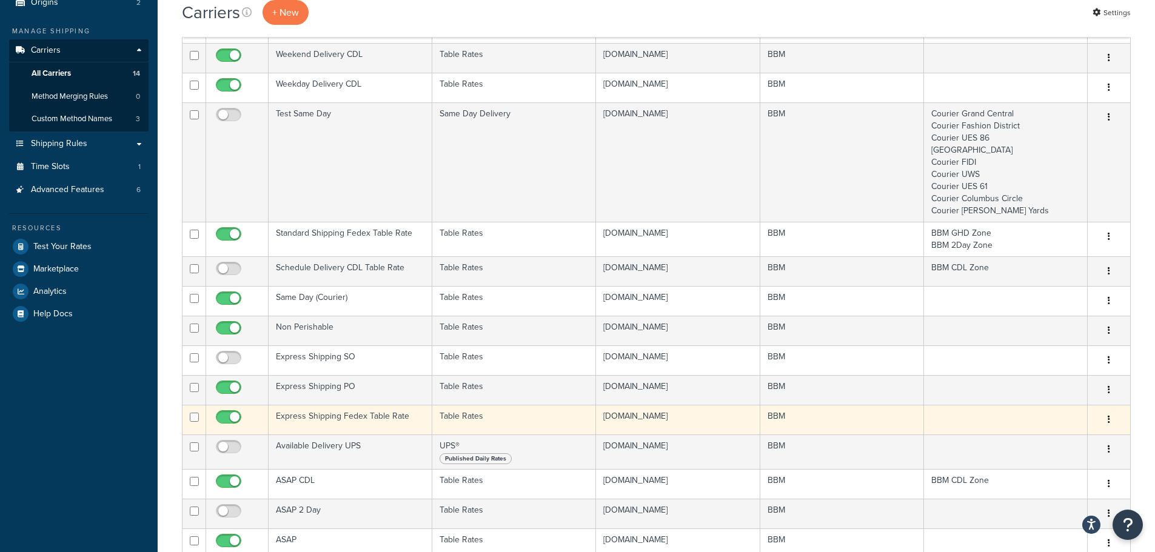
click at [333, 414] on td "Express Shipping Fedex Table Rate" at bounding box center [350, 420] width 164 height 30
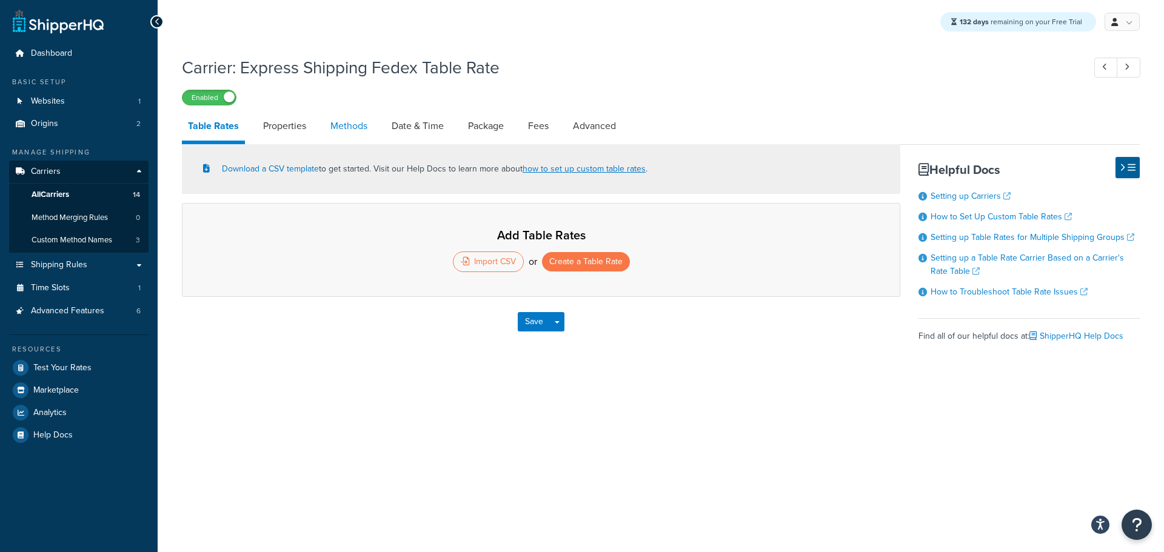
click at [347, 130] on link "Methods" at bounding box center [348, 126] width 49 height 29
select select "25"
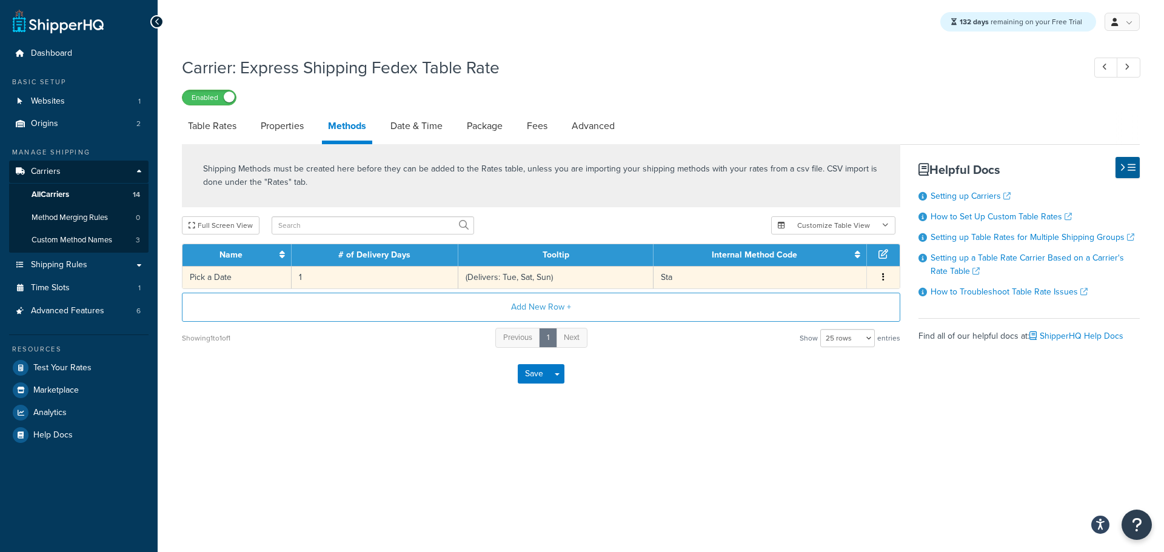
click at [503, 279] on td "(Delivers: Tue, Sat, Sun)" at bounding box center [556, 277] width 196 height 22
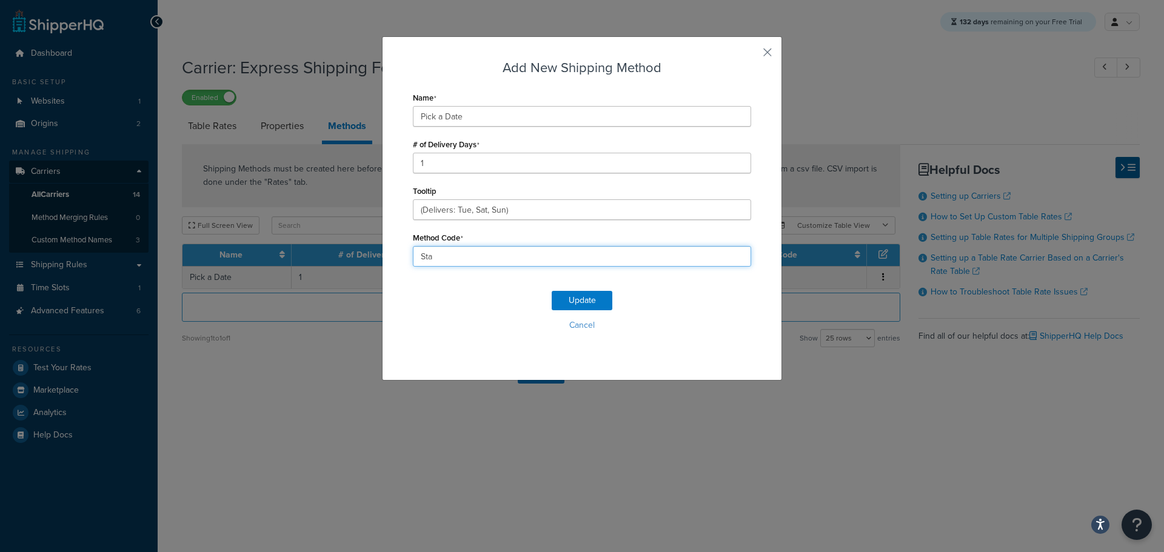
drag, startPoint x: 459, startPoint y: 256, endPoint x: 347, endPoint y: 254, distance: 112.1
click at [348, 254] on div "Add New Shipping Method Name Pick a Date # of Delivery Days 1 Tooltip (Delivers…" at bounding box center [582, 276] width 1164 height 552
paste input "TANDARD_OVERNIGHT"
type input "STANDARD_OVERNIGHT"
click at [583, 299] on button "Update" at bounding box center [582, 300] width 61 height 19
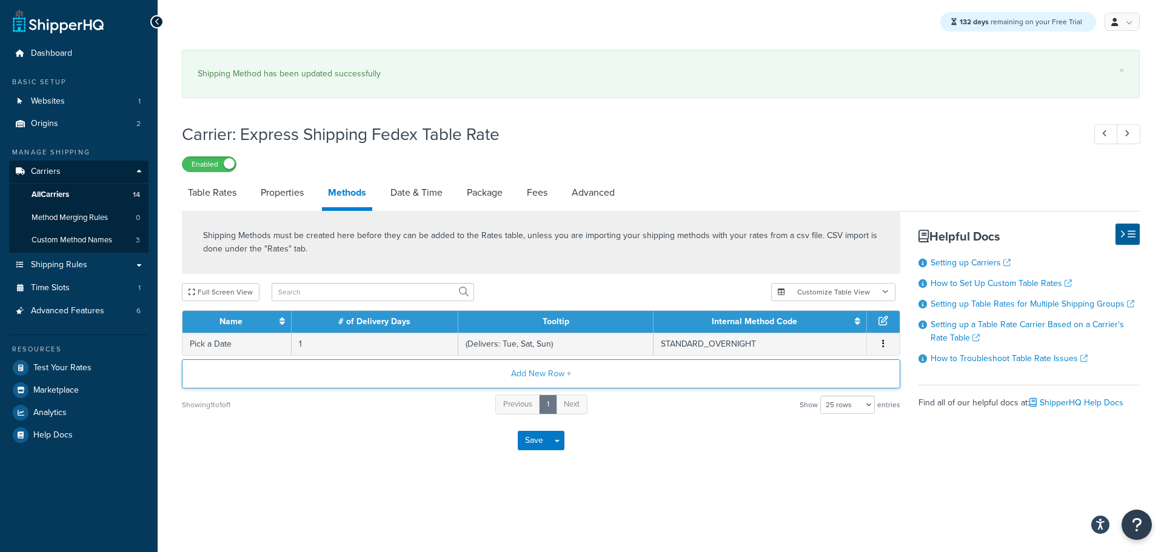
click at [533, 373] on button "Add New Row +" at bounding box center [541, 373] width 718 height 29
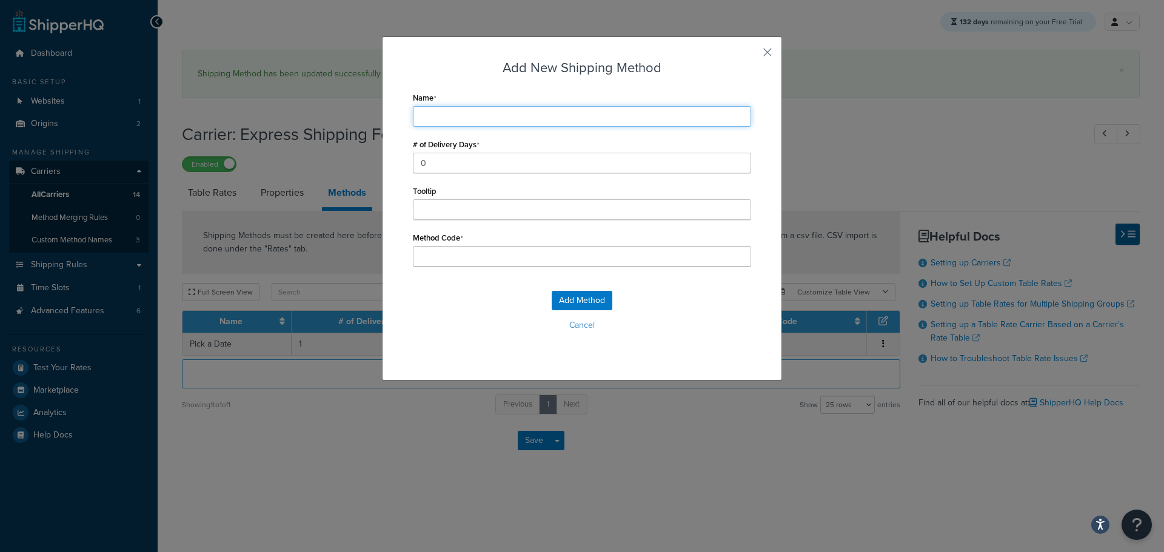
click at [460, 117] on input "Name" at bounding box center [582, 116] width 338 height 21
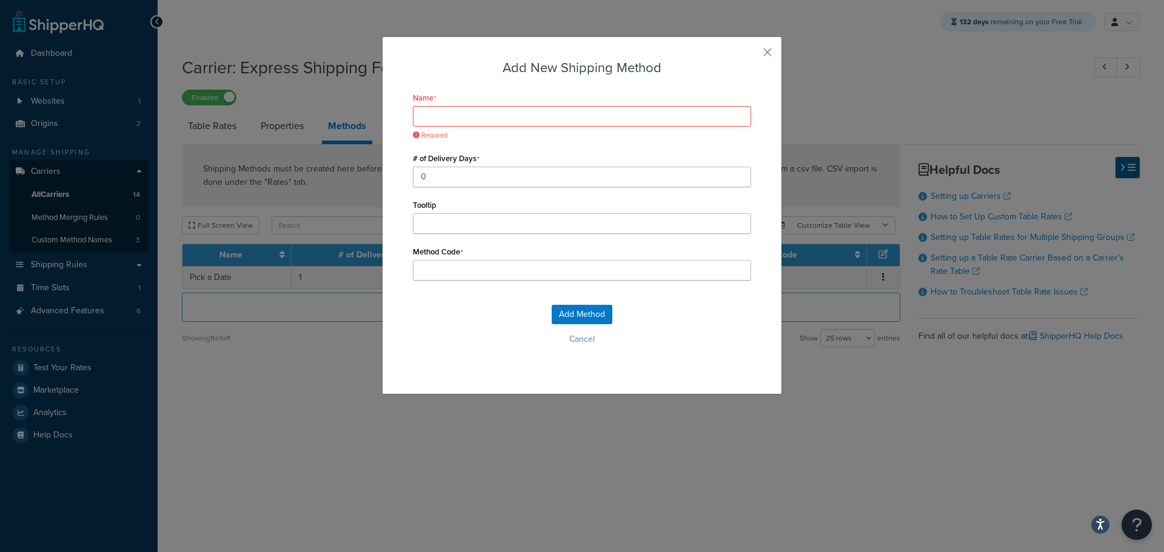
click at [588, 326] on div "Add Method Cancel" at bounding box center [582, 330] width 338 height 80
click at [573, 337] on button "Cancel" at bounding box center [582, 339] width 338 height 18
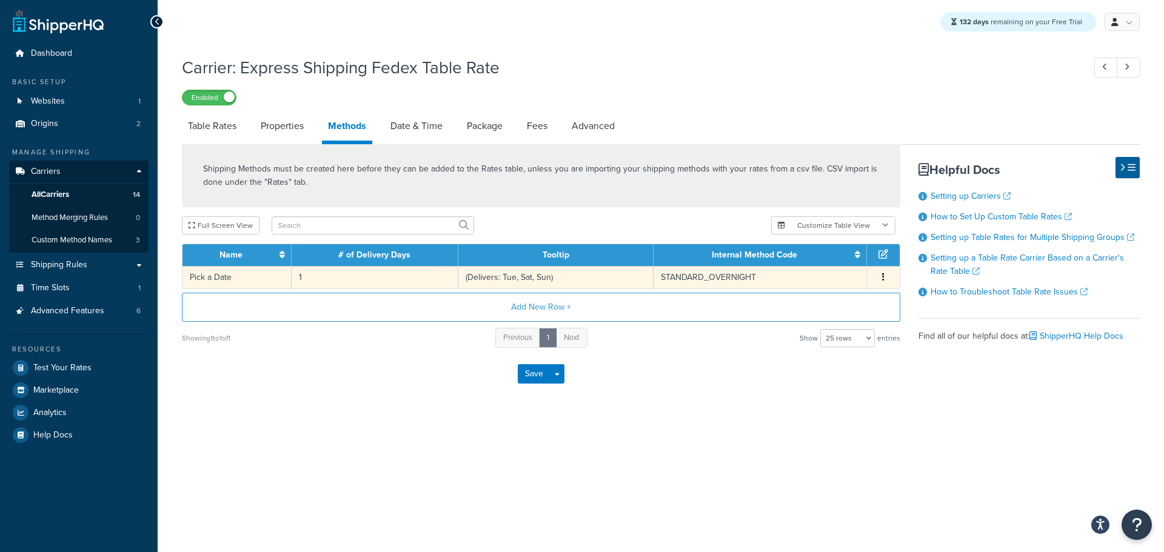
click at [544, 284] on td "(Delivers: Tue, Sat, Sun)" at bounding box center [556, 277] width 196 height 22
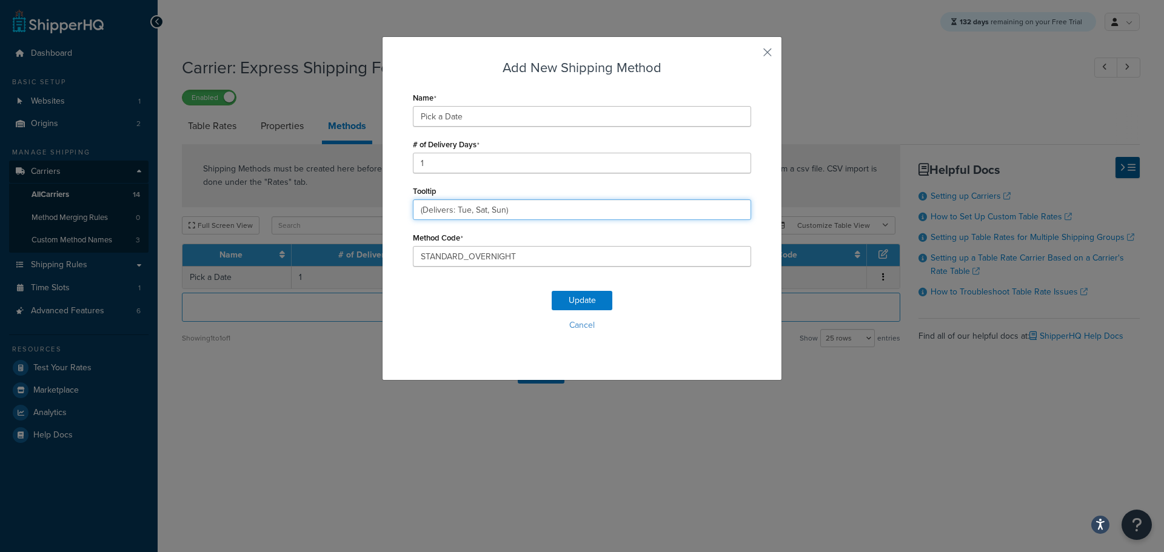
drag, startPoint x: 521, startPoint y: 212, endPoint x: 332, endPoint y: 209, distance: 189.7
click at [332, 209] on div "Add New Shipping Method Name Pick a Date # of Delivery Days 1 Tooltip (Delivers…" at bounding box center [582, 276] width 1164 height 552
click at [569, 327] on button "Cancel" at bounding box center [582, 325] width 338 height 18
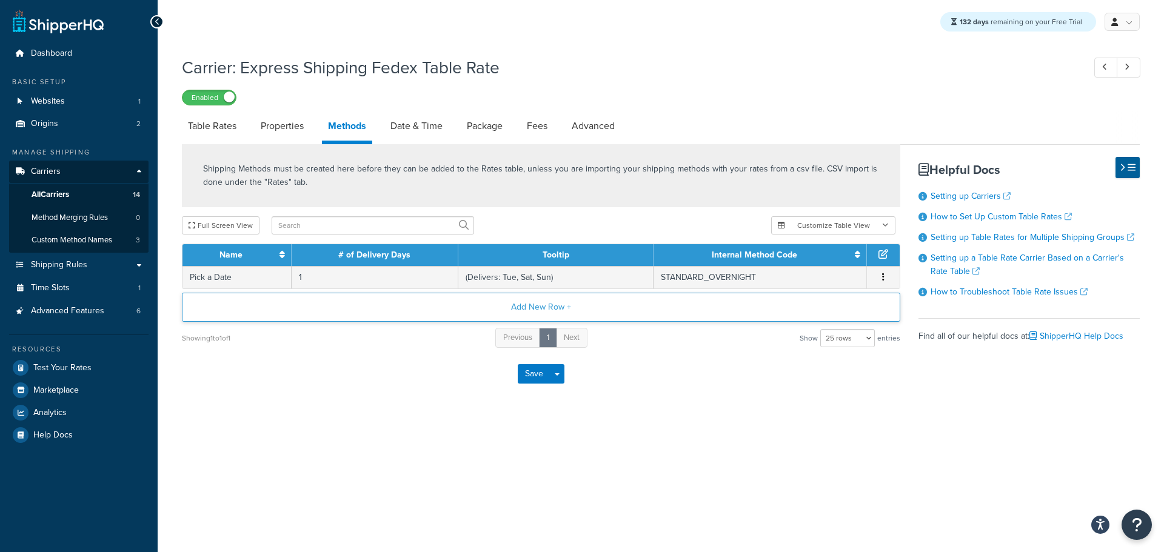
click at [545, 312] on button "Add New Row +" at bounding box center [541, 307] width 718 height 29
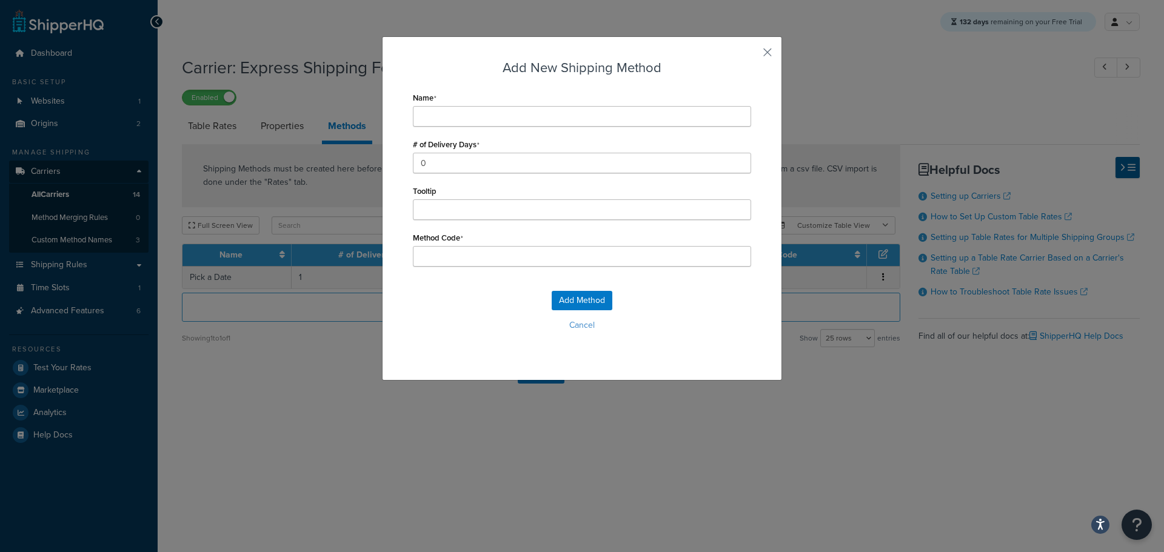
click at [452, 101] on div "Name" at bounding box center [582, 108] width 338 height 38
click at [452, 111] on input "Name" at bounding box center [582, 116] width 338 height 21
type input "P"
type input "Pi"
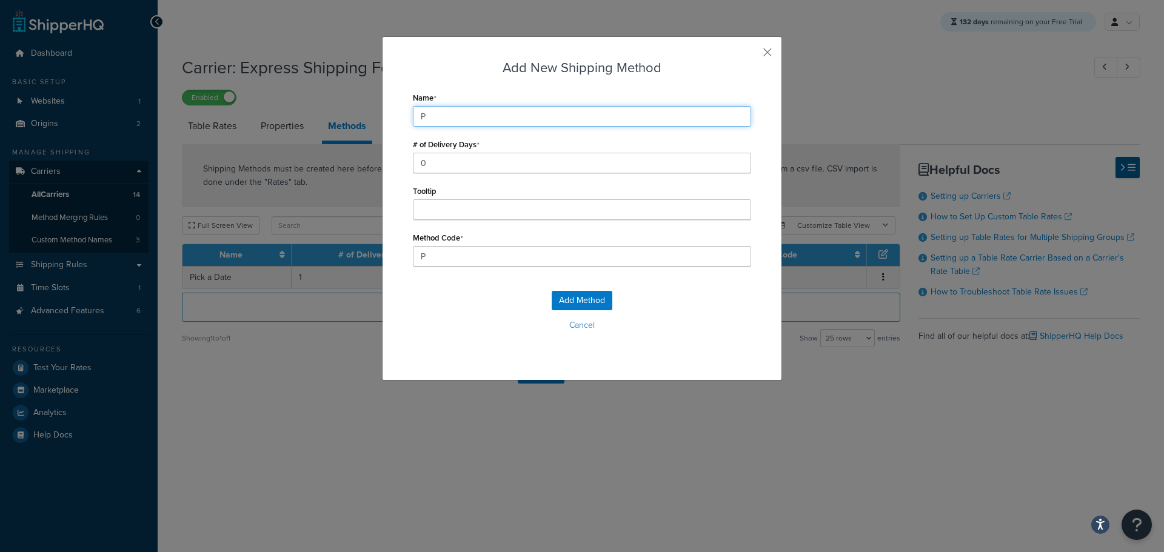
type input "Pi"
type input "Pick a Date"
type input "Pick_a_Date"
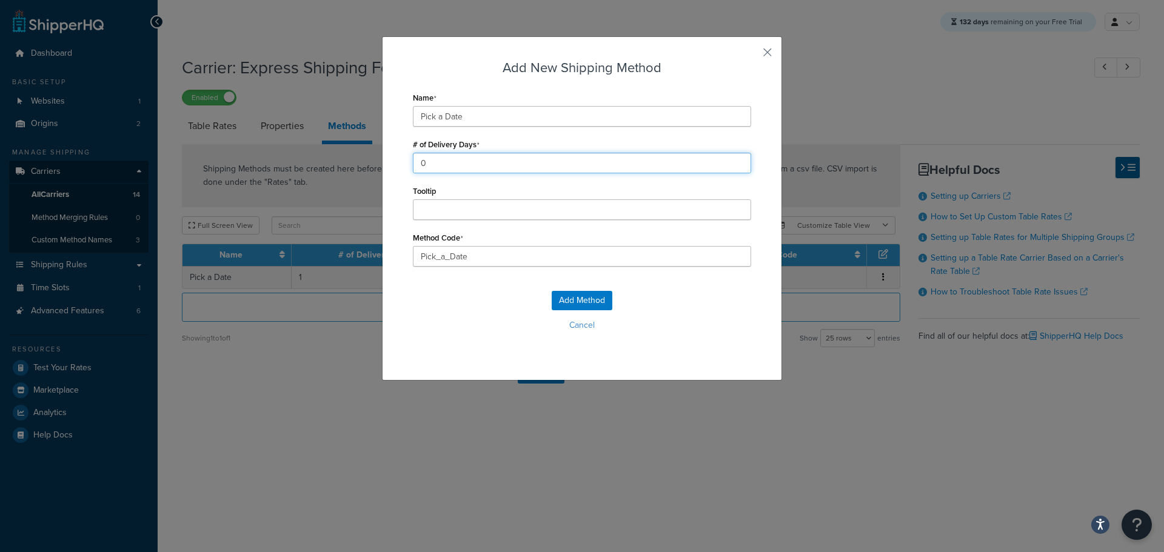
drag, startPoint x: 456, startPoint y: 163, endPoint x: 387, endPoint y: 163, distance: 69.7
click at [388, 163] on div "Add New Shipping Method Name Pick a Date # of Delivery Days 0 Tooltip Method Co…" at bounding box center [582, 208] width 400 height 344
type input "2"
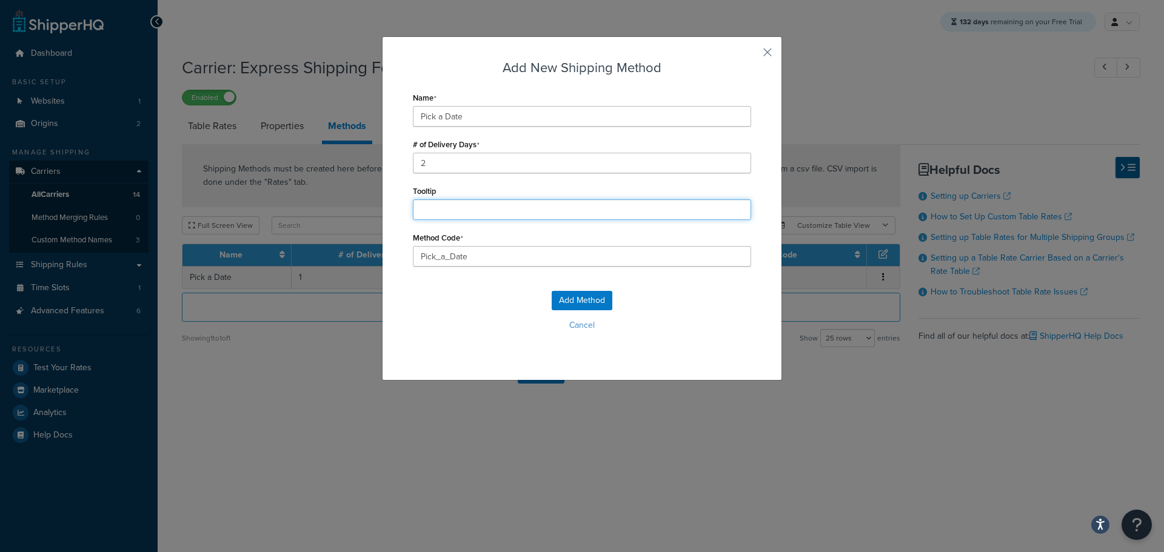
click at [427, 208] on input "Tooltip" at bounding box center [582, 209] width 338 height 21
paste input "(Delivers: Tue, Sat, Sun)"
type input "(Delivers: Tue, Sat, Sun)"
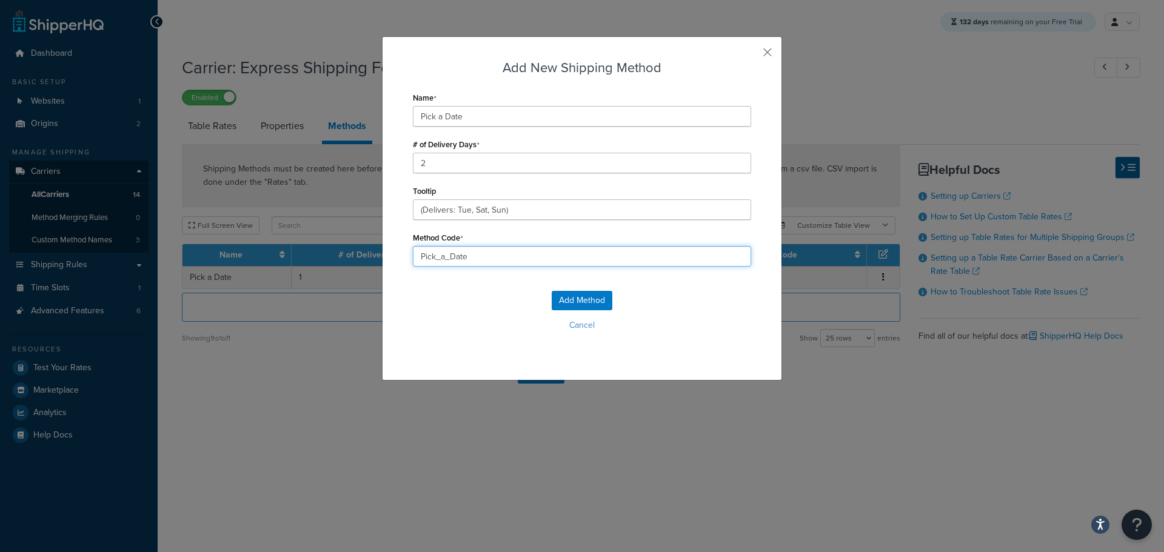
click at [413, 258] on input "Pick_a_Date" at bounding box center [582, 256] width 338 height 21
type input "GROUND_HOME_SHIPPING"
click at [578, 304] on button "Add Method" at bounding box center [582, 300] width 61 height 19
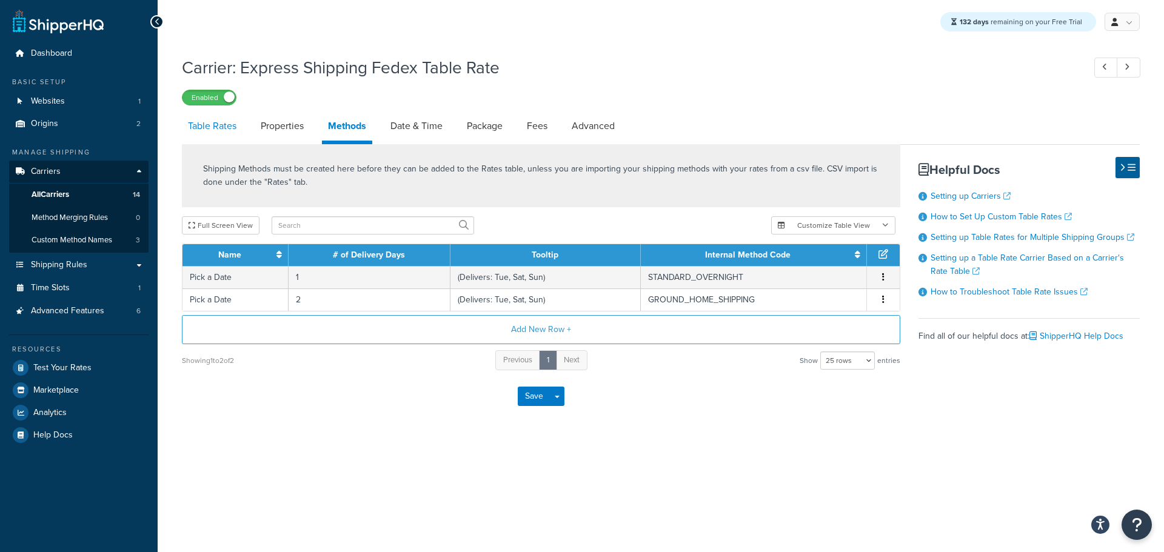
click at [227, 133] on link "Table Rates" at bounding box center [212, 126] width 61 height 29
select select "25"
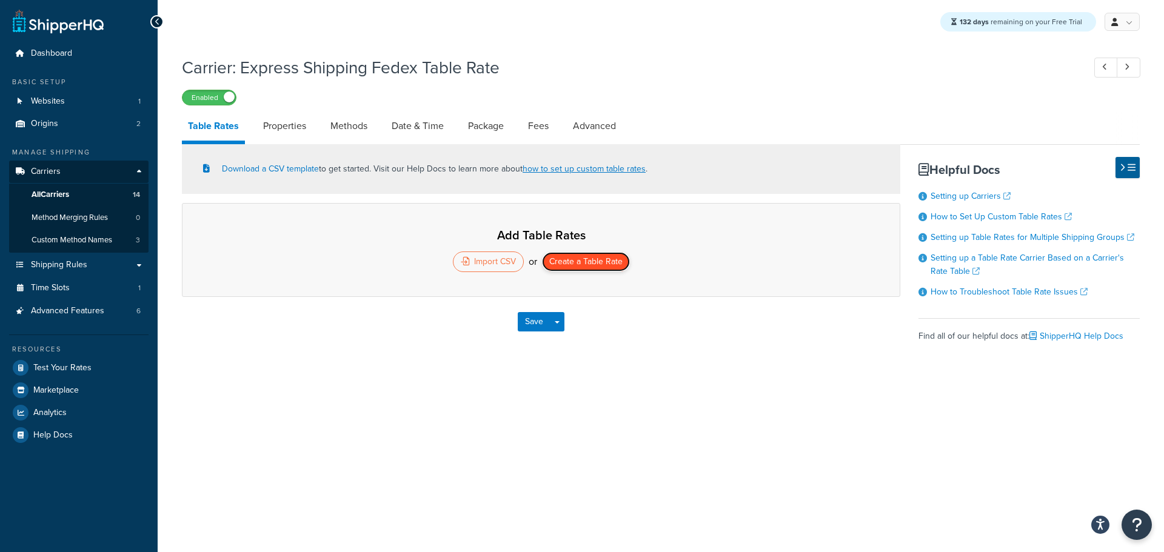
click at [568, 262] on button "Create a Table Rate" at bounding box center [586, 261] width 88 height 19
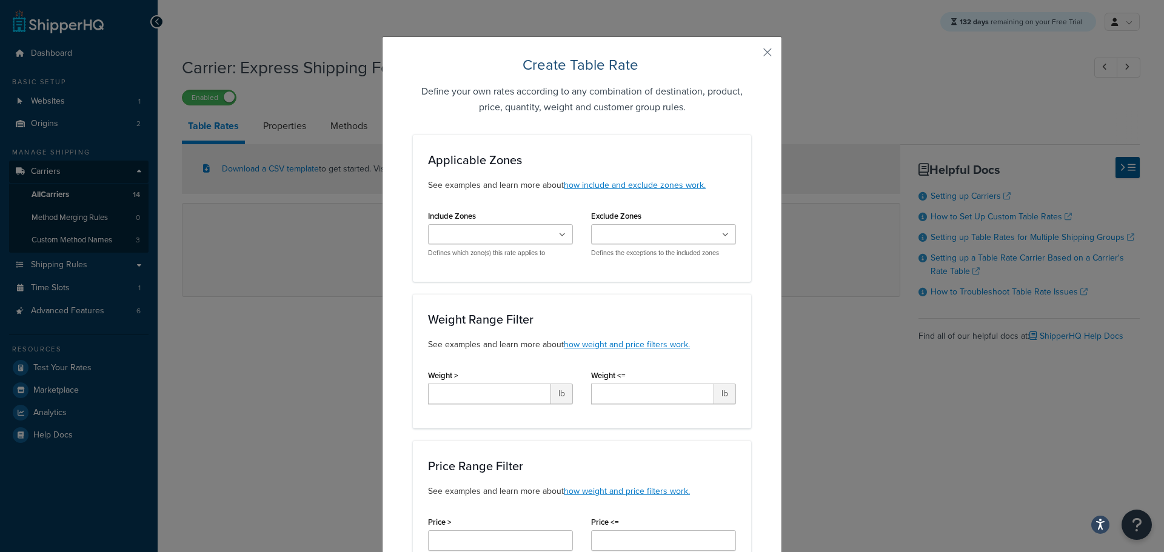
click at [530, 242] on ul at bounding box center [500, 234] width 145 height 20
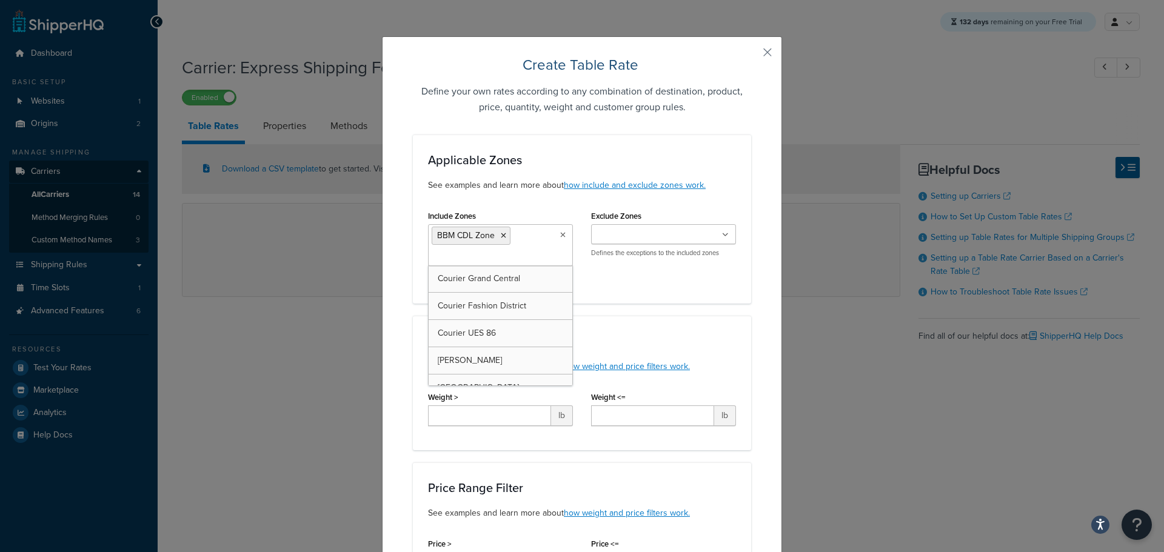
click at [501, 233] on icon at bounding box center [503, 235] width 5 height 7
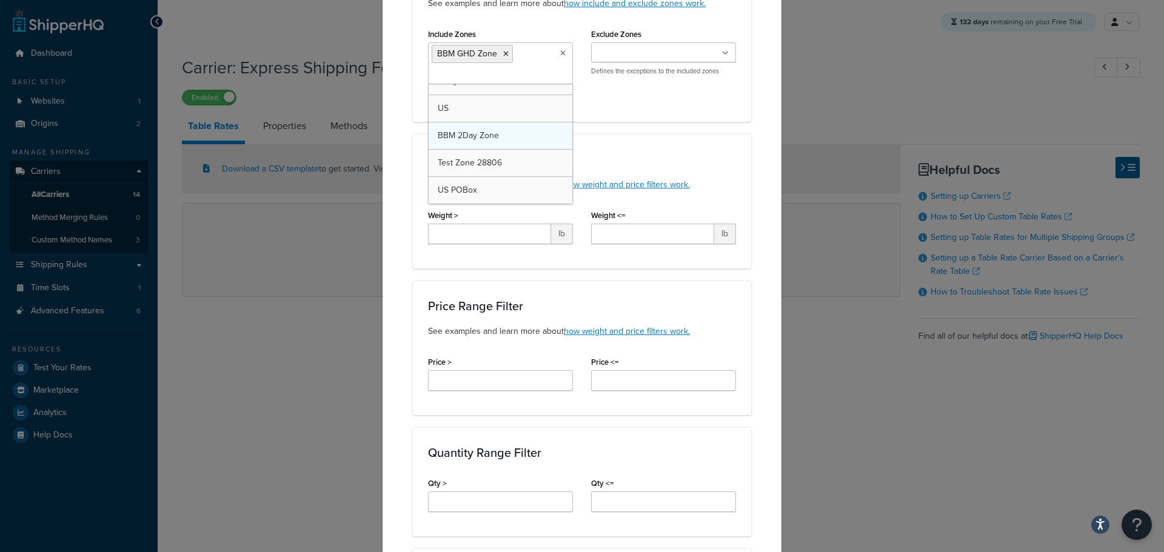
scroll to position [452, 0]
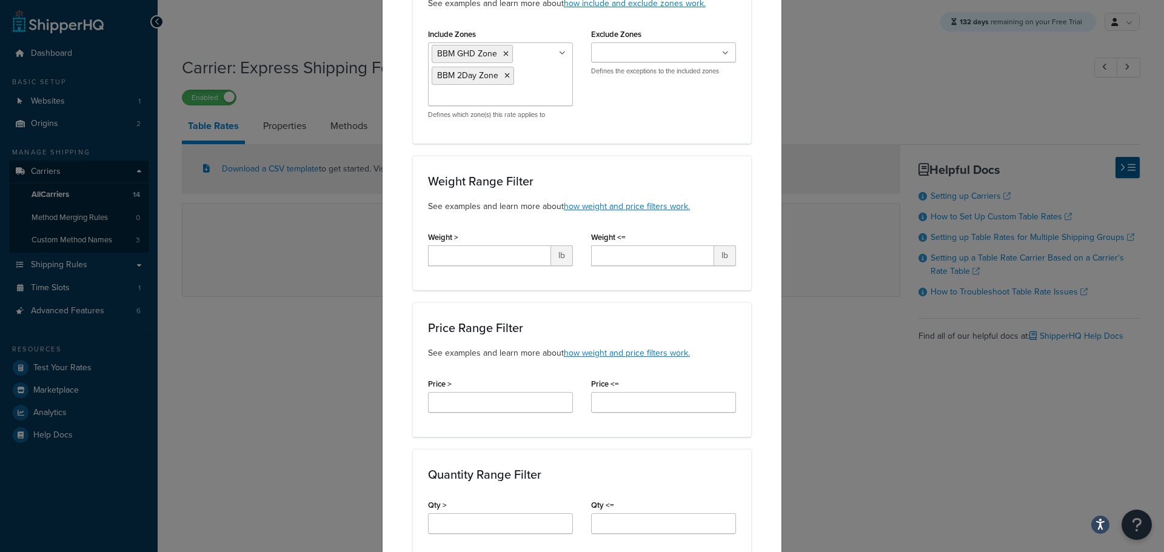
click at [744, 155] on div "Applicable Zones See examples and learn more about how include and exclude zone…" at bounding box center [582, 525] width 338 height 1144
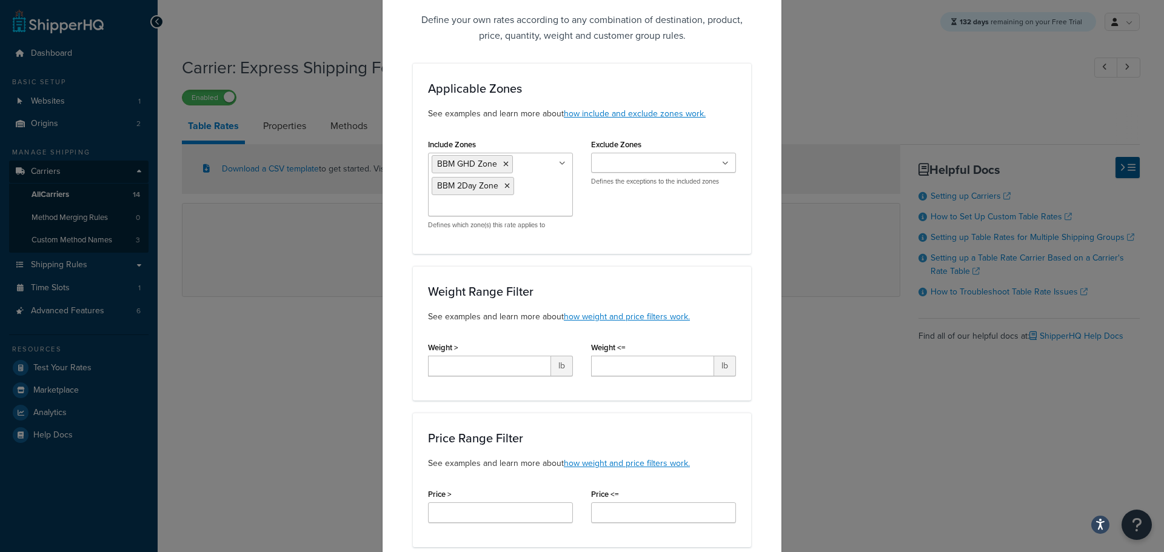
scroll to position [61, 0]
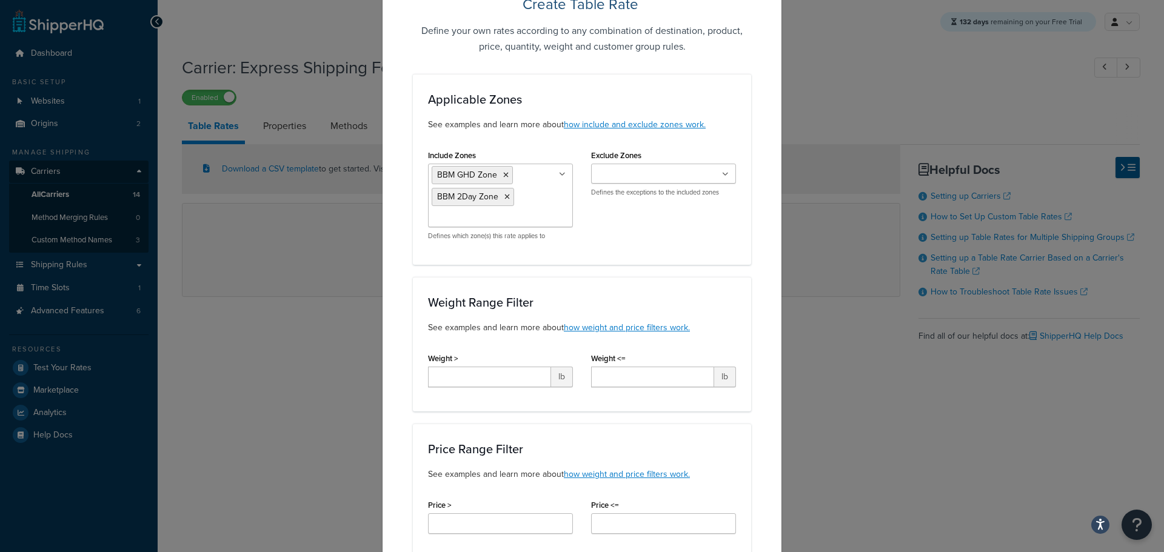
click at [723, 177] on icon at bounding box center [725, 174] width 7 height 7
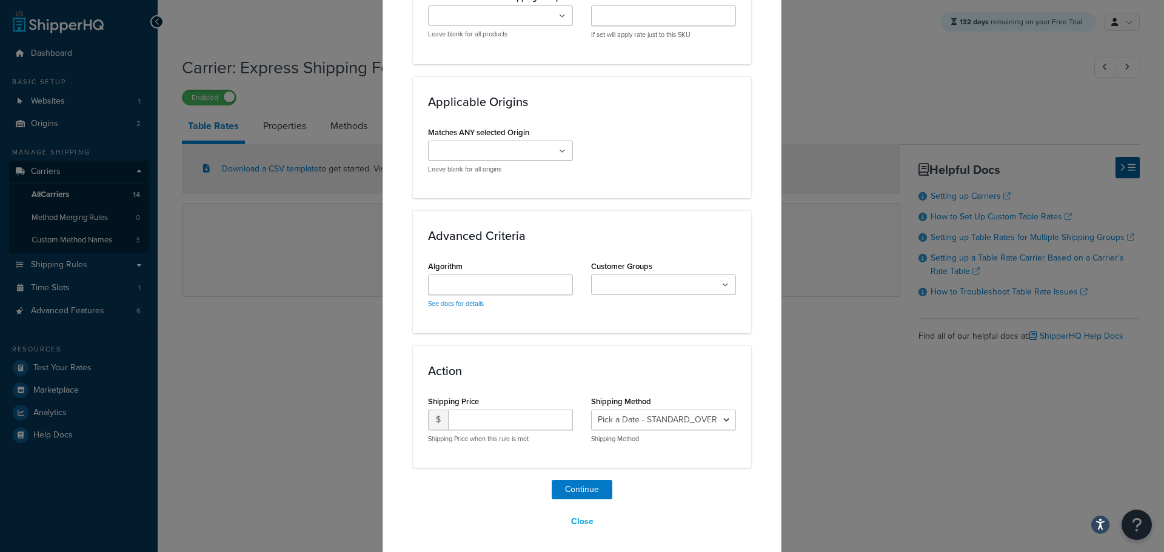
scroll to position [816, 0]
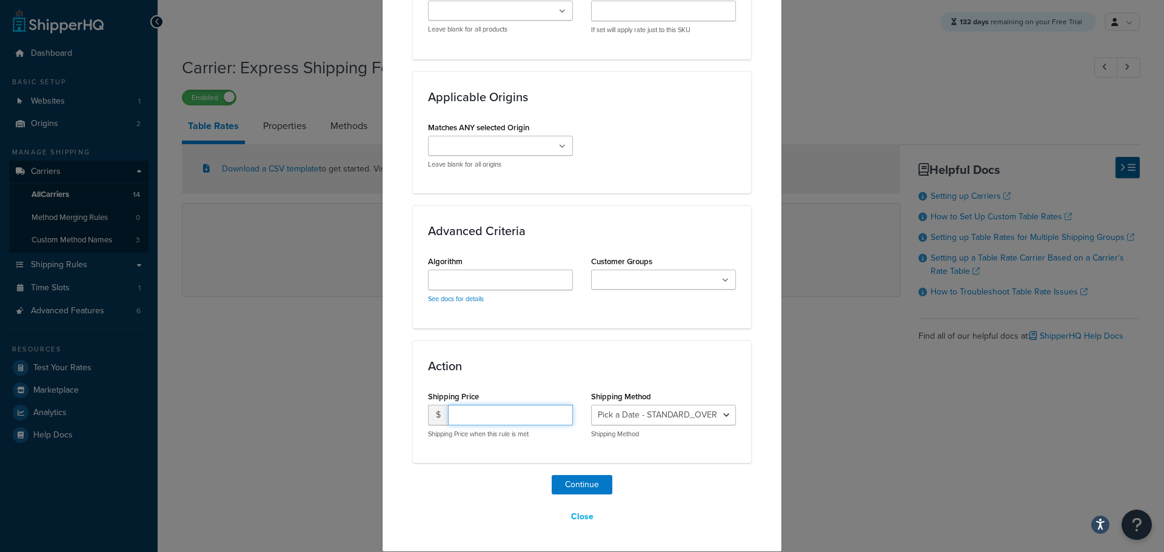
click at [511, 421] on input "number" at bounding box center [510, 415] width 125 height 21
type input "24.95"
click at [585, 484] on button "Continue" at bounding box center [582, 484] width 61 height 19
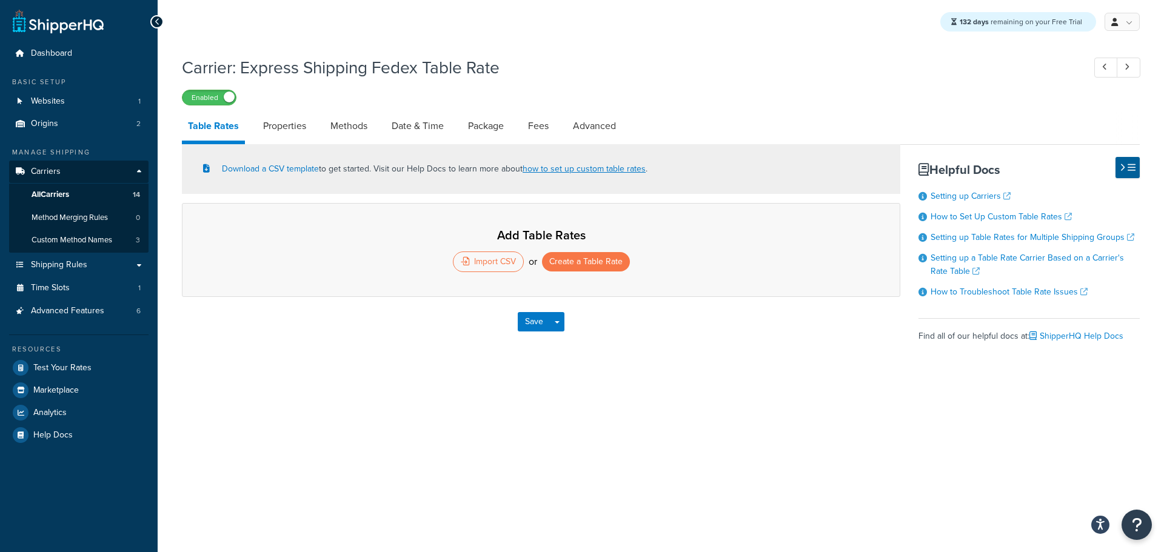
select select "25"
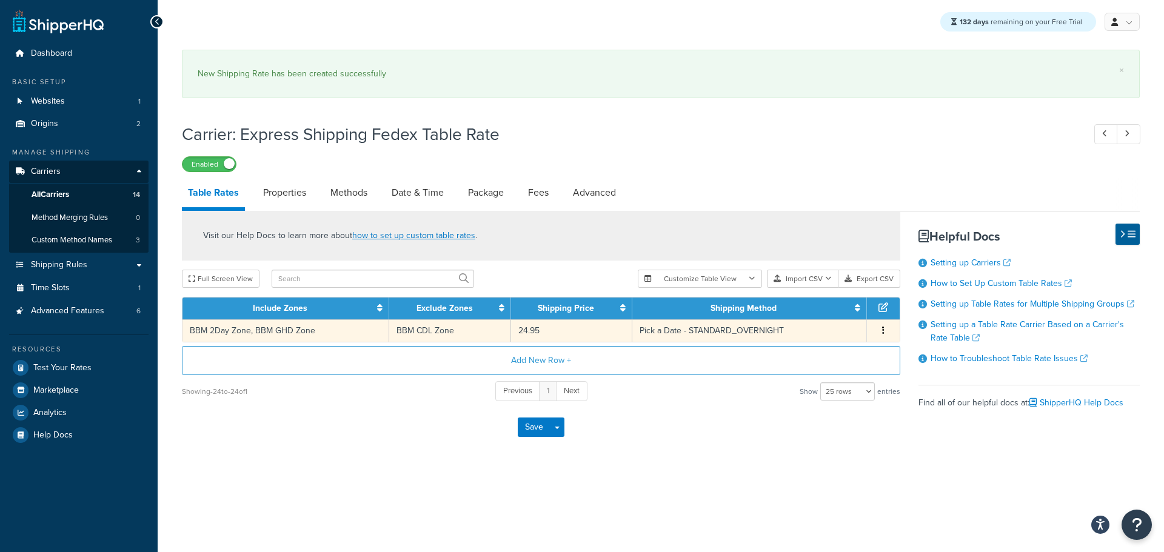
click at [883, 332] on icon "button" at bounding box center [883, 330] width 2 height 8
click at [836, 331] on div "Duplicate" at bounding box center [821, 333] width 86 height 25
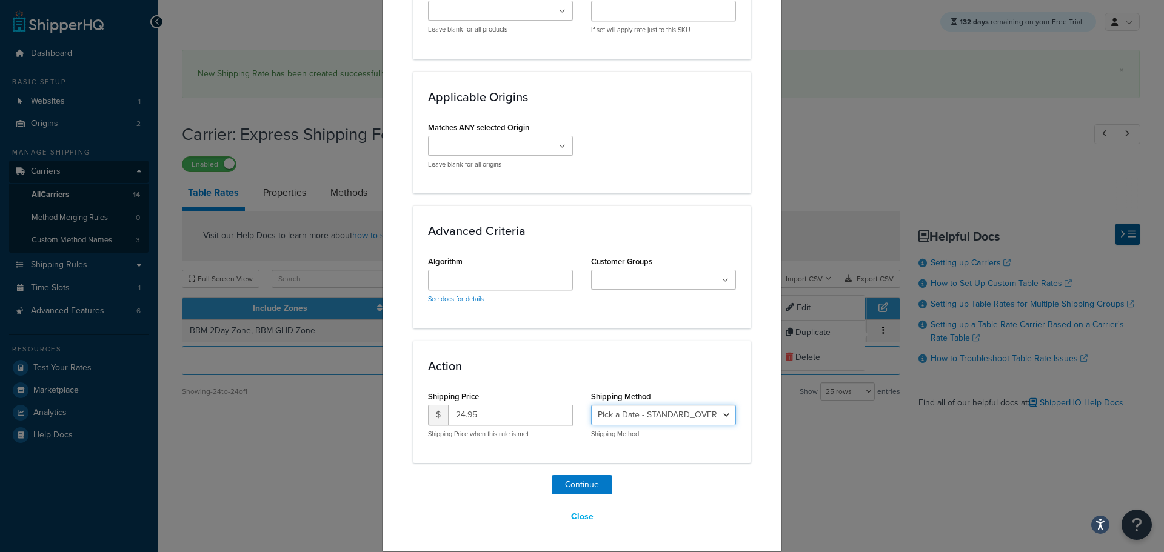
click at [711, 418] on select "Pick a Date - STANDARD_OVERNIGHT Pick a Date - GROUND_HOME_SHIPPING" at bounding box center [663, 415] width 145 height 21
select select "181944"
click at [591, 405] on select "Pick a Date - STANDARD_OVERNIGHT Pick a Date - GROUND_HOME_SHIPPING" at bounding box center [663, 415] width 145 height 21
click at [578, 481] on button "Continue" at bounding box center [582, 484] width 61 height 19
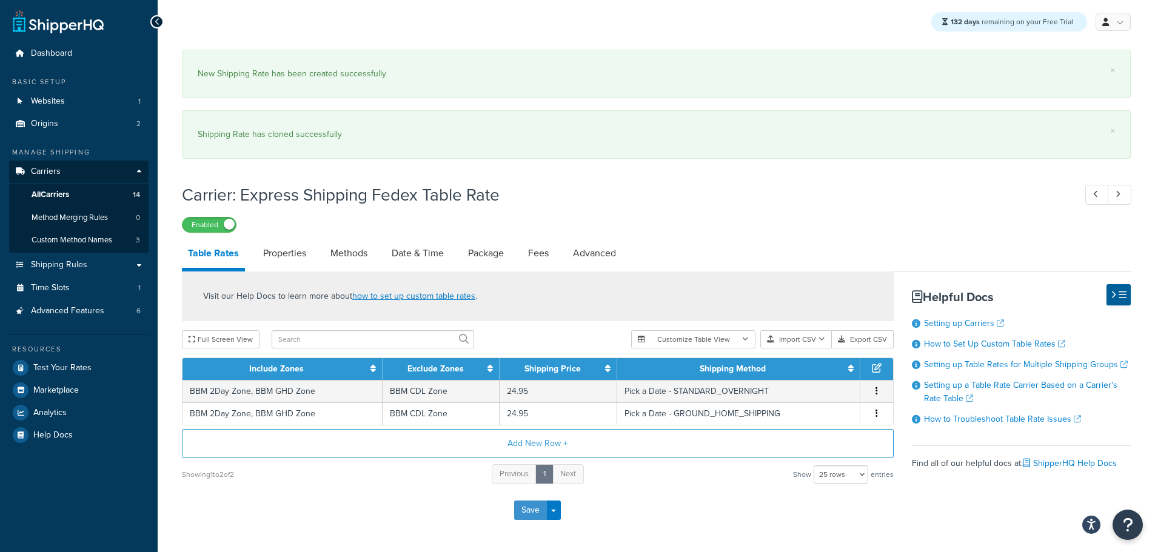
click at [530, 509] on button "Save" at bounding box center [530, 510] width 33 height 19
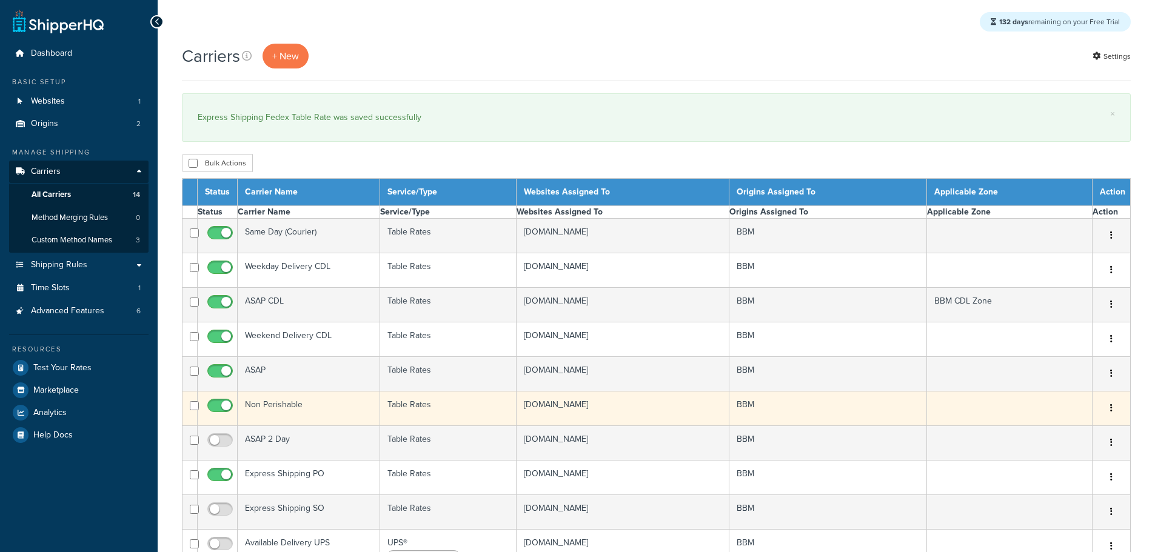
select select "15"
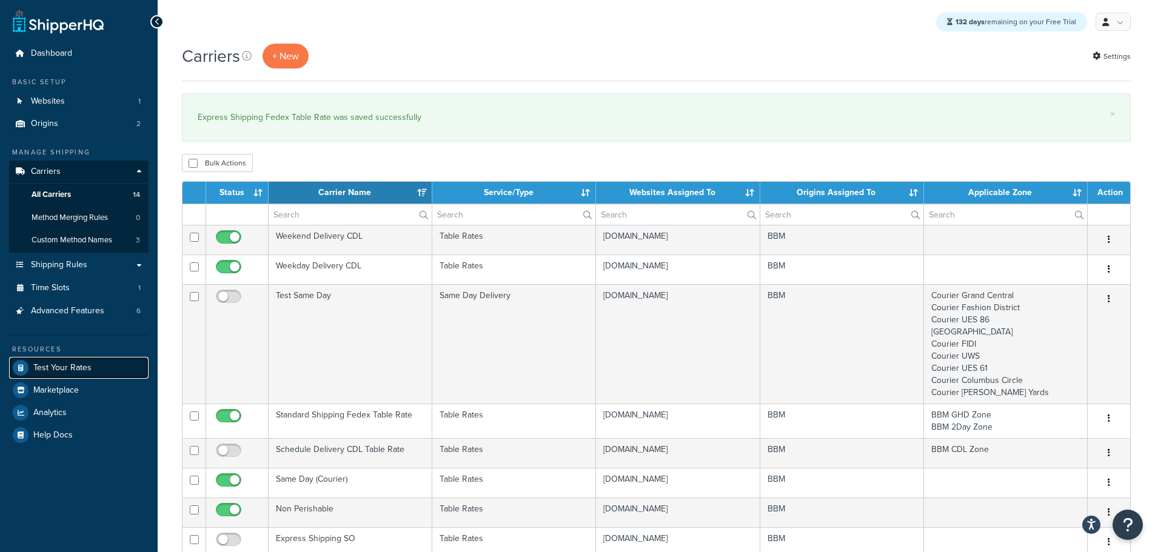
click at [81, 373] on span "Test Your Rates" at bounding box center [62, 368] width 58 height 10
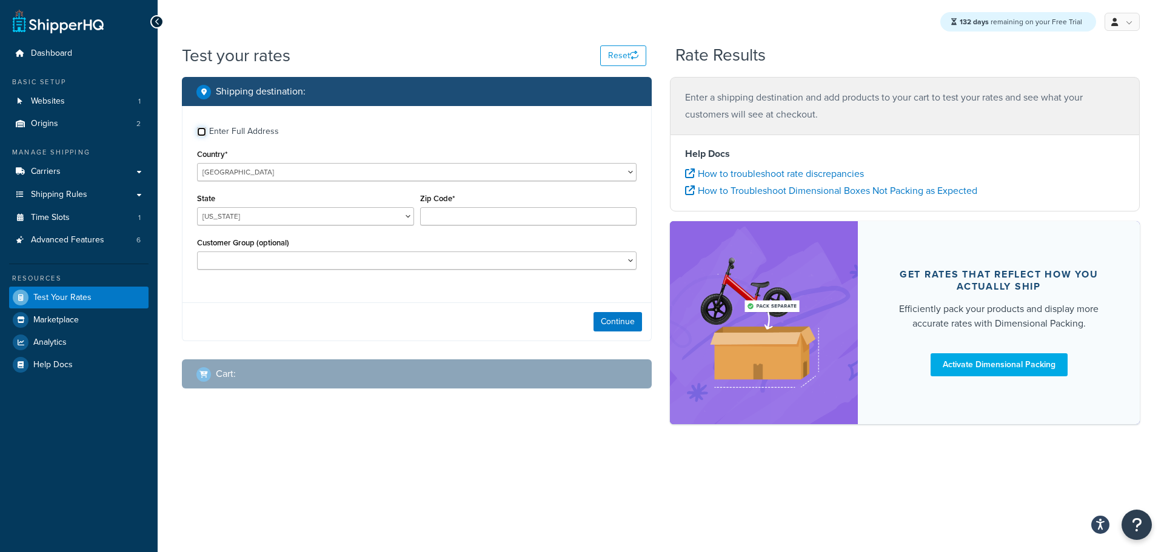
click at [201, 132] on input "Enter Full Address" at bounding box center [201, 131] width 9 height 9
checkbox input "true"
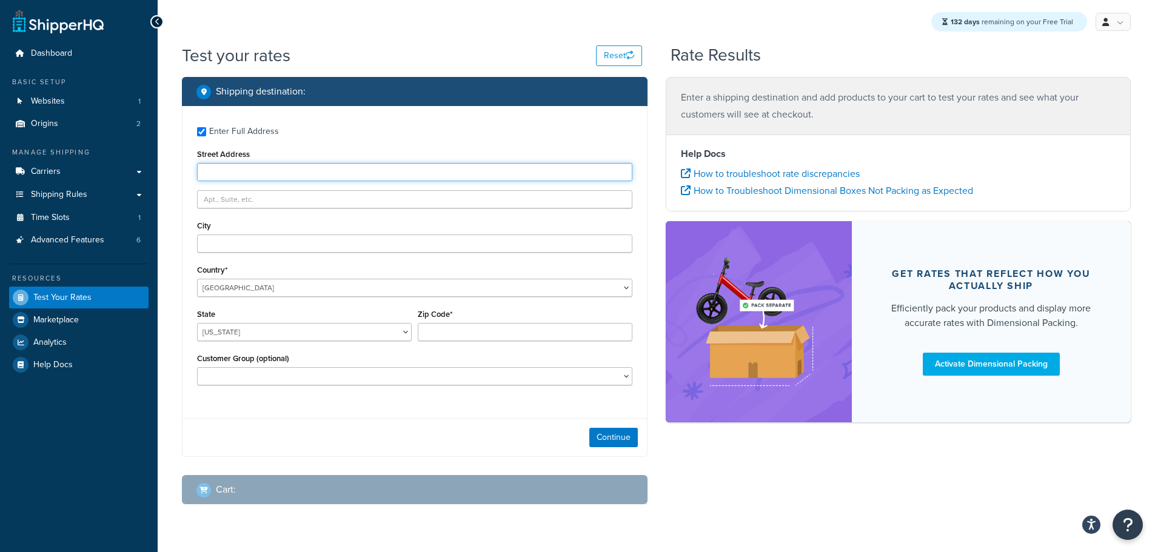
click at [233, 172] on input "Street Address" at bounding box center [414, 172] width 435 height 18
type input "103 Coachmans Trail"
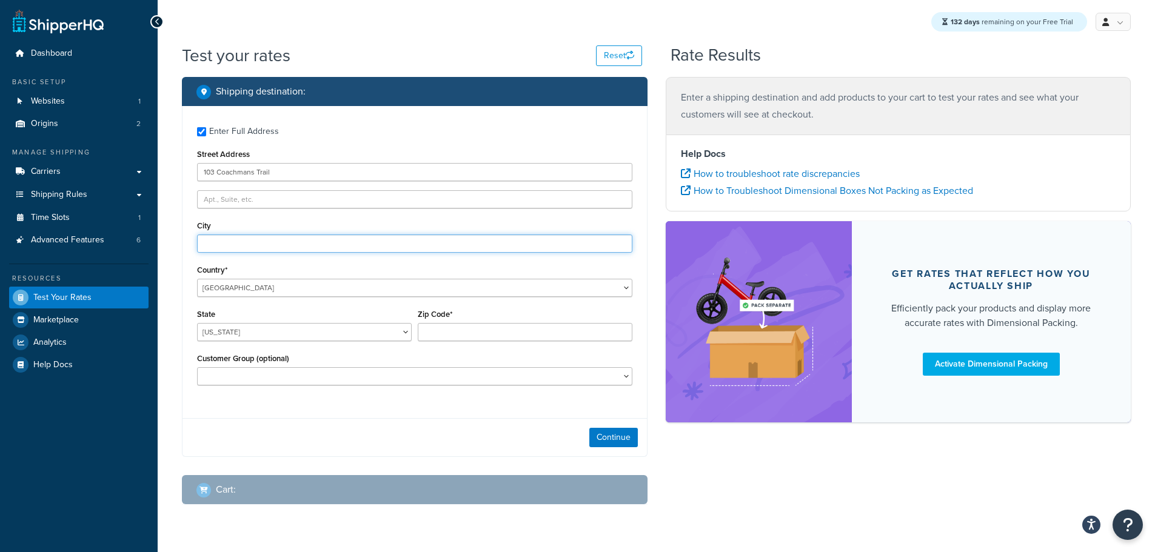
type input "Asheville"
select select "NC"
type input "28803"
click at [601, 441] on button "Continue" at bounding box center [613, 437] width 48 height 19
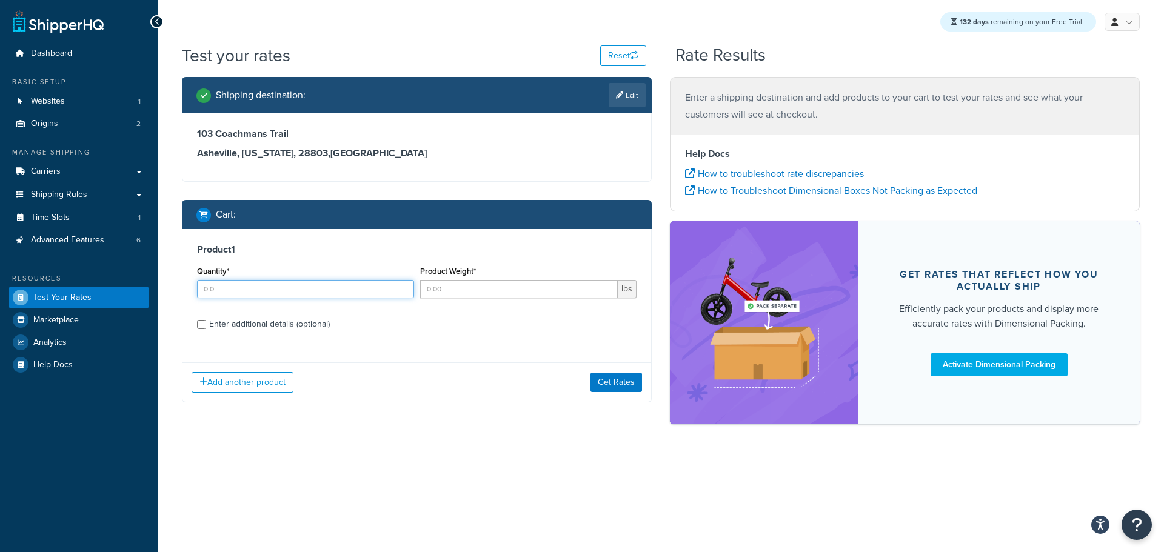
click at [401, 283] on input "Quantity*" at bounding box center [305, 289] width 217 height 18
type input "1"
click at [402, 284] on input "1" at bounding box center [305, 289] width 217 height 18
type input "1"
click at [605, 285] on input "1" at bounding box center [519, 289] width 198 height 18
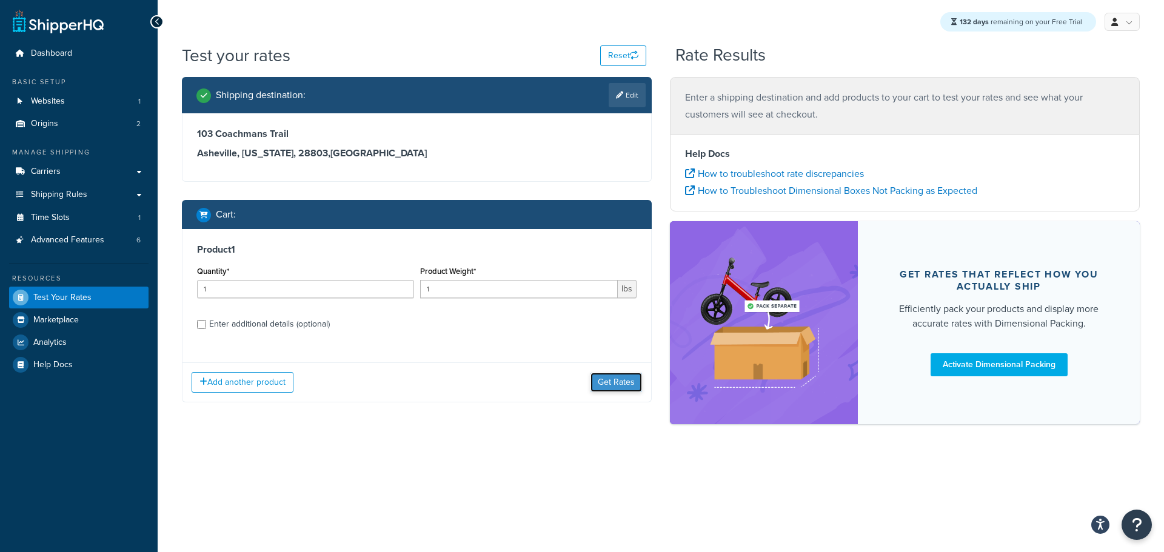
click at [612, 377] on button "Get Rates" at bounding box center [616, 382] width 52 height 19
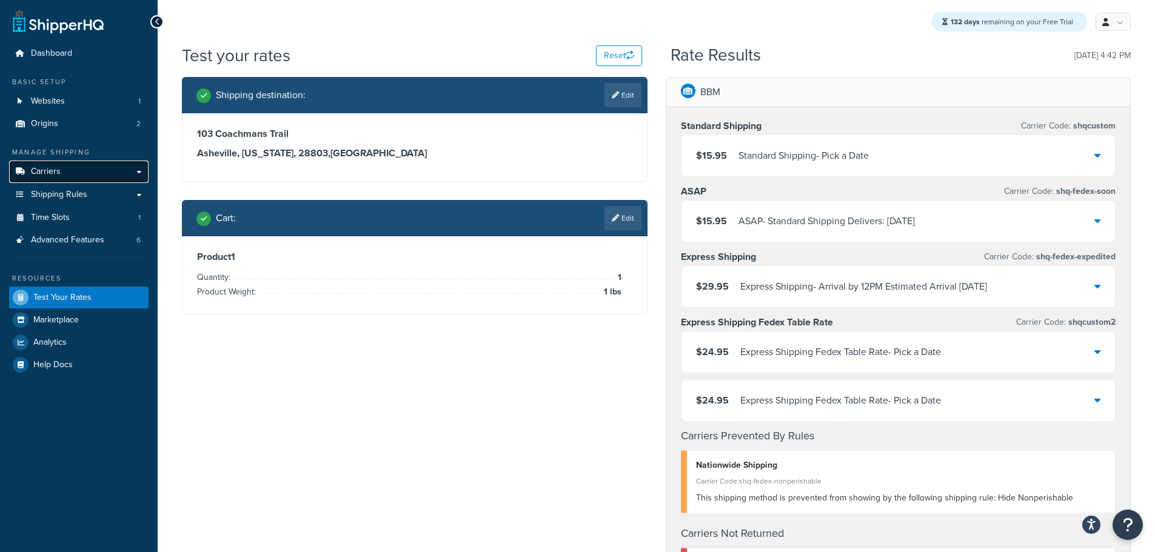
click at [76, 168] on link "Carriers" at bounding box center [78, 172] width 139 height 22
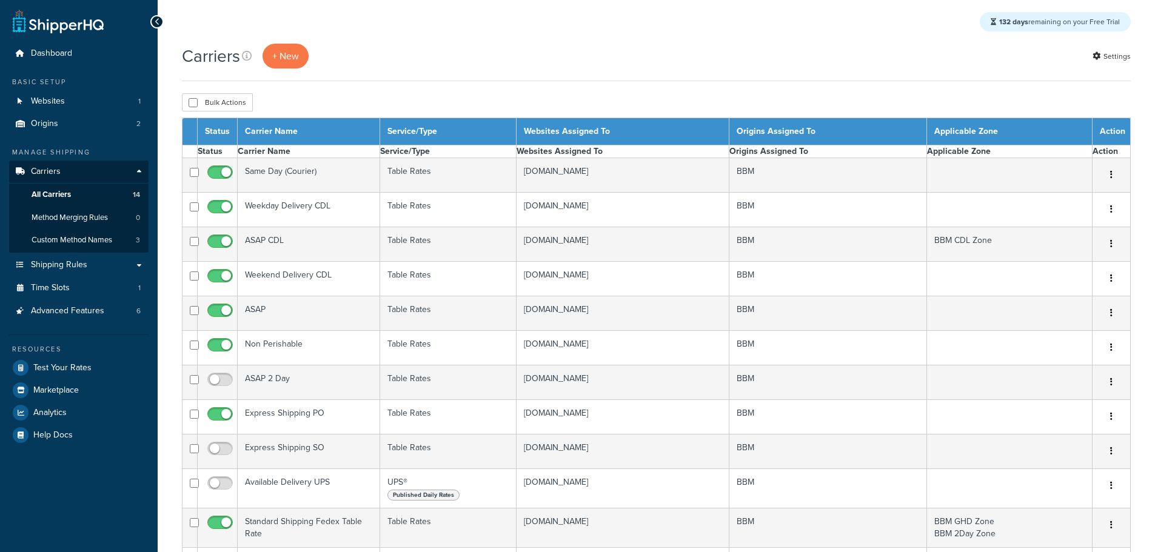
select select "15"
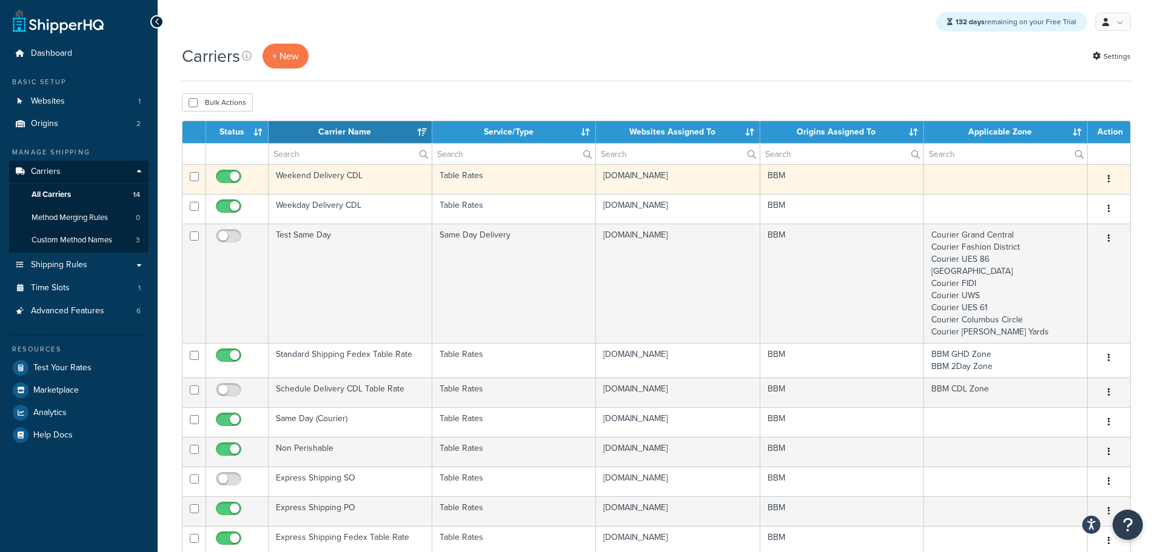
click at [319, 170] on td "Weekend Delivery CDL" at bounding box center [350, 179] width 164 height 30
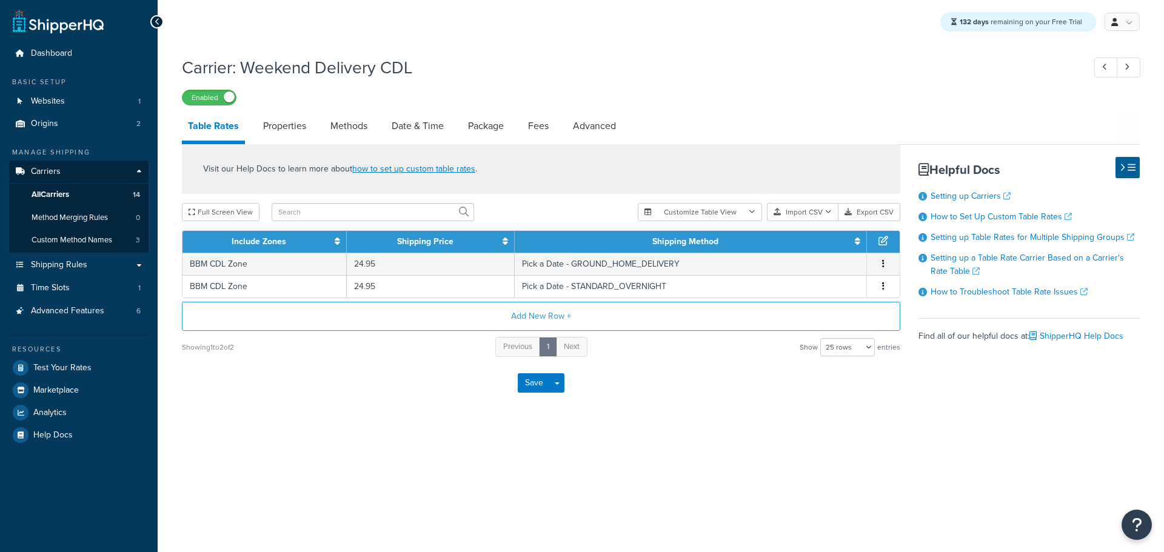
select select "25"
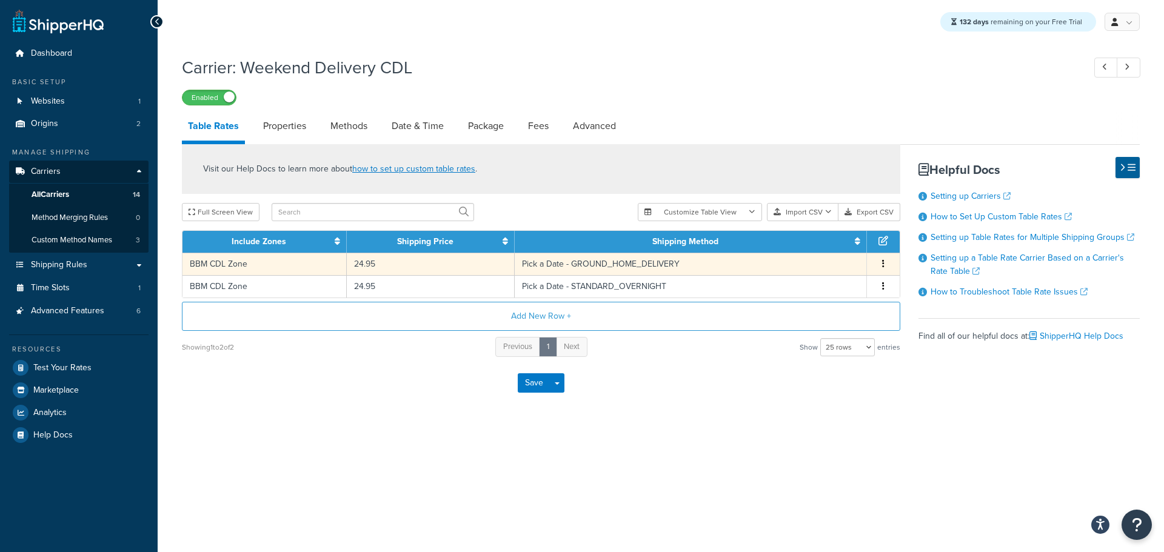
click at [884, 265] on button "button" at bounding box center [883, 264] width 10 height 13
click at [908, 439] on div "132 days remaining on your Free Trial My Profile Billing Global Settings Contac…" at bounding box center [661, 276] width 1006 height 552
click at [881, 265] on button "button" at bounding box center [883, 264] width 10 height 13
click at [824, 288] on div "Delete" at bounding box center [821, 291] width 86 height 25
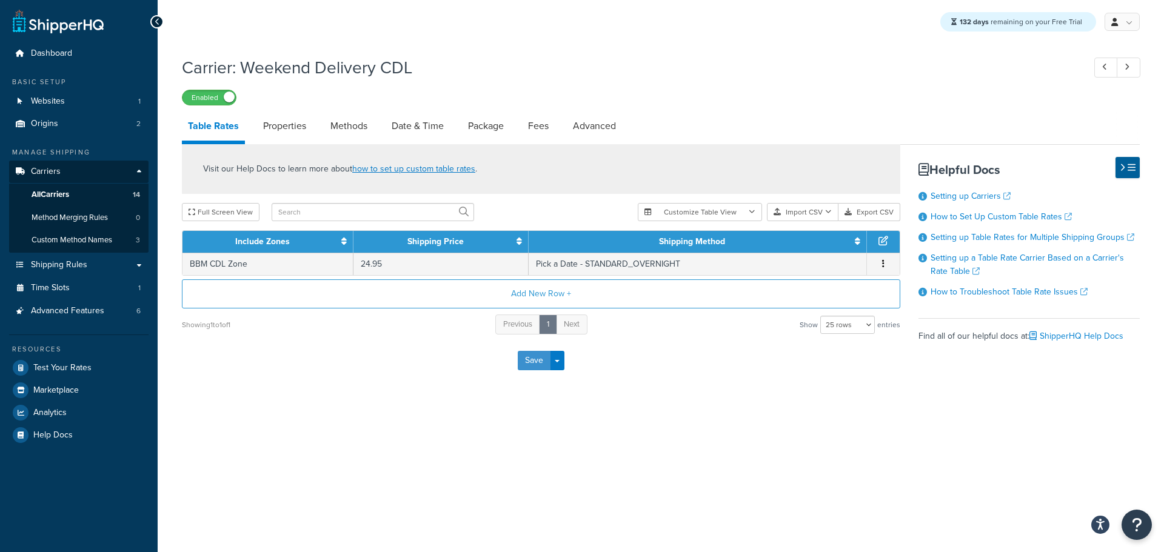
click at [529, 363] on button "Save" at bounding box center [534, 360] width 33 height 19
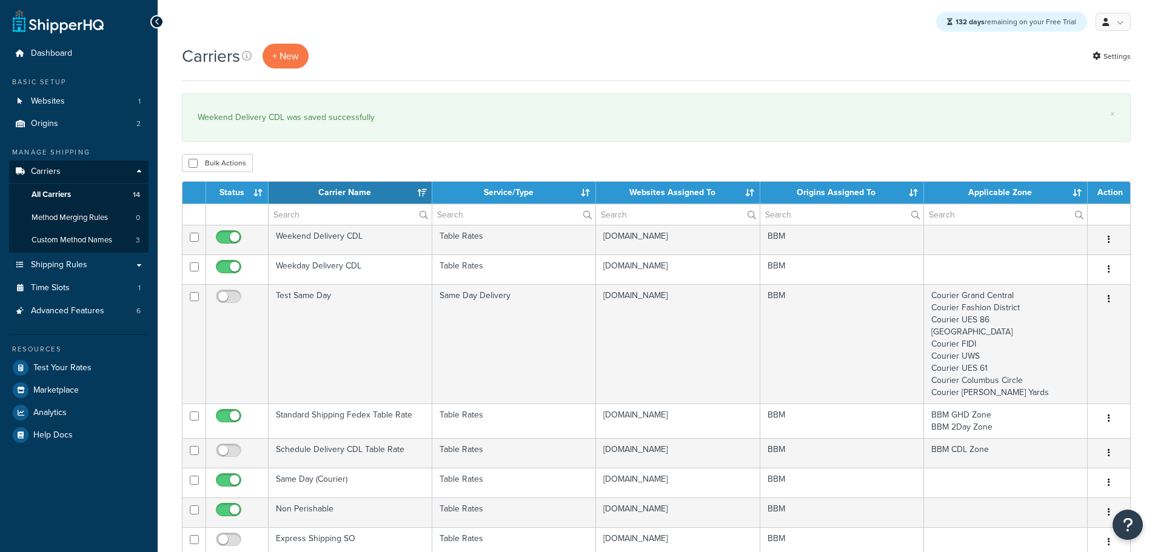
select select "15"
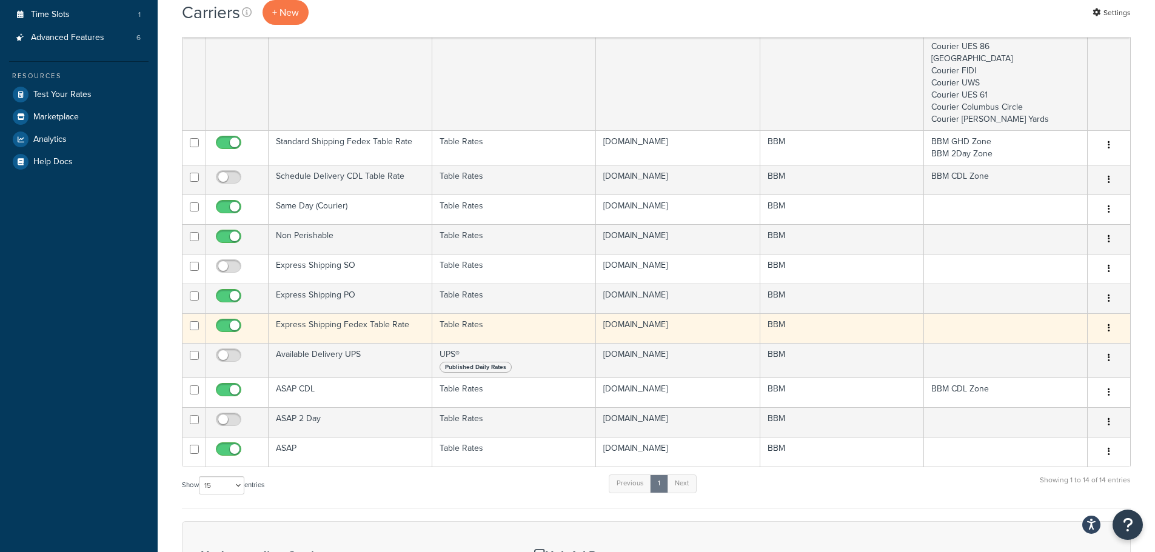
scroll to position [303, 0]
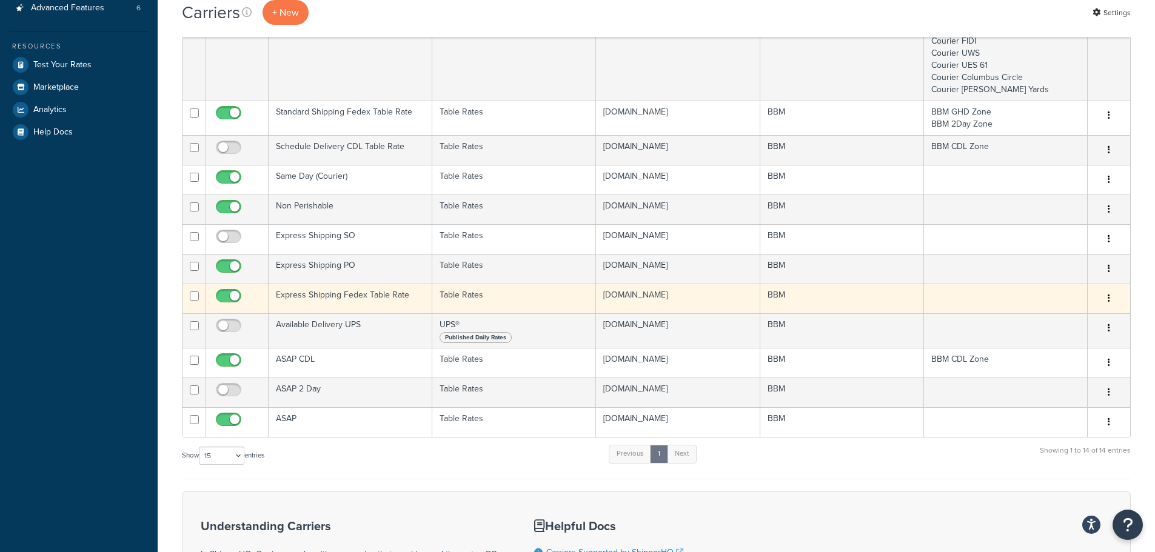
click at [372, 296] on td "Express Shipping Fedex Table Rate" at bounding box center [350, 299] width 164 height 30
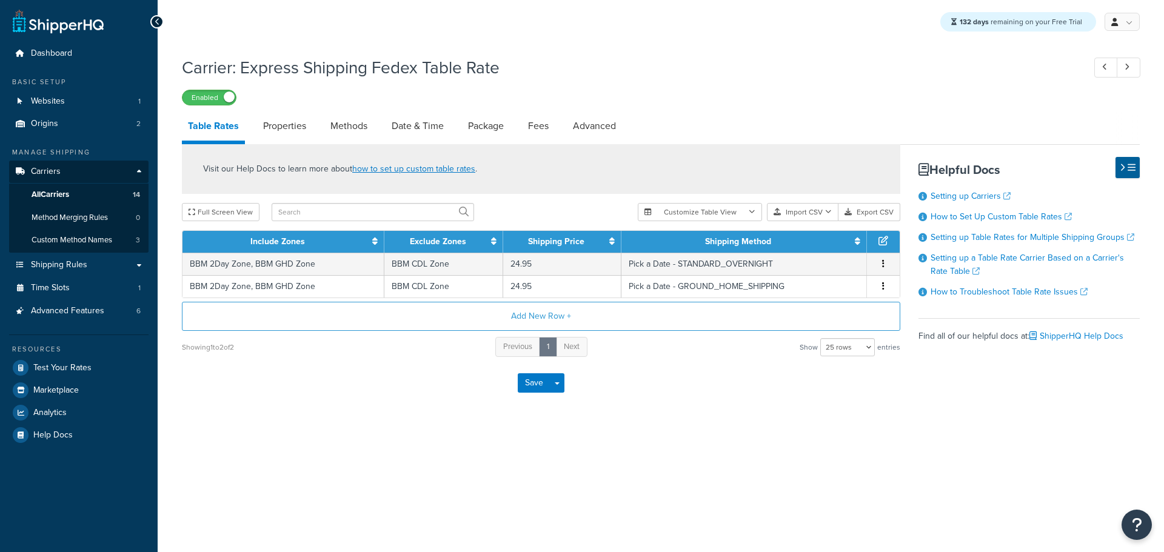
select select "25"
click at [292, 127] on link "Properties" at bounding box center [284, 126] width 55 height 29
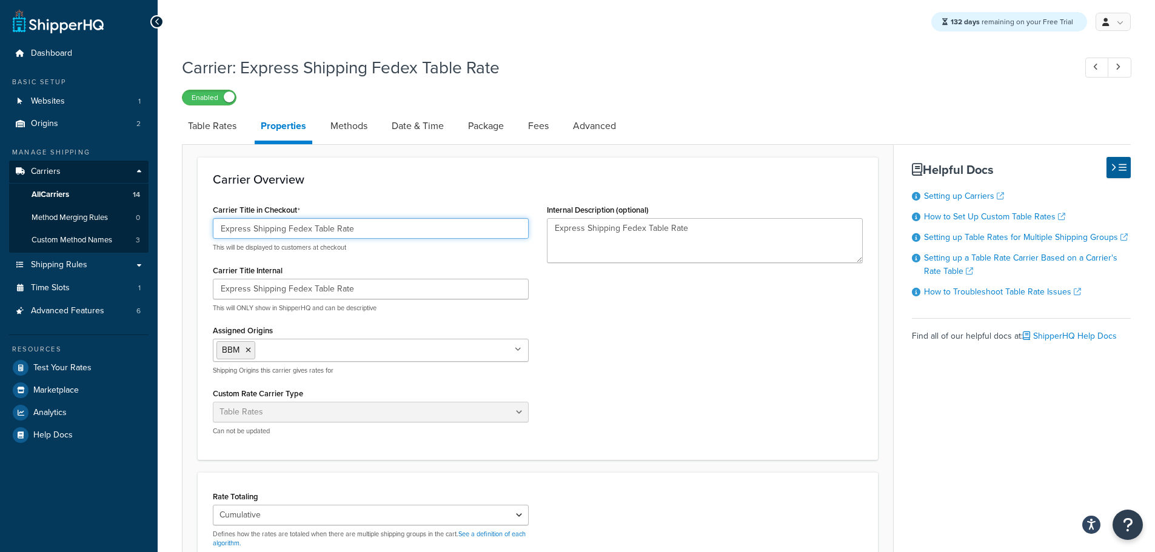
drag, startPoint x: 285, startPoint y: 232, endPoint x: 520, endPoint y: 239, distance: 235.2
click at [513, 239] on input "Express Shipping Fedex Table Rate" at bounding box center [371, 228] width 316 height 21
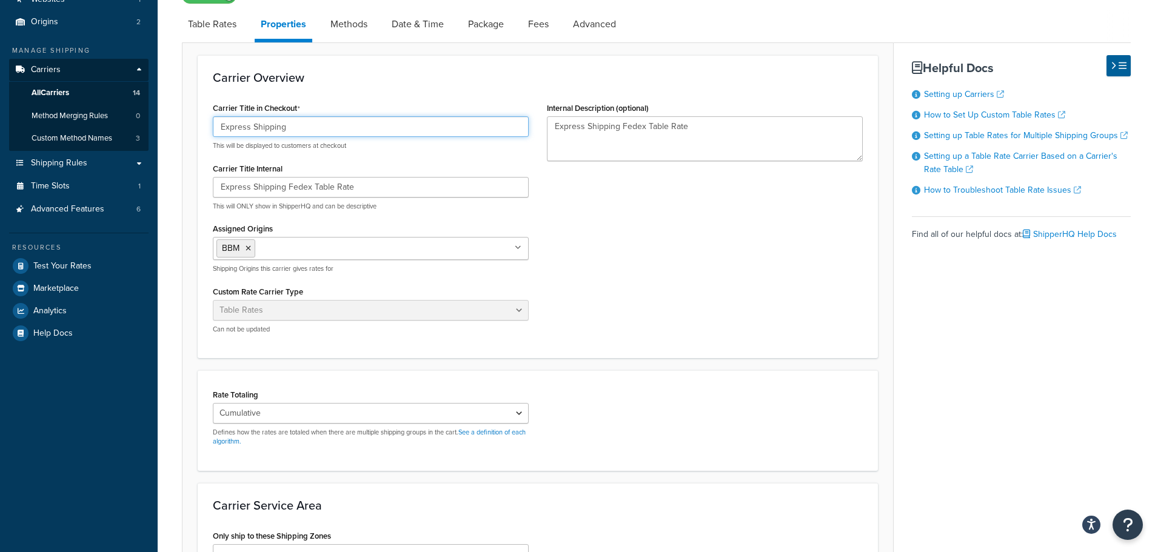
scroll to position [273, 0]
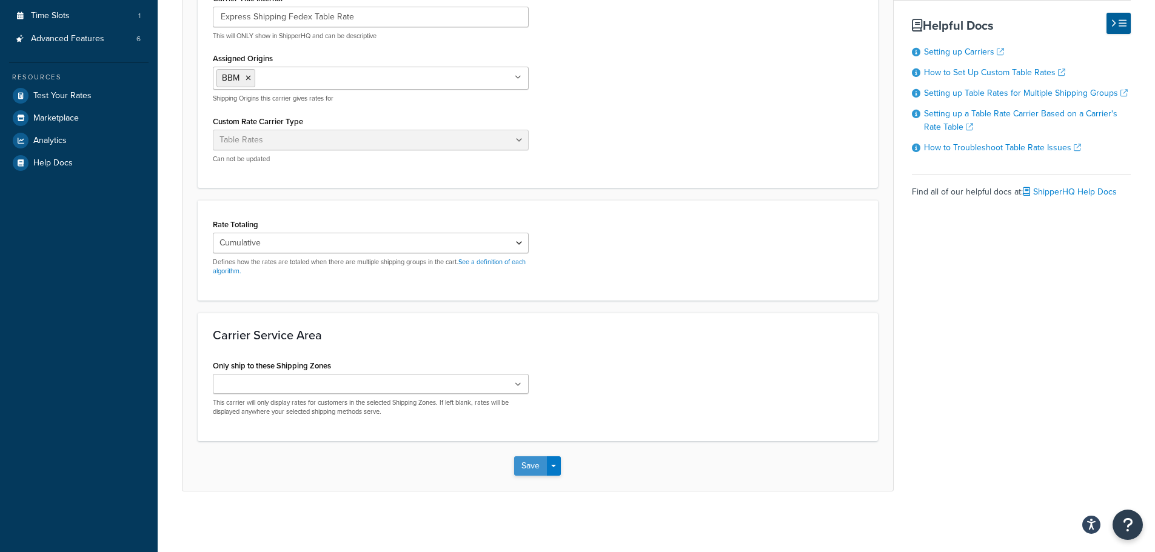
type input "Express Shipping"
click at [528, 461] on button "Save" at bounding box center [530, 465] width 33 height 19
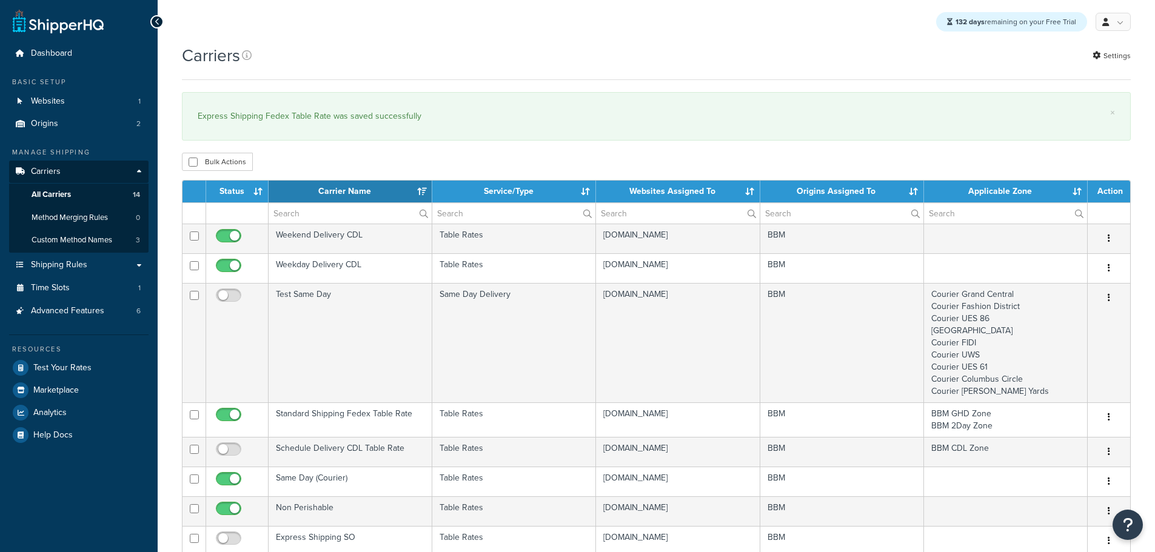
select select "15"
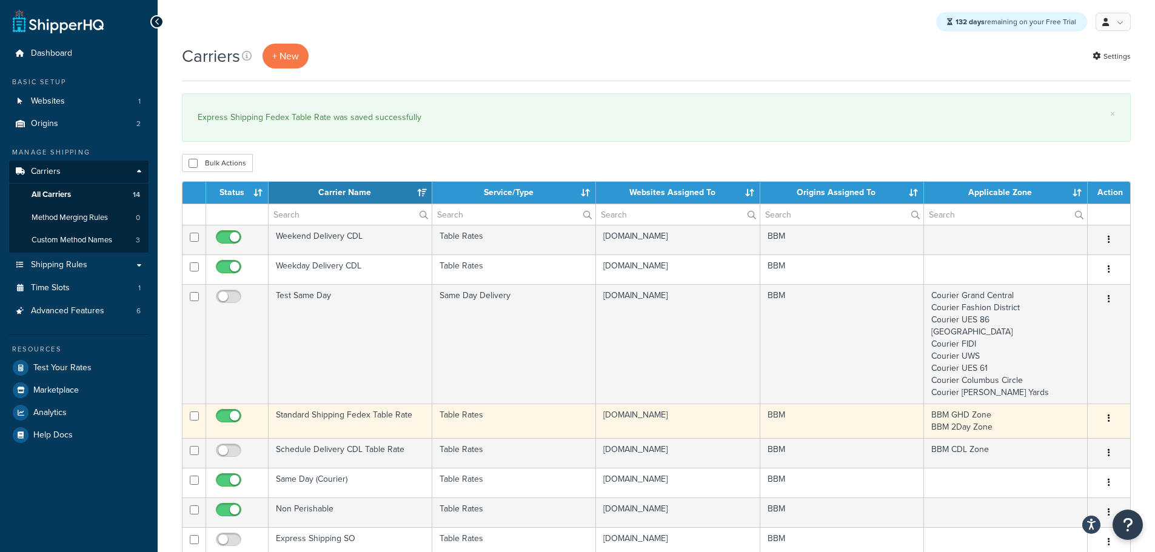
click at [366, 417] on td "Standard Shipping Fedex Table Rate" at bounding box center [350, 421] width 164 height 35
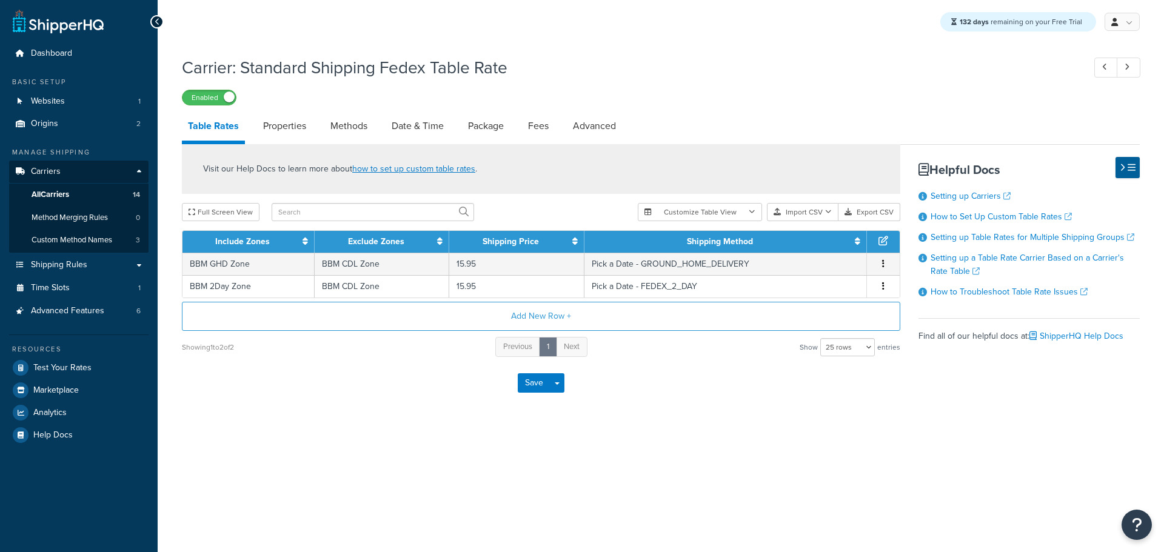
select select "25"
click at [292, 133] on link "Properties" at bounding box center [284, 126] width 55 height 29
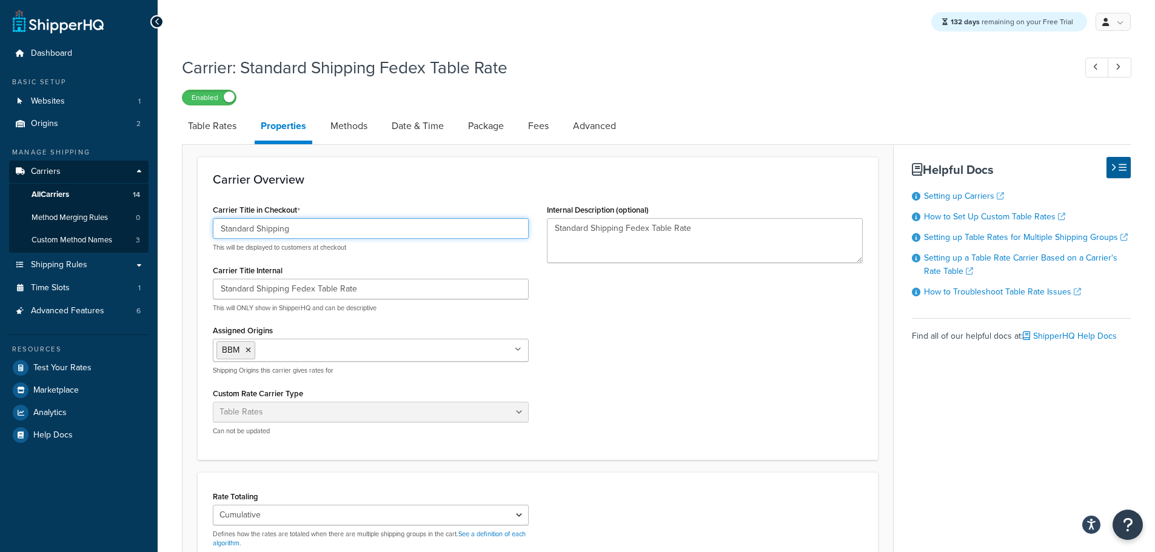
click at [302, 226] on input "Standard Shipping" at bounding box center [371, 228] width 316 height 21
paste input "(Wed-Fri)"
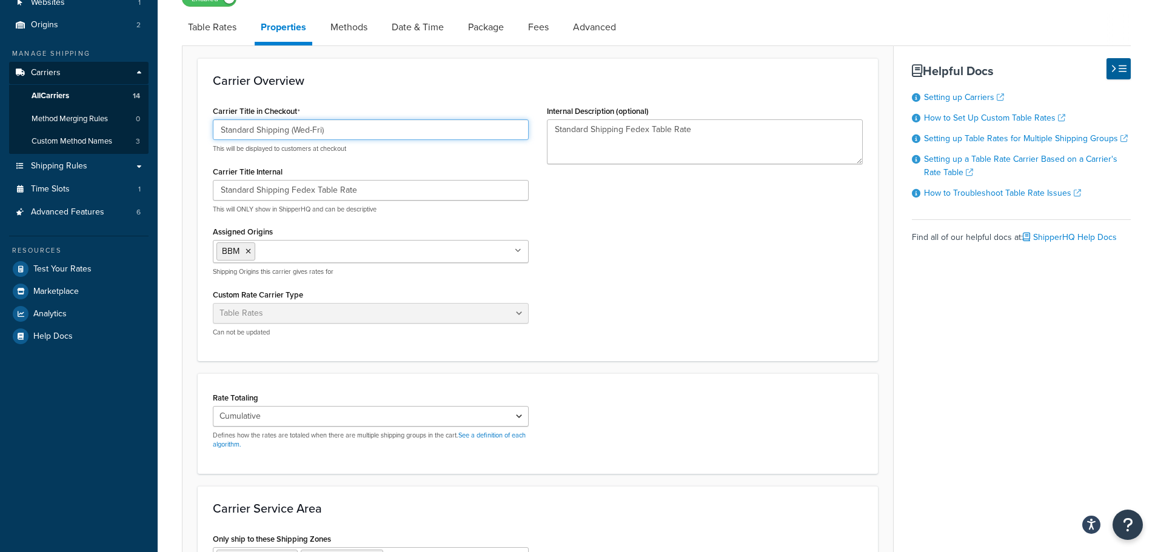
scroll to position [242, 0]
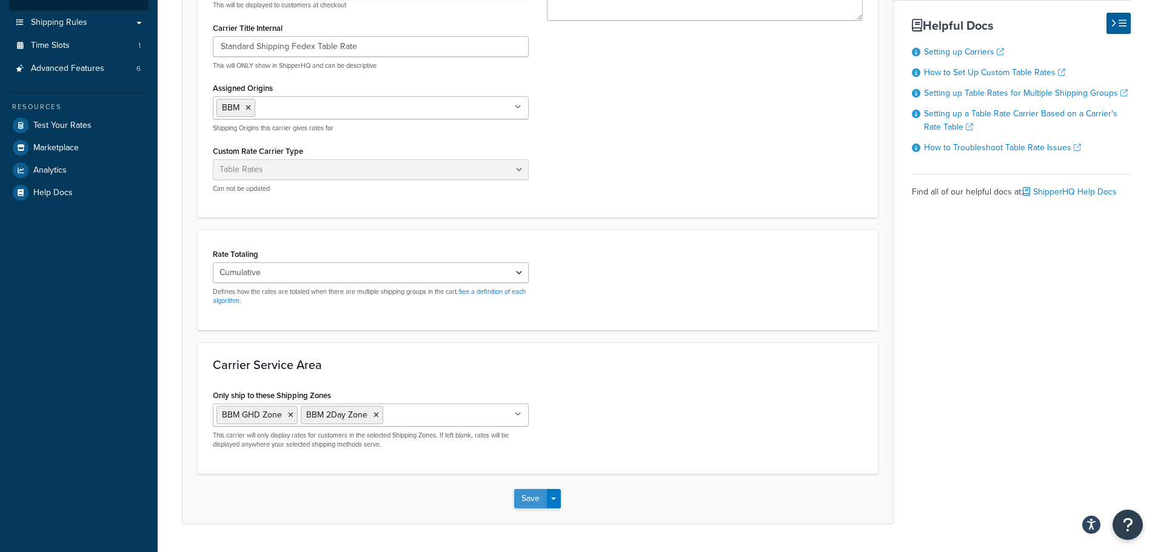
type input "Standard Shipping (Wed-Fri)"
click at [523, 501] on button "Save" at bounding box center [530, 498] width 33 height 19
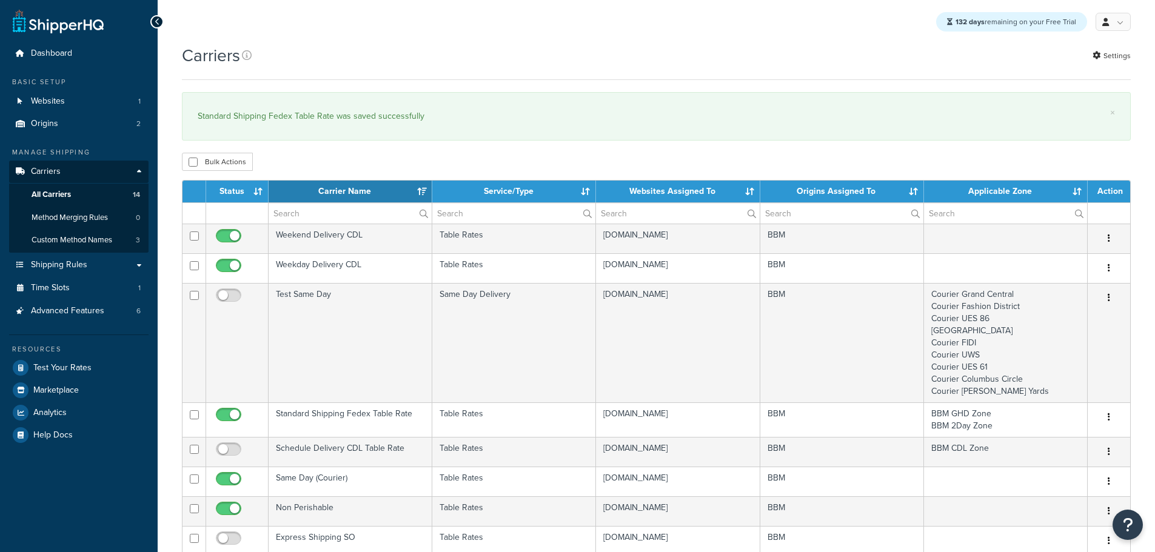
select select "15"
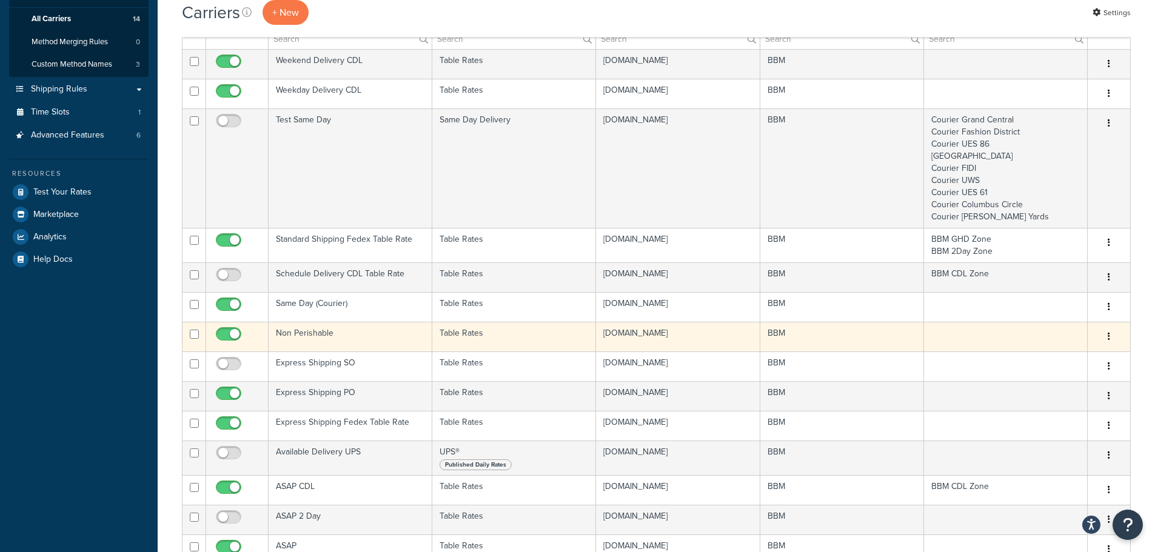
scroll to position [182, 0]
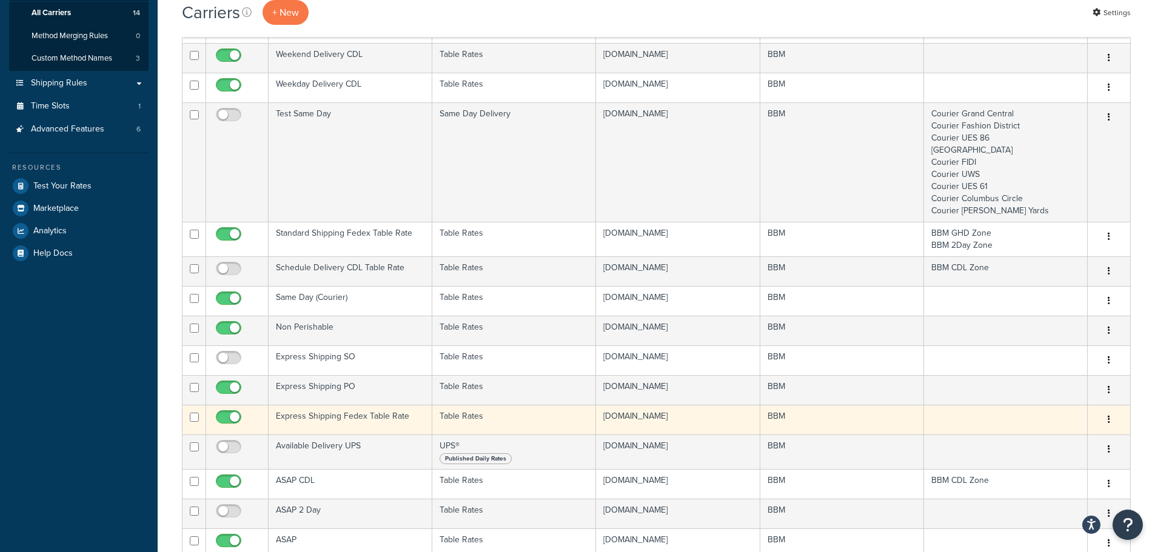
click at [351, 415] on td "Express Shipping Fedex Table Rate" at bounding box center [350, 420] width 164 height 30
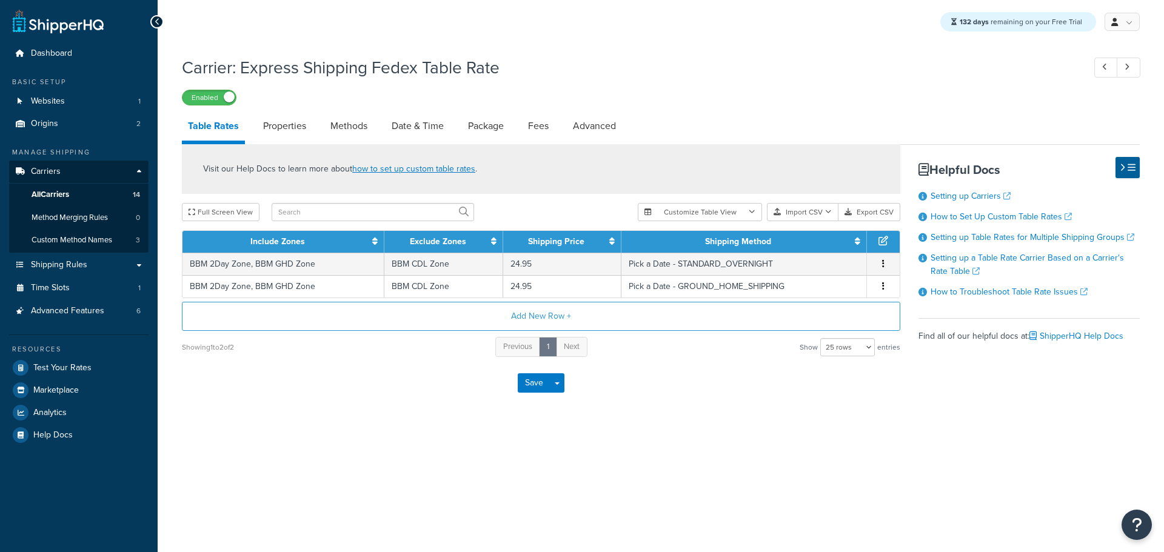
select select "25"
click at [291, 127] on link "Properties" at bounding box center [284, 126] width 55 height 29
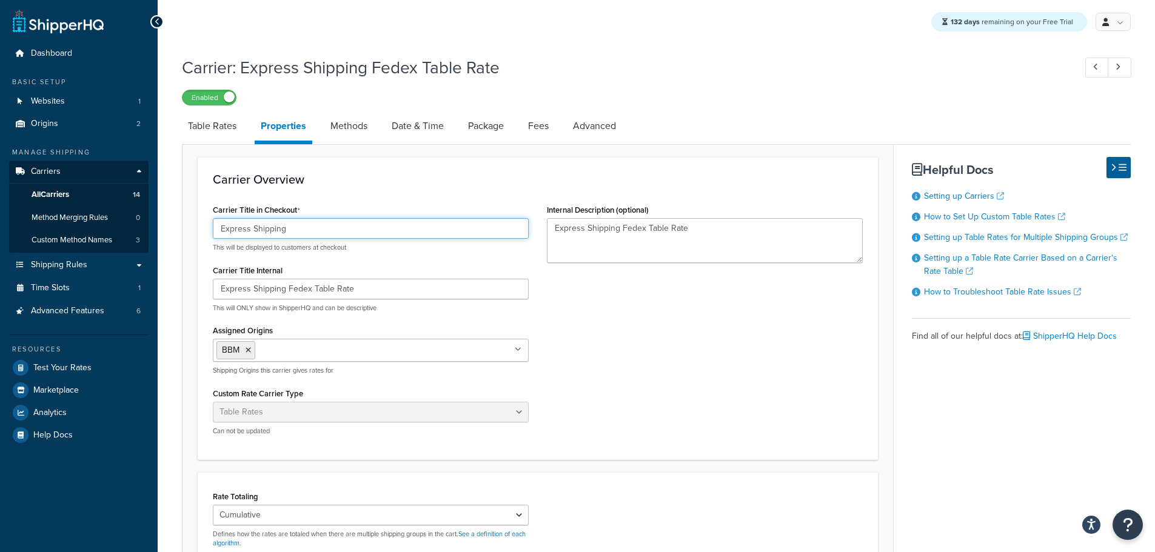
click at [320, 224] on input "Express Shipping" at bounding box center [371, 228] width 316 height 21
paste input "(Tue, Sat, Sun)"
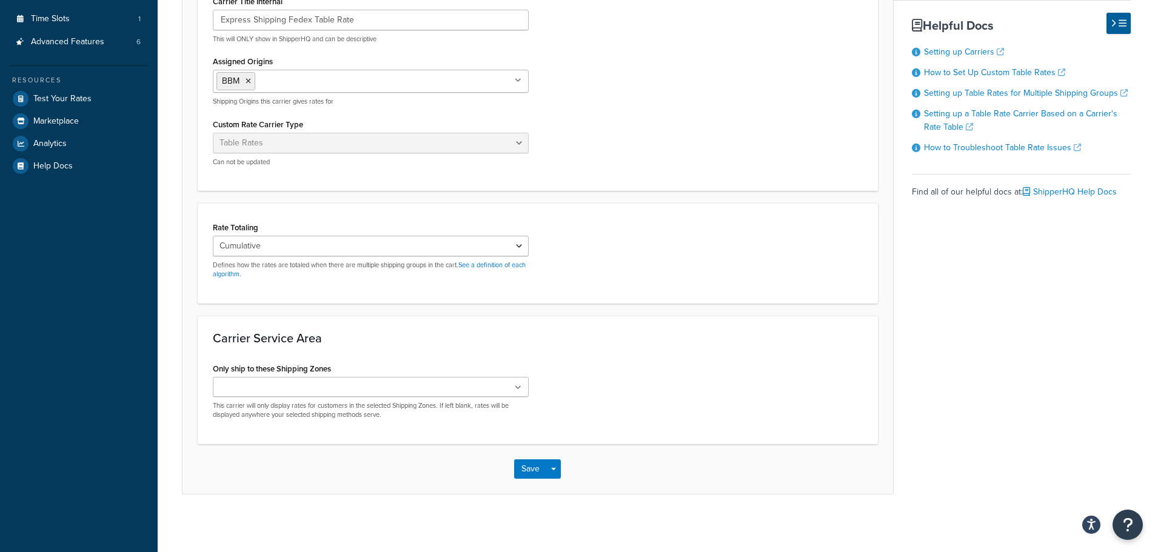
scroll to position [273, 0]
type input "Express Shipping (Tue, Sat, Sun)"
click at [521, 472] on button "Save" at bounding box center [530, 465] width 33 height 19
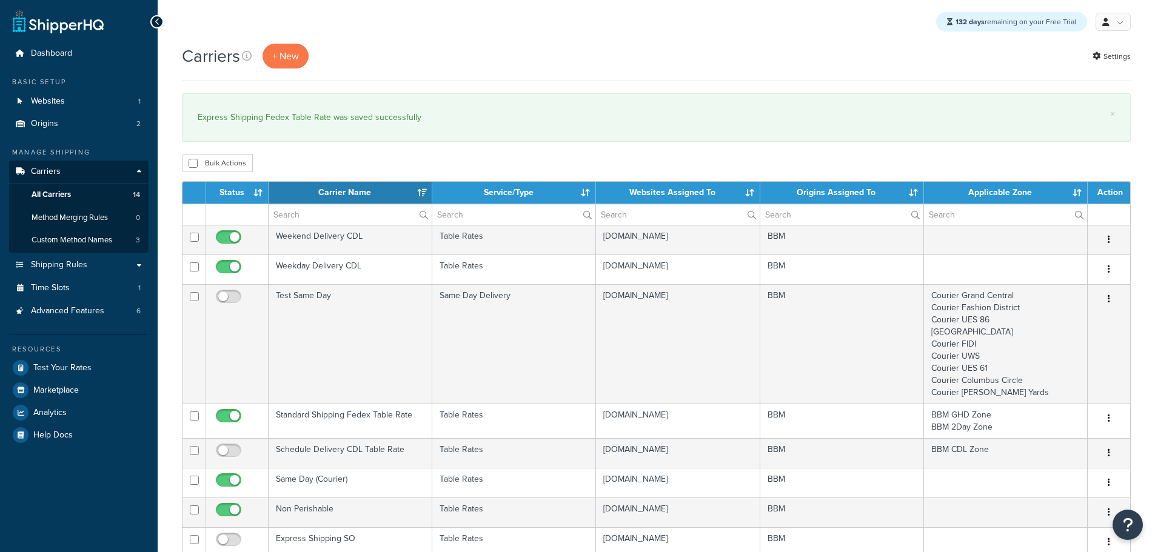
select select "15"
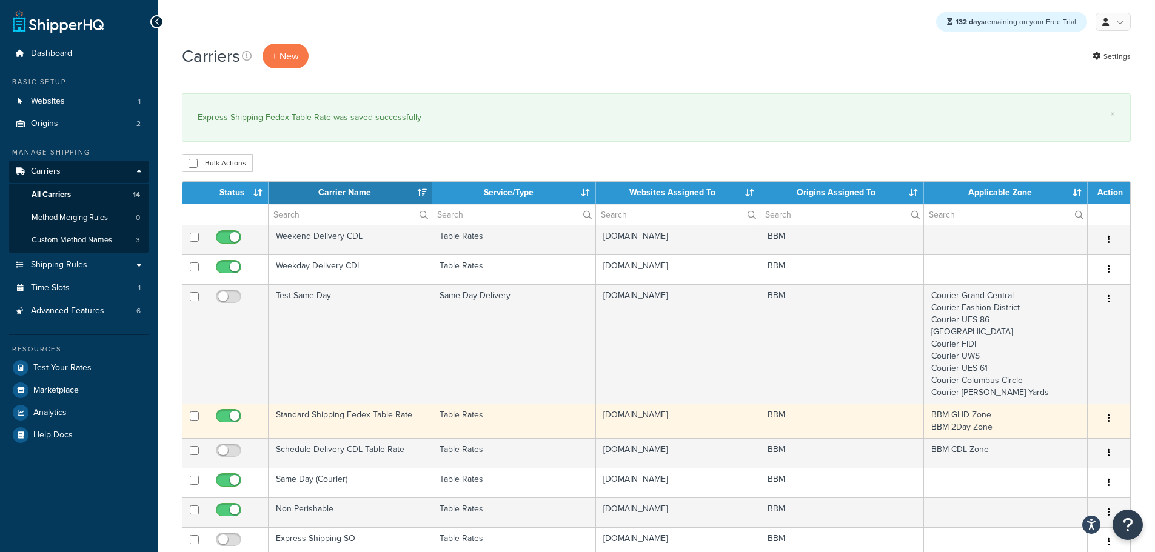
click at [313, 414] on td "Standard Shipping Fedex Table Rate" at bounding box center [350, 421] width 164 height 35
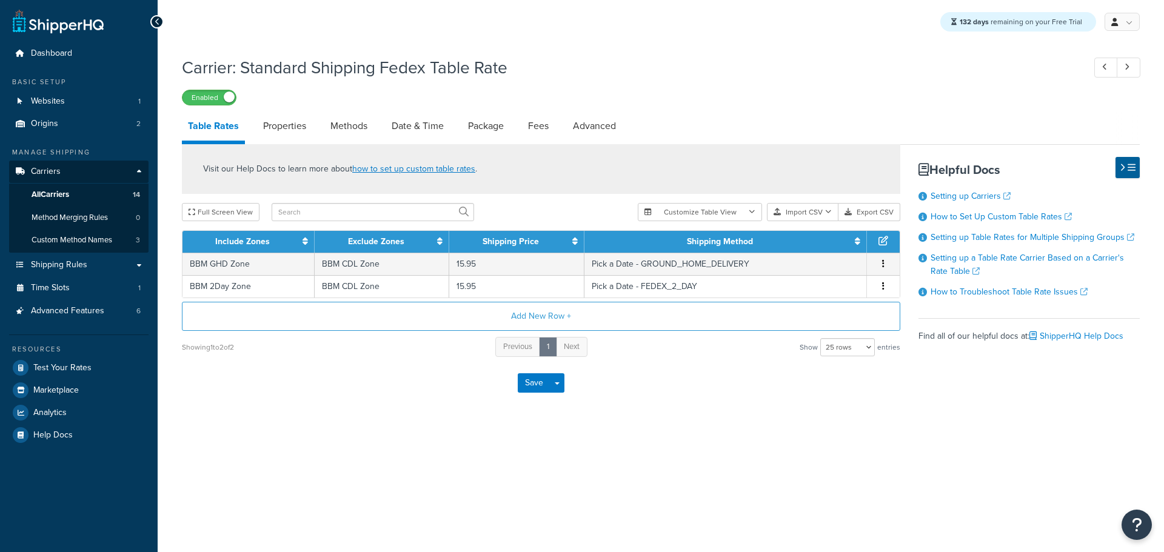
select select "25"
click at [359, 126] on link "Methods" at bounding box center [348, 126] width 49 height 29
select select "25"
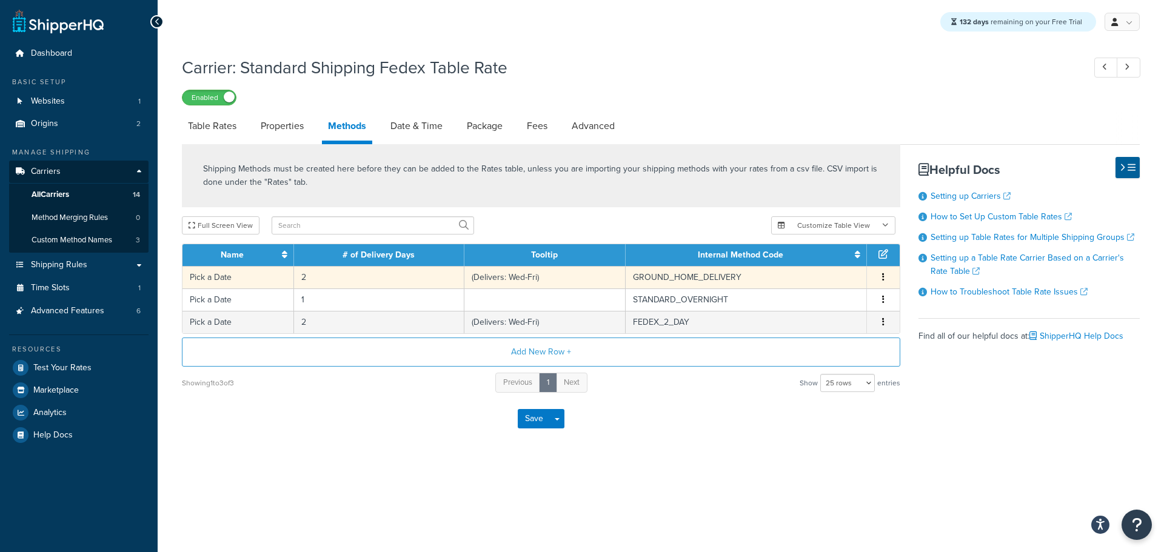
click at [313, 280] on td "2" at bounding box center [379, 277] width 170 height 22
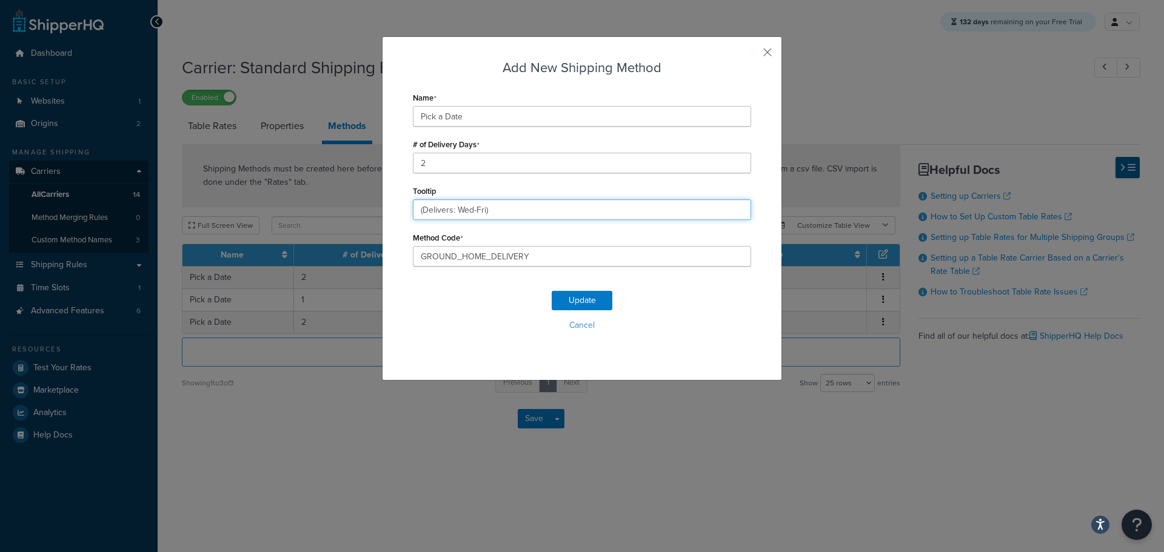
drag, startPoint x: 496, startPoint y: 212, endPoint x: 342, endPoint y: 213, distance: 153.9
click at [343, 213] on div "Add New Shipping Method Name Pick a Date # of Delivery Days 2 Tooltip (Delivers…" at bounding box center [582, 276] width 1164 height 552
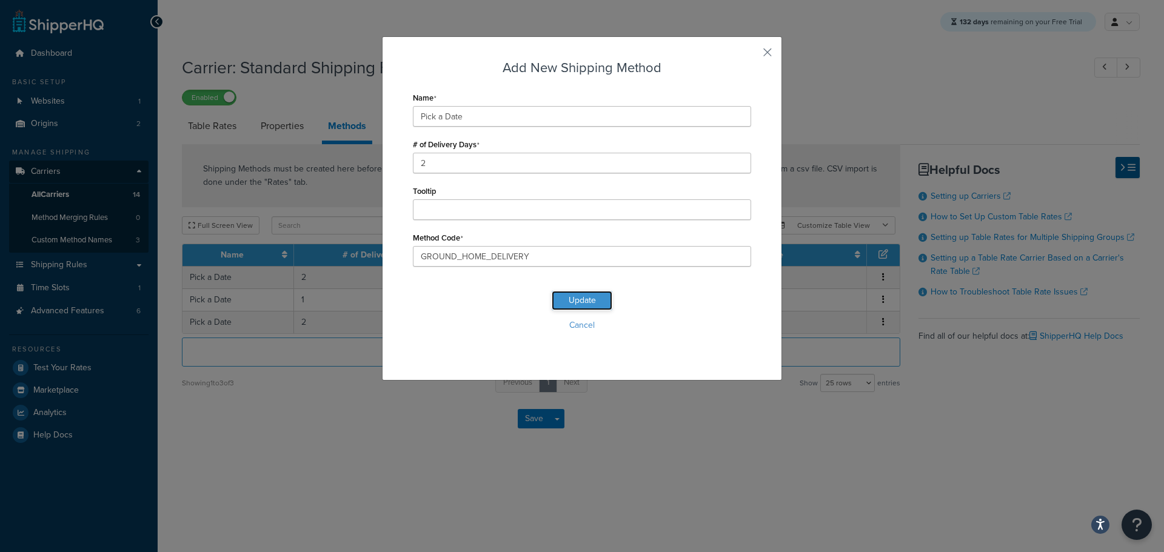
click at [576, 302] on button "Update" at bounding box center [582, 300] width 61 height 19
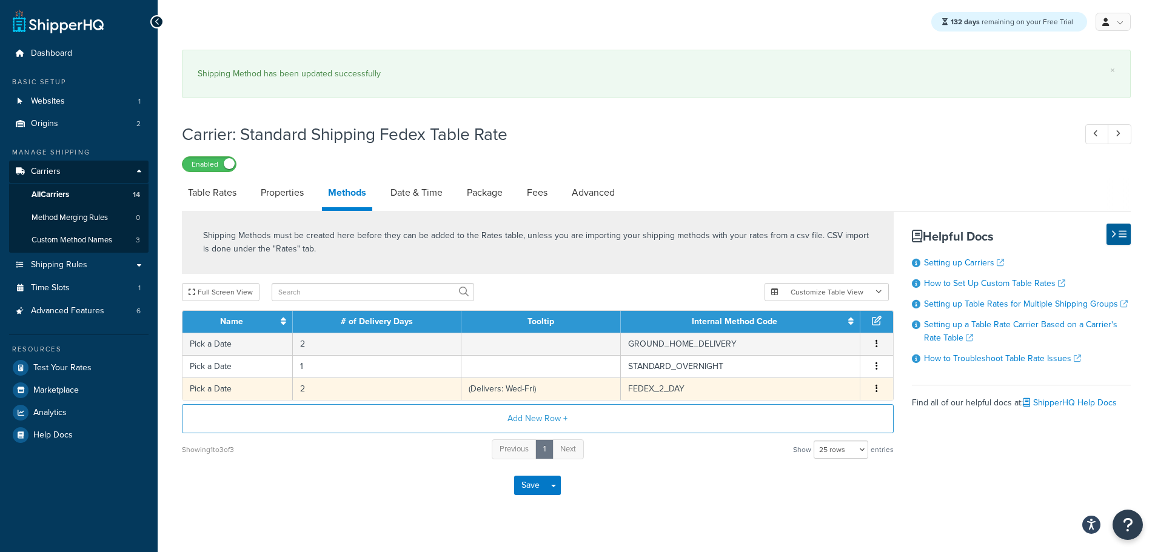
click at [499, 372] on tbody "Pick a Date 2 GROUND_HOME_DELIVERY Edit Delete Pick a Date 1 STANDARD_OVERNIGHT…" at bounding box center [537, 366] width 710 height 67
click at [498, 388] on td "(Delivers: Wed-Fri)" at bounding box center [540, 389] width 159 height 22
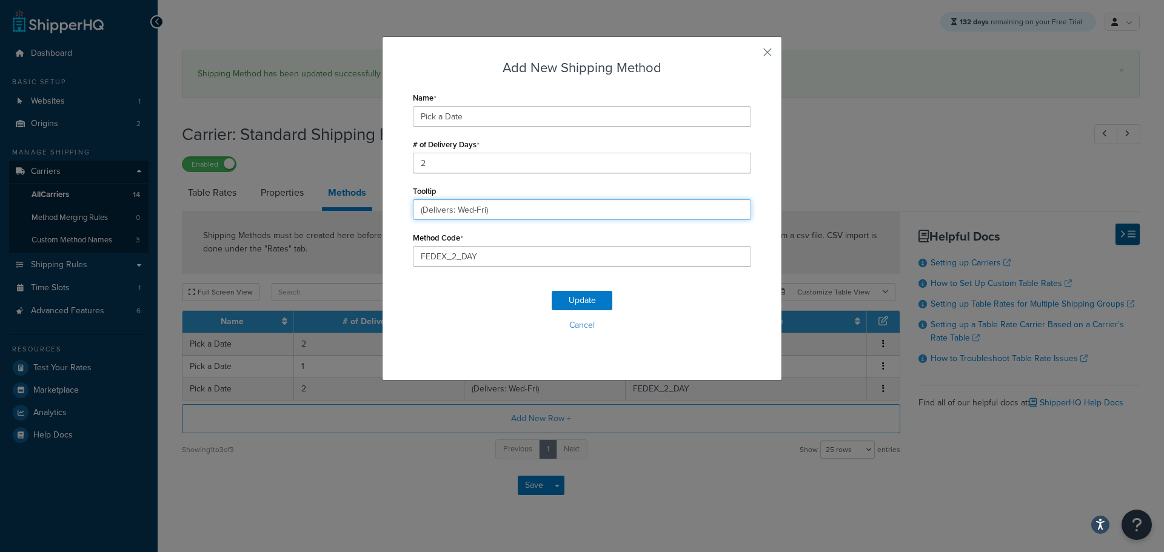
drag, startPoint x: 340, startPoint y: 220, endPoint x: 325, endPoint y: 218, distance: 14.7
click at [327, 219] on div "Add New Shipping Method Name Pick a Date # of Delivery Days 2 Tooltip (Delivers…" at bounding box center [582, 276] width 1164 height 552
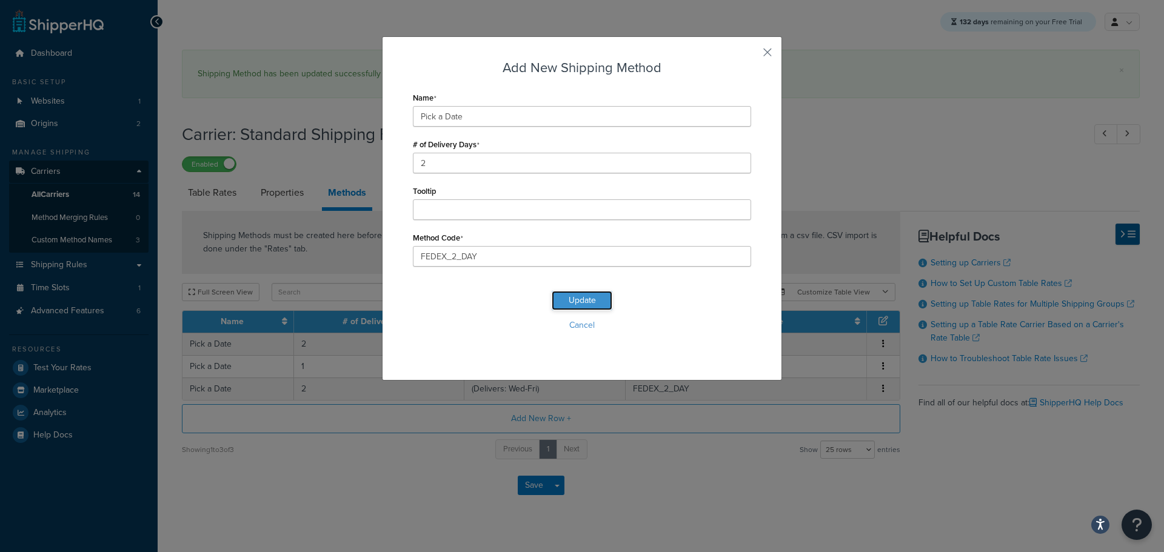
click at [569, 295] on button "Update" at bounding box center [582, 300] width 61 height 19
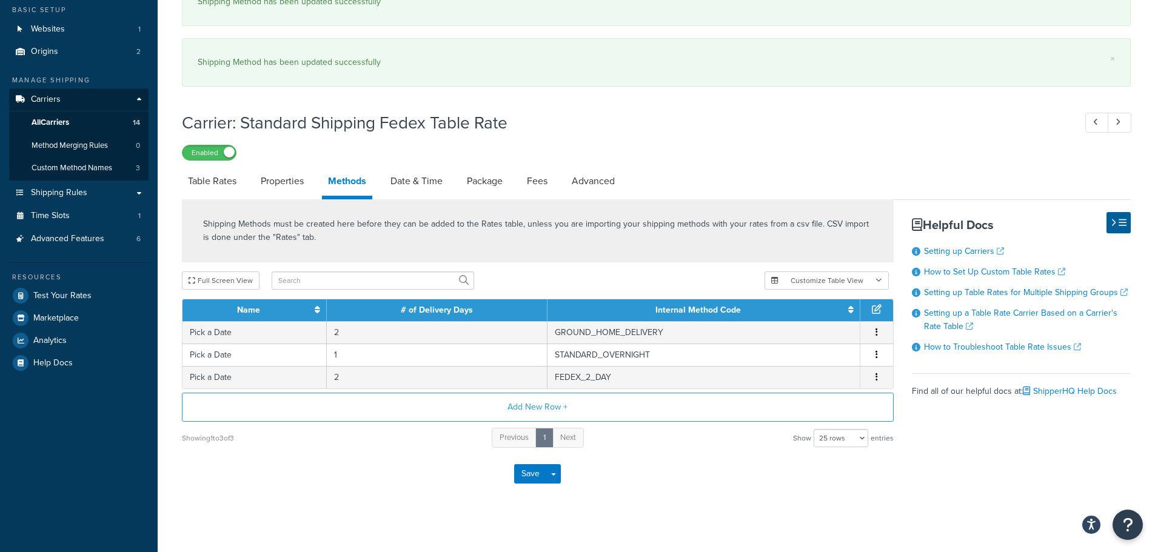
scroll to position [81, 0]
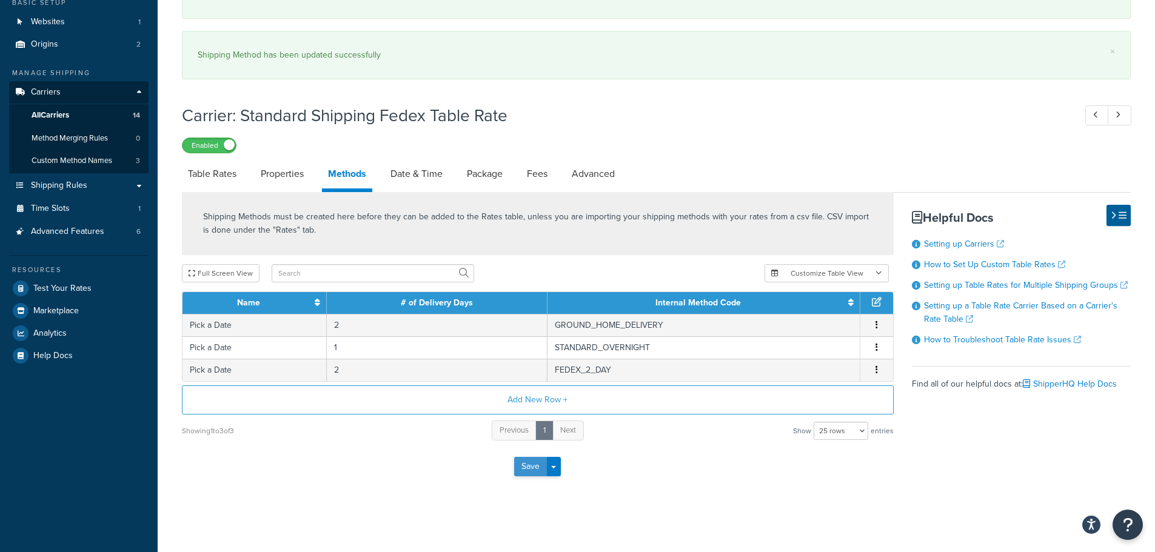
click at [530, 473] on button "Save" at bounding box center [530, 466] width 33 height 19
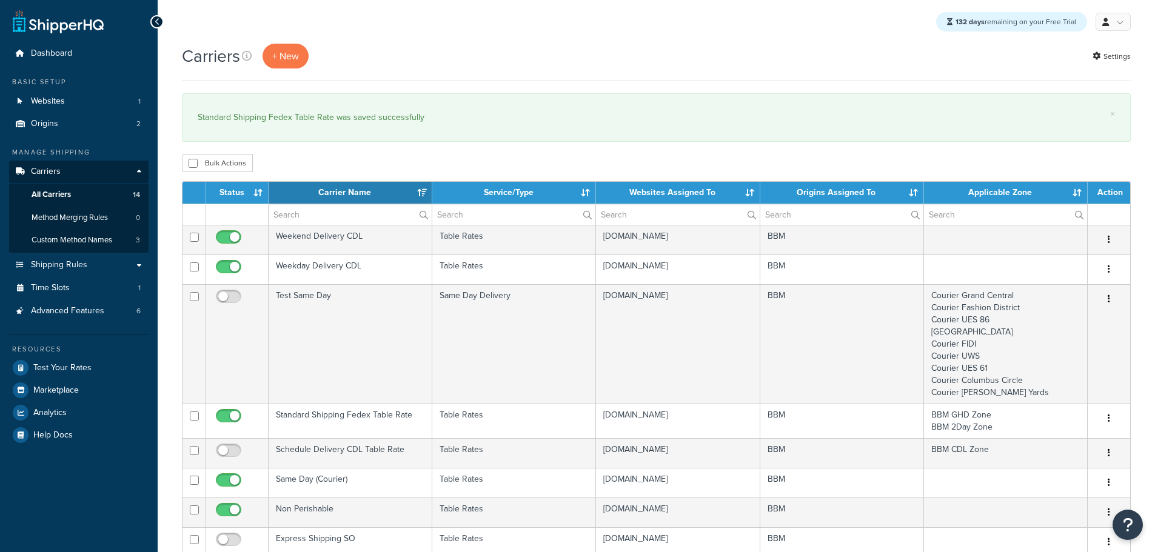
select select "15"
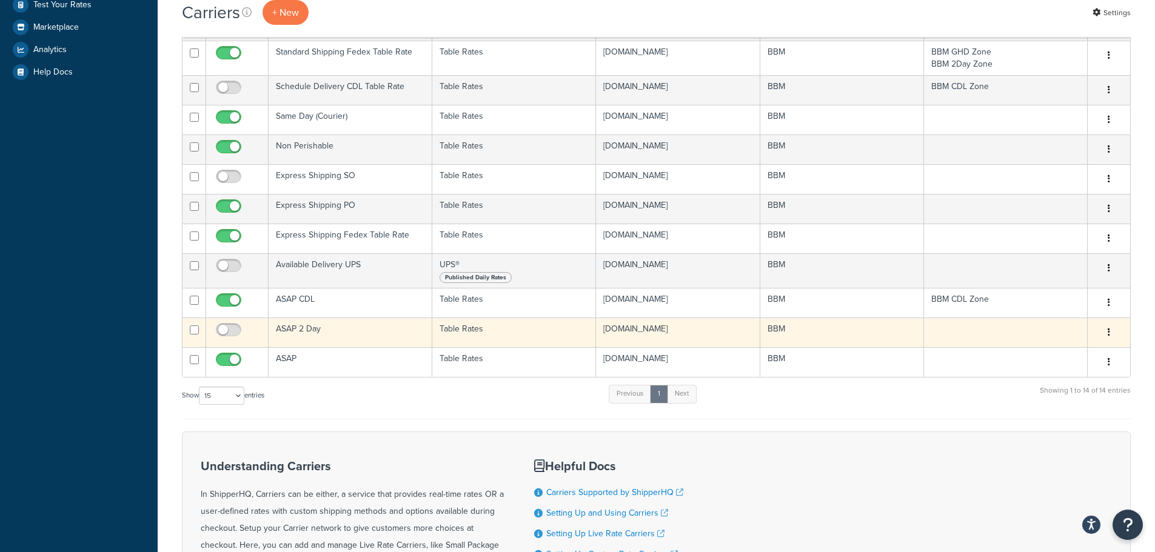
scroll to position [364, 0]
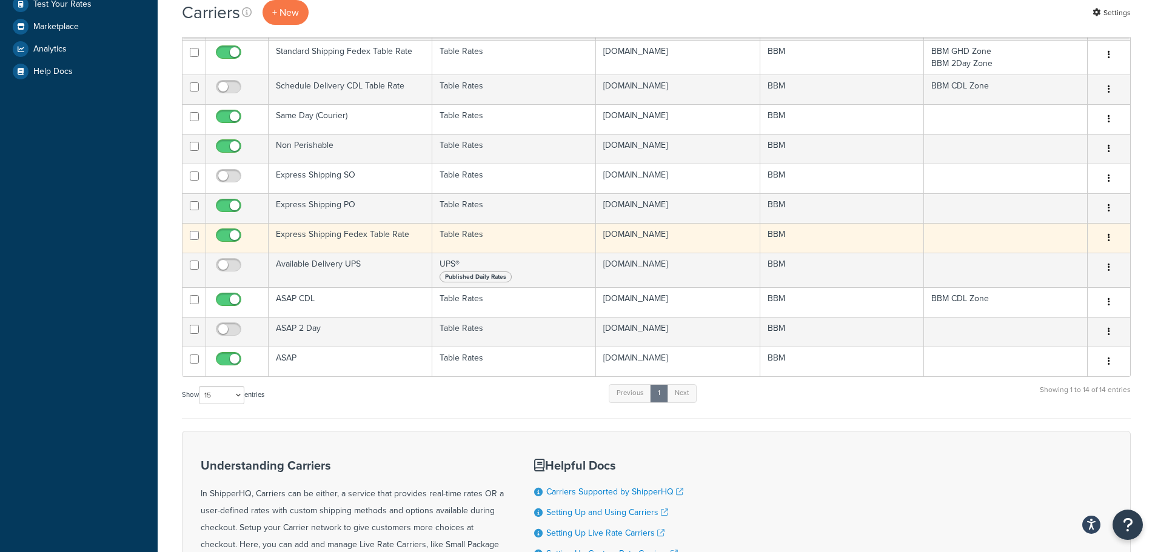
click at [329, 237] on td "Express Shipping Fedex Table Rate" at bounding box center [350, 238] width 164 height 30
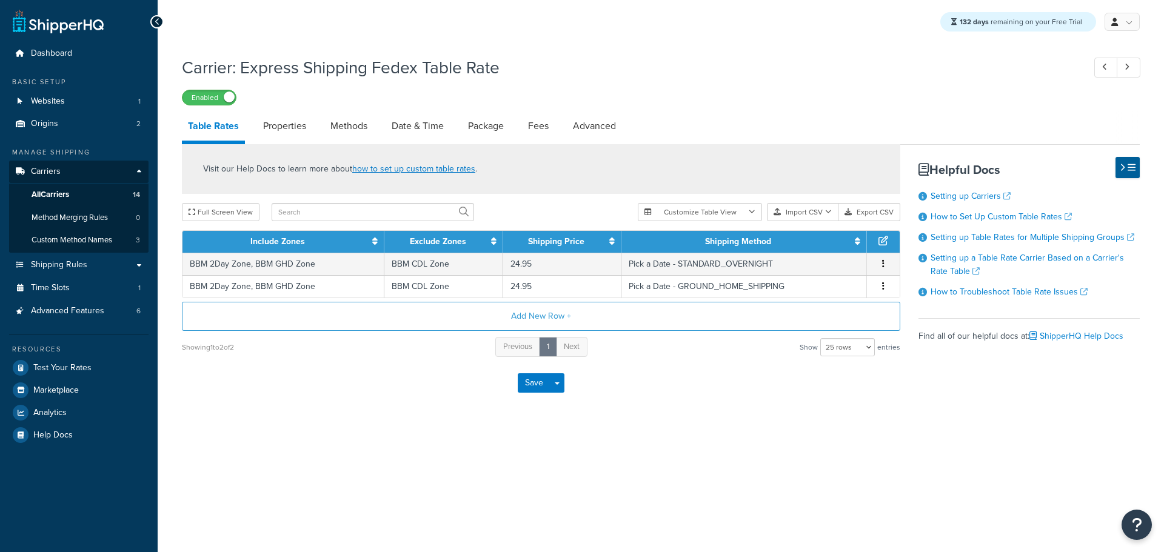
select select "25"
click at [358, 130] on link "Methods" at bounding box center [348, 126] width 49 height 29
select select "25"
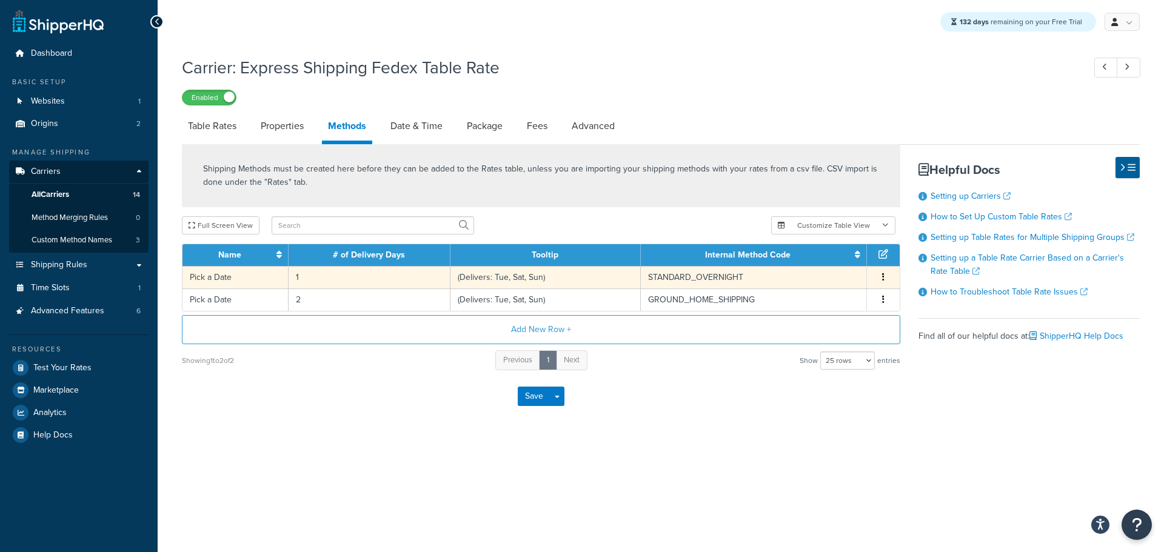
click at [351, 280] on td "1" at bounding box center [369, 277] width 162 height 22
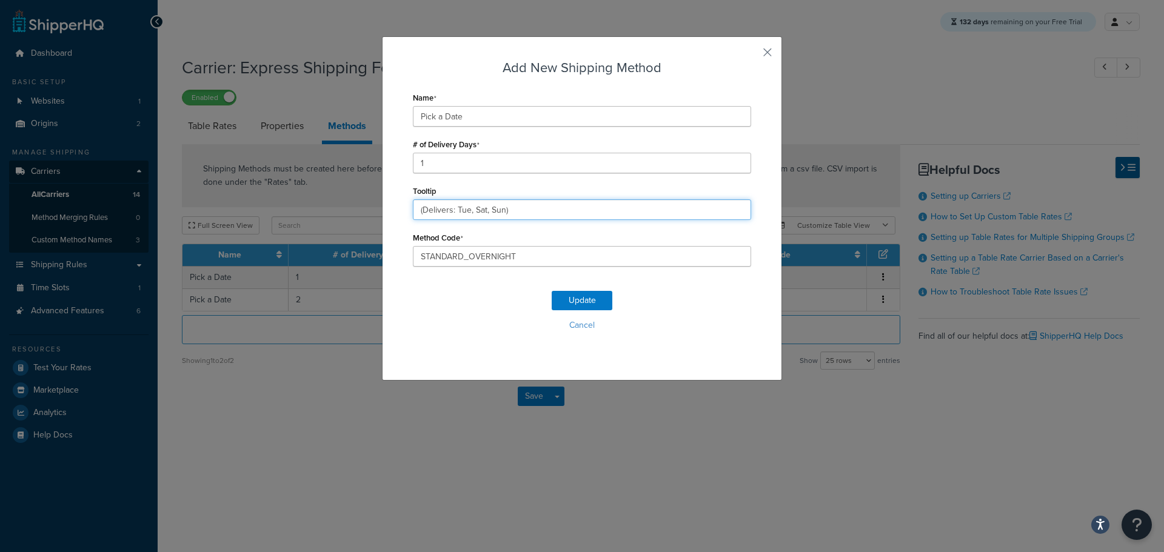
drag, startPoint x: 516, startPoint y: 208, endPoint x: 331, endPoint y: 203, distance: 184.9
click at [332, 203] on div "Add New Shipping Method Name Pick a Date # of Delivery Days 1 Tooltip (Delivers…" at bounding box center [582, 276] width 1164 height 552
click at [573, 290] on div "Update Cancel" at bounding box center [582, 316] width 338 height 80
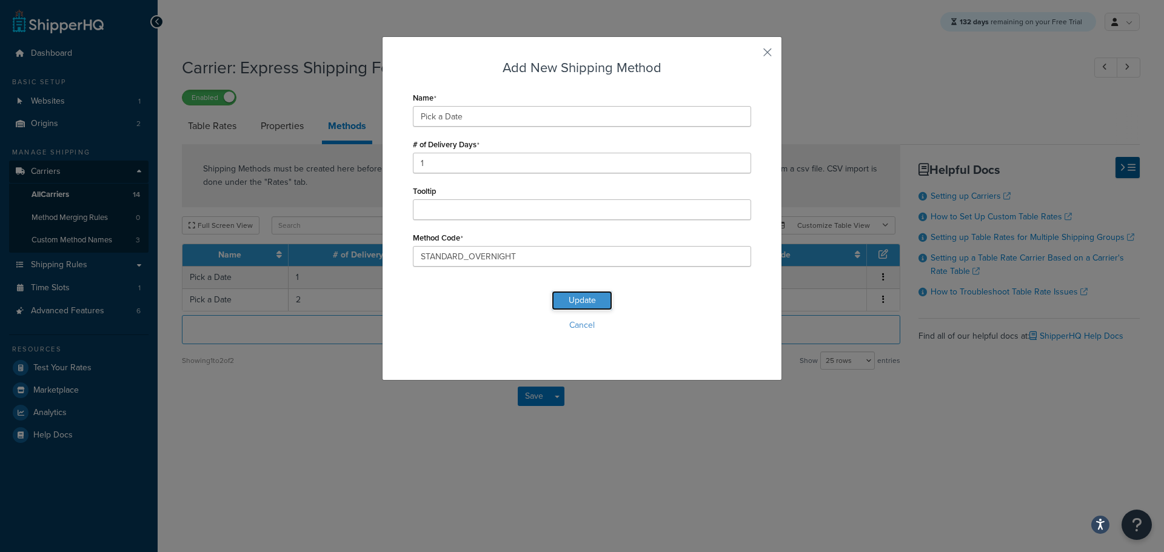
click at [573, 294] on button "Update" at bounding box center [582, 300] width 61 height 19
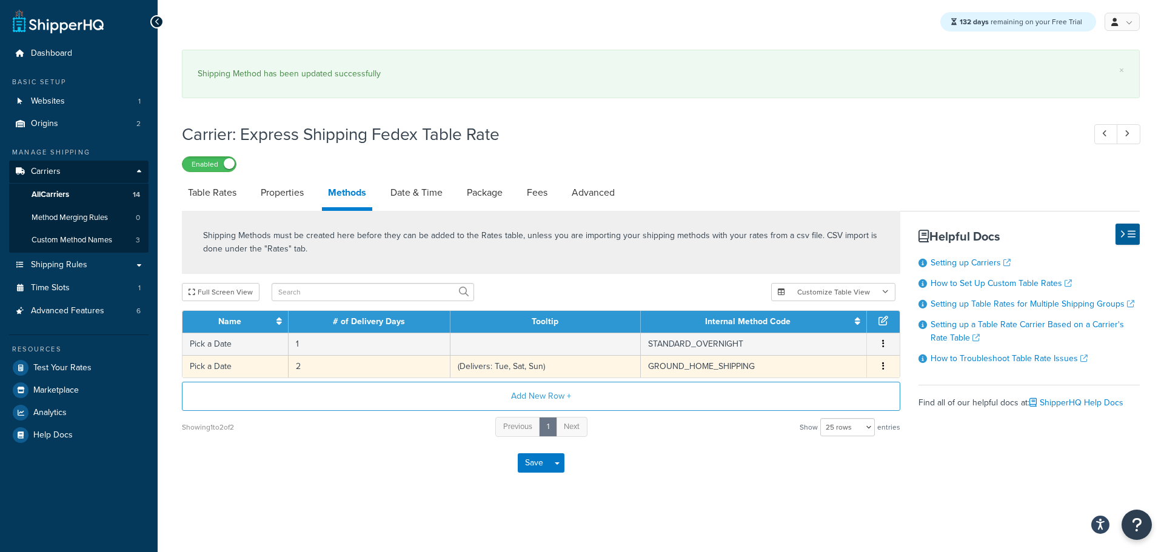
click at [482, 366] on td "(Delivers: Tue, Sat, Sun)" at bounding box center [545, 366] width 190 height 22
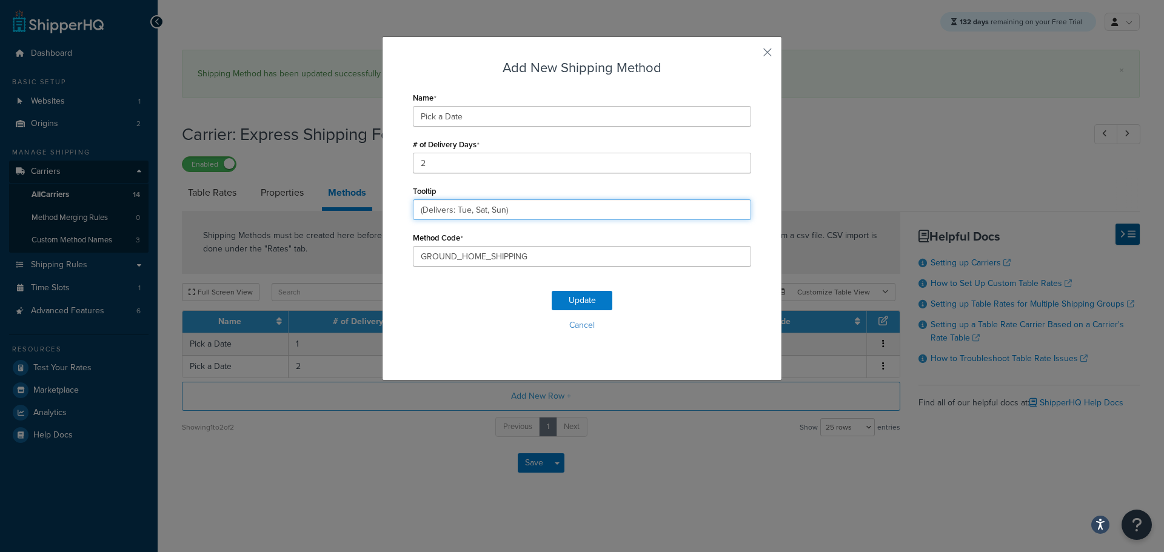
drag, startPoint x: 519, startPoint y: 206, endPoint x: 230, endPoint y: 208, distance: 289.7
click at [230, 208] on div "Add New Shipping Method Name Pick a Date # of Delivery Days 2 Tooltip (Delivers…" at bounding box center [582, 276] width 1164 height 552
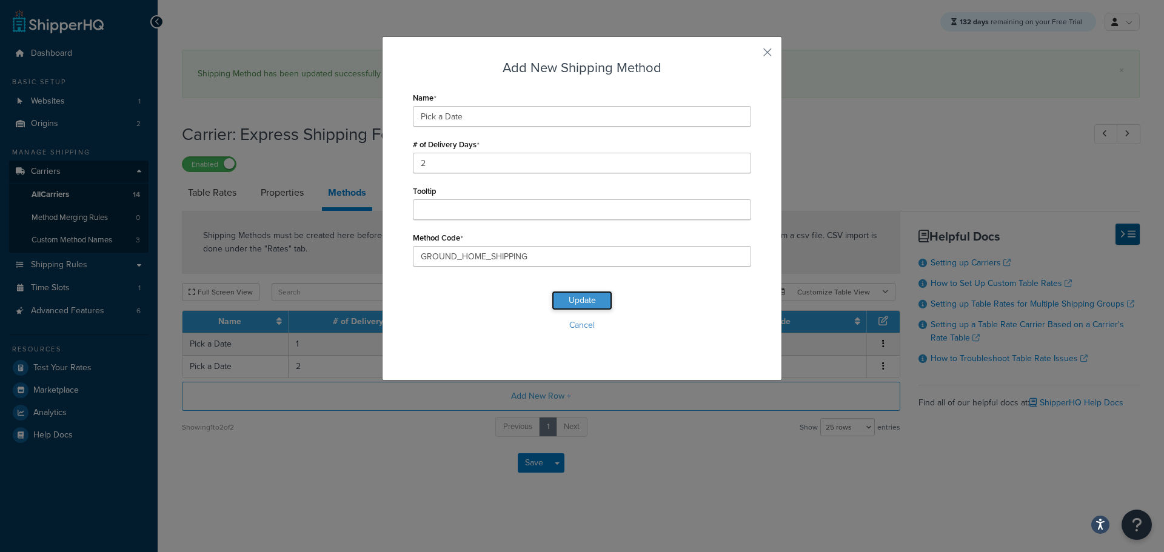
click at [574, 295] on button "Update" at bounding box center [582, 300] width 61 height 19
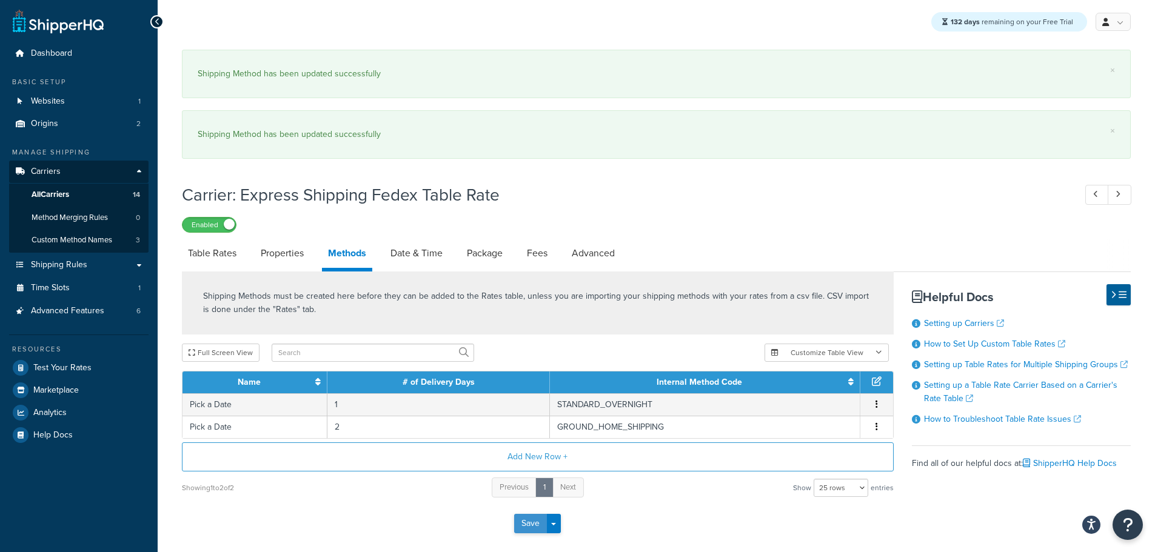
click at [525, 531] on button "Save" at bounding box center [530, 523] width 33 height 19
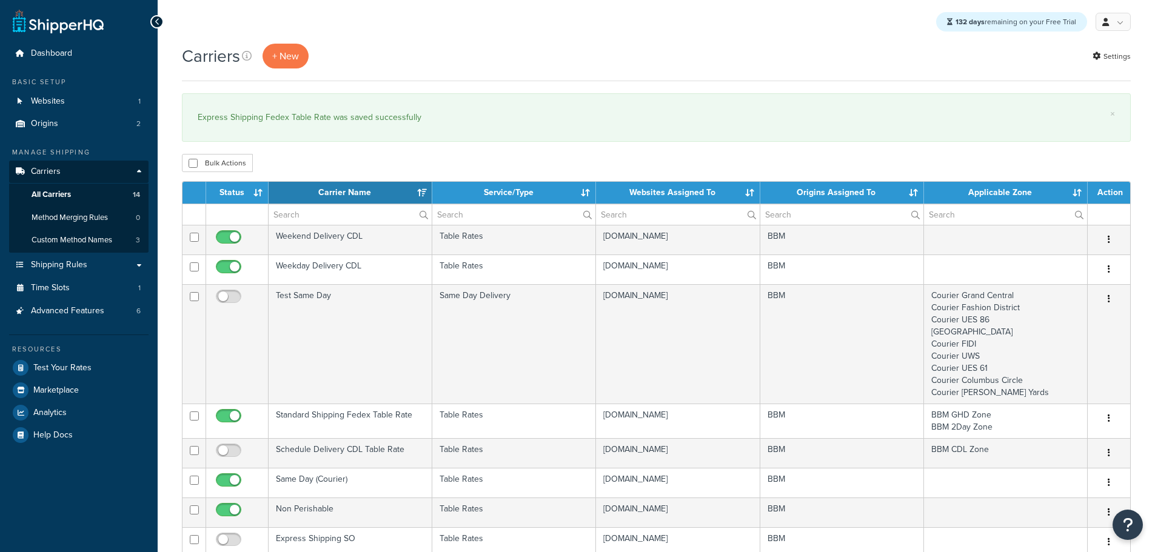
select select "15"
